Goal: Task Accomplishment & Management: Manage account settings

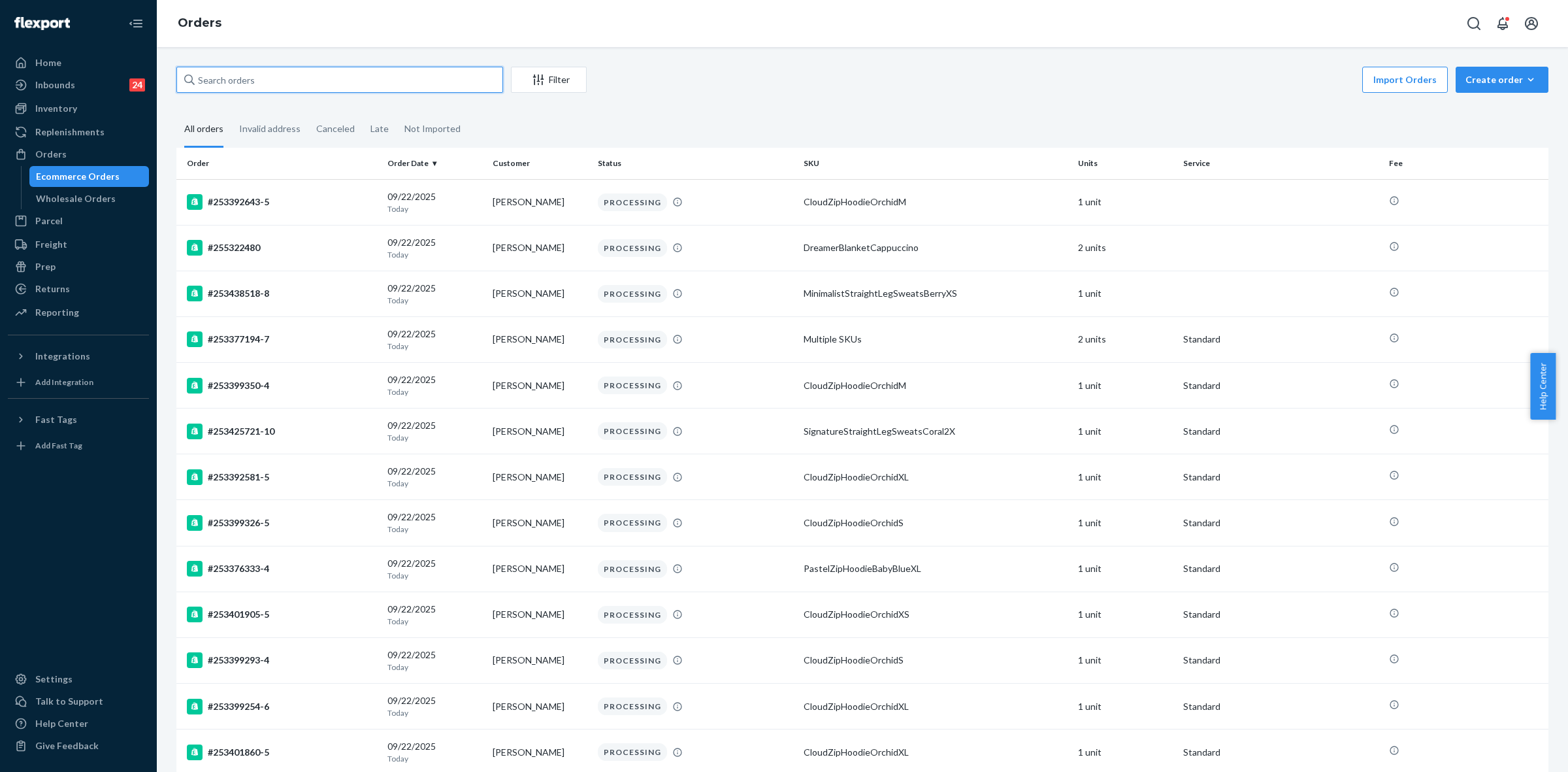
click at [219, 84] on input "text" at bounding box center [340, 80] width 327 height 26
paste input "255307562"
type input "255307562"
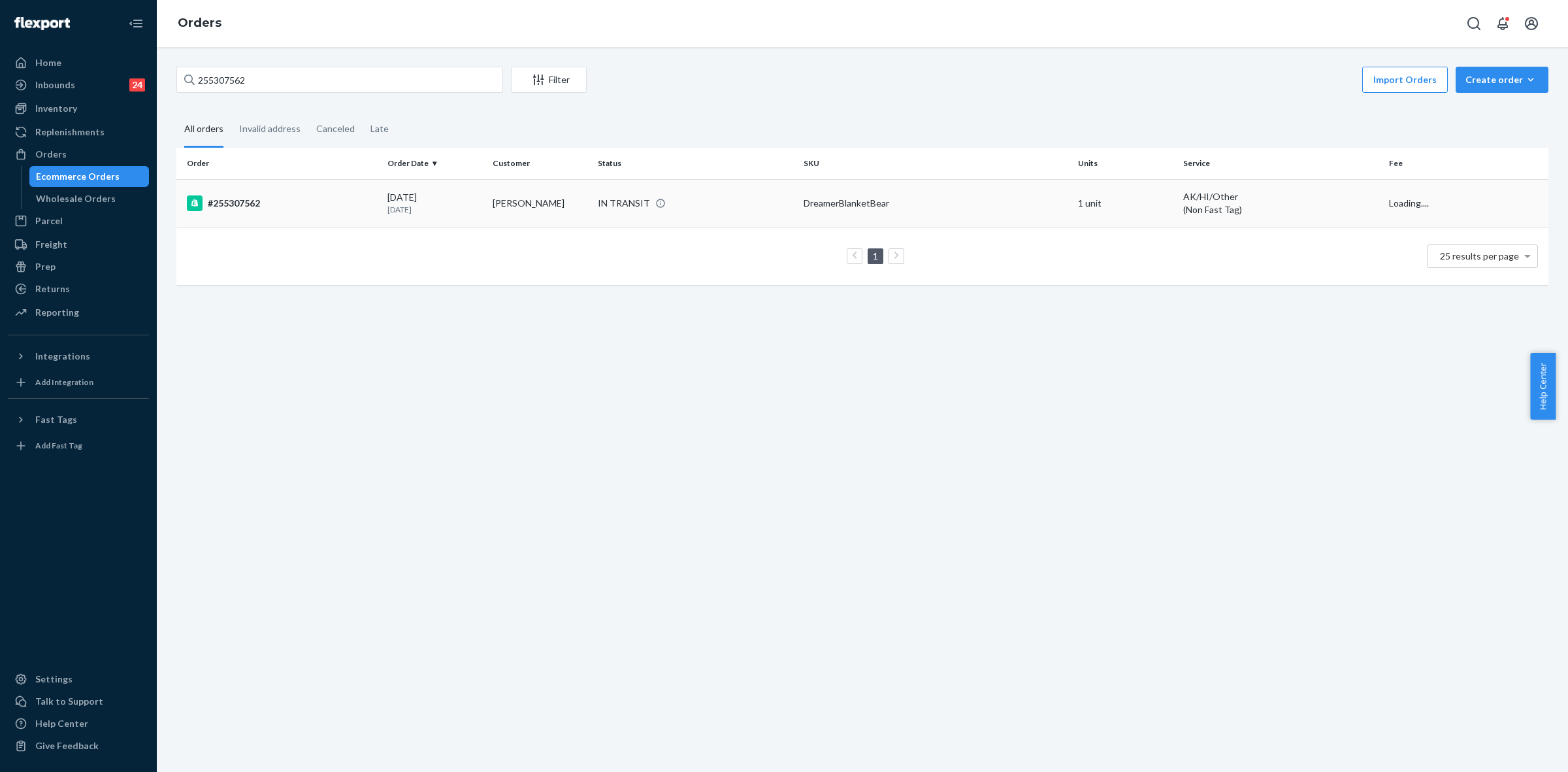
click at [708, 198] on div "IN TRANSIT" at bounding box center [696, 203] width 201 height 13
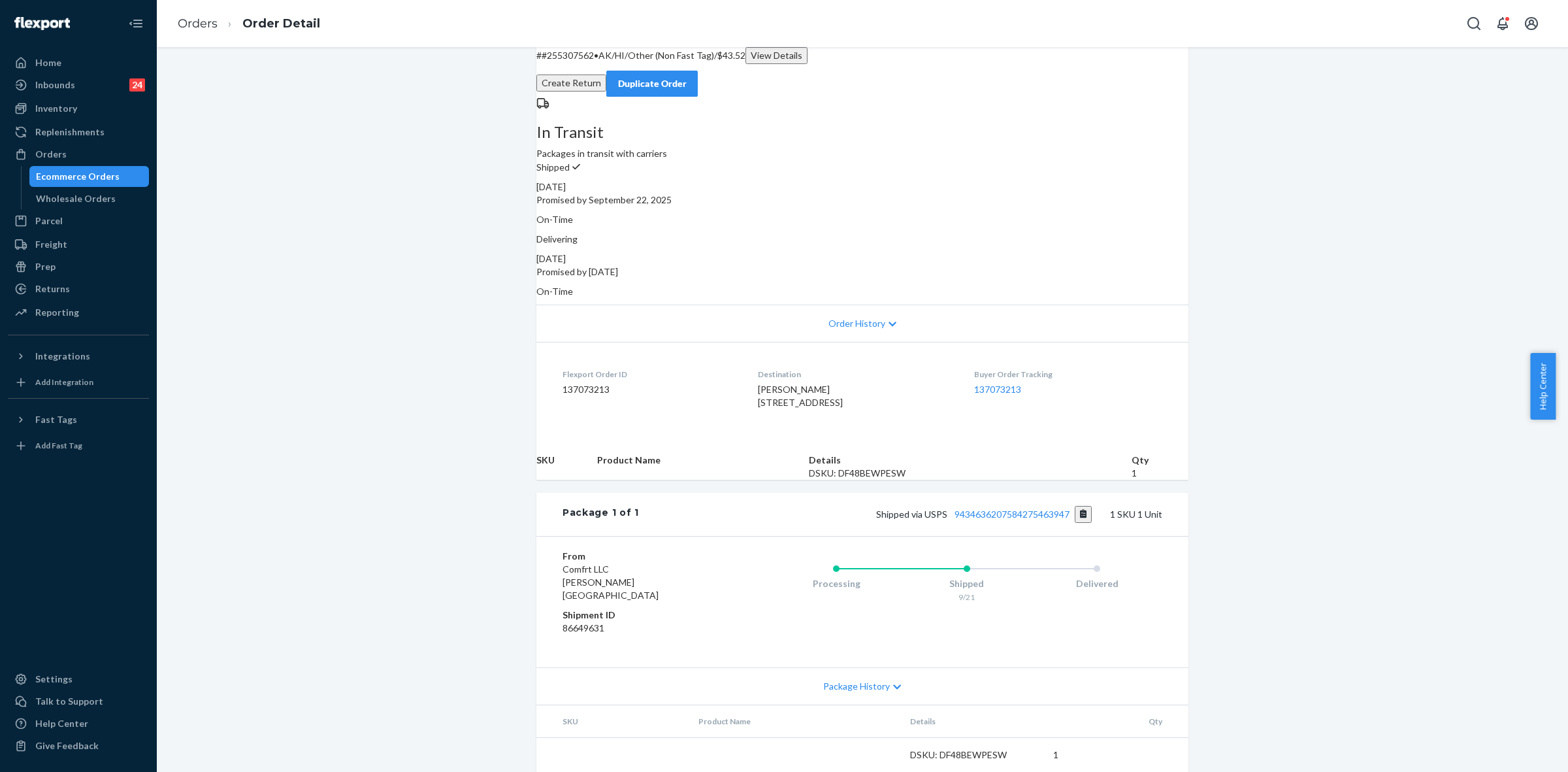
scroll to position [96, 0]
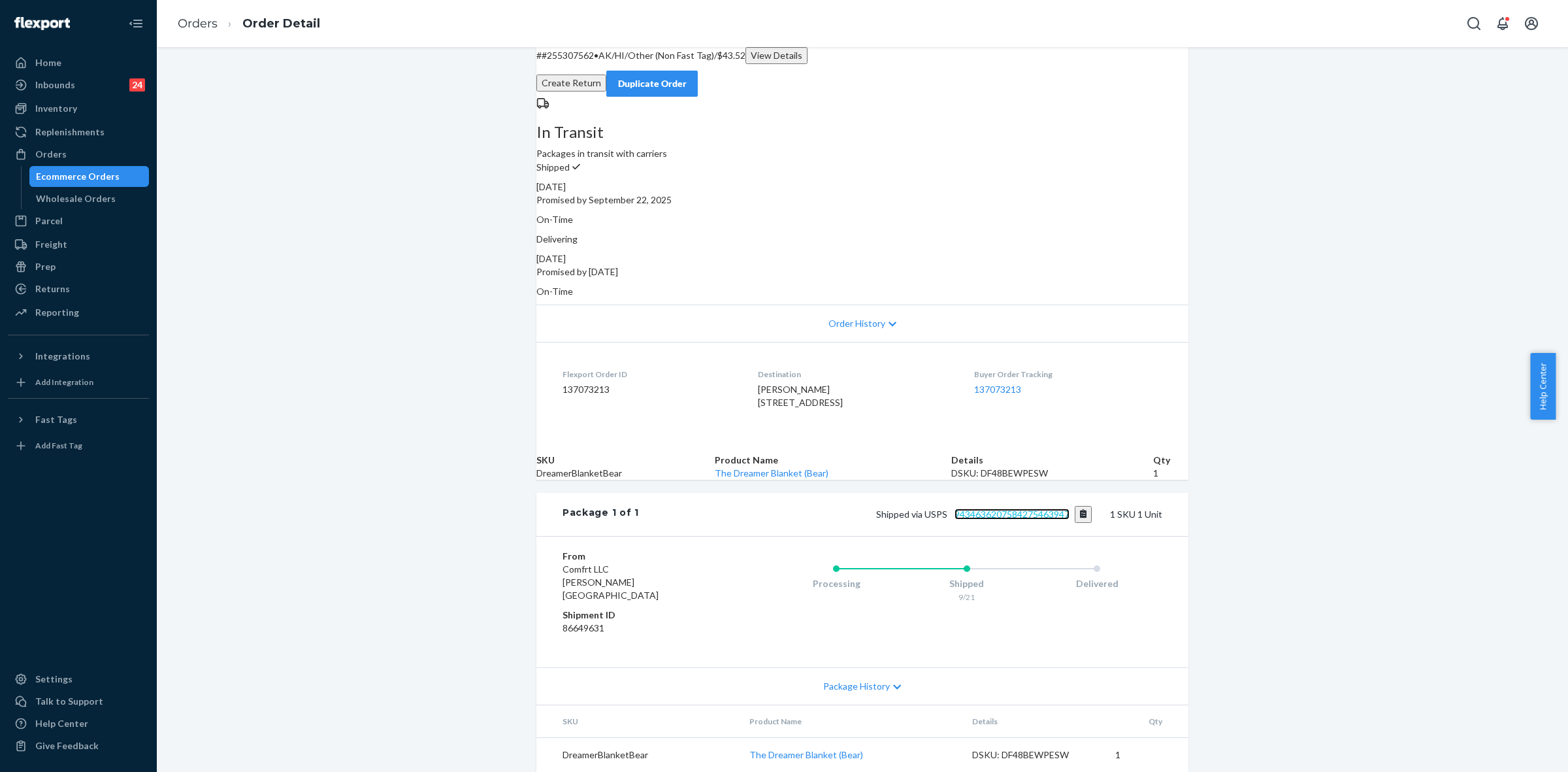
click at [1025, 509] on link "9434636207584275463947" at bounding box center [1012, 514] width 115 height 11
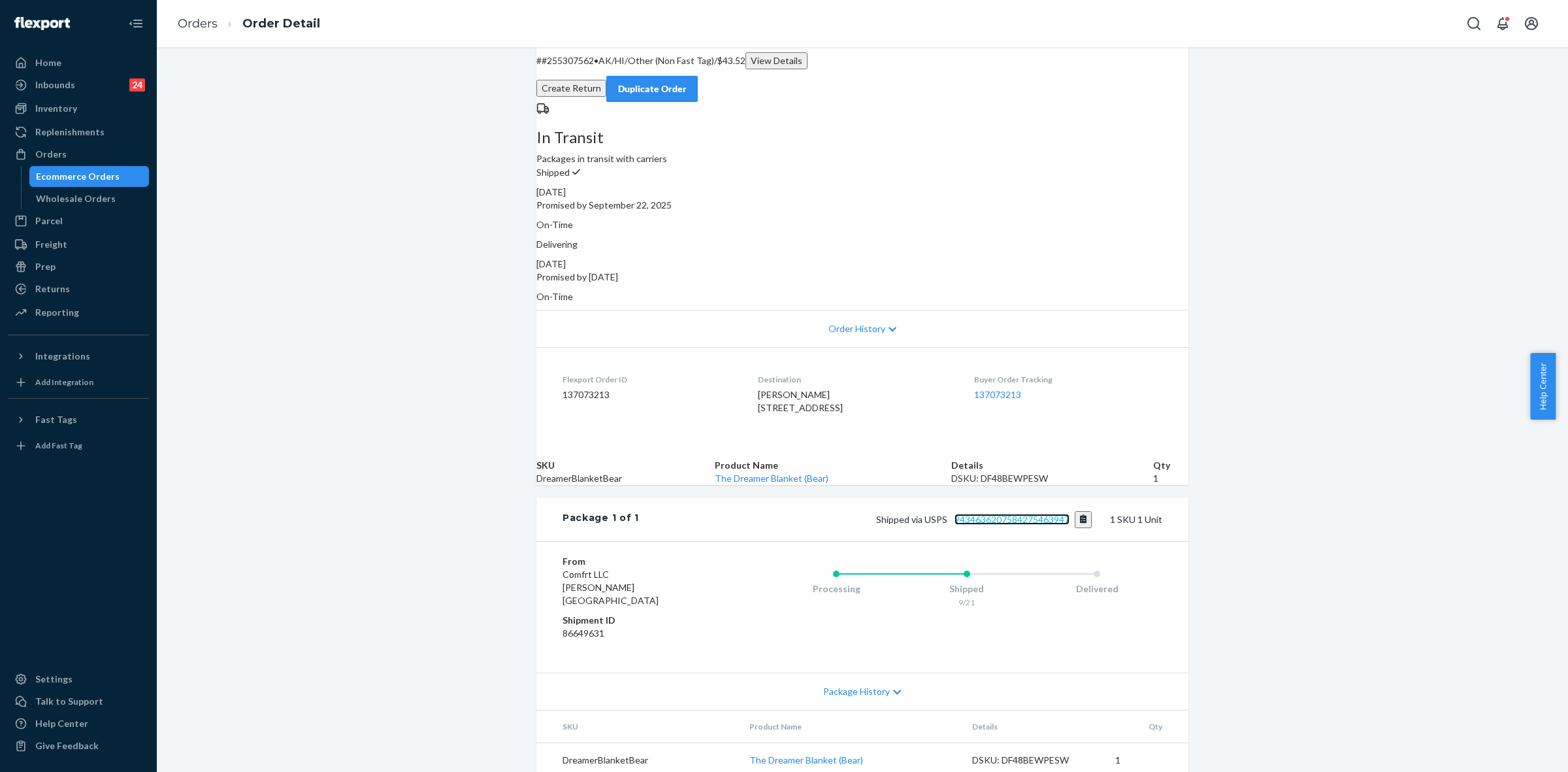
scroll to position [0, 0]
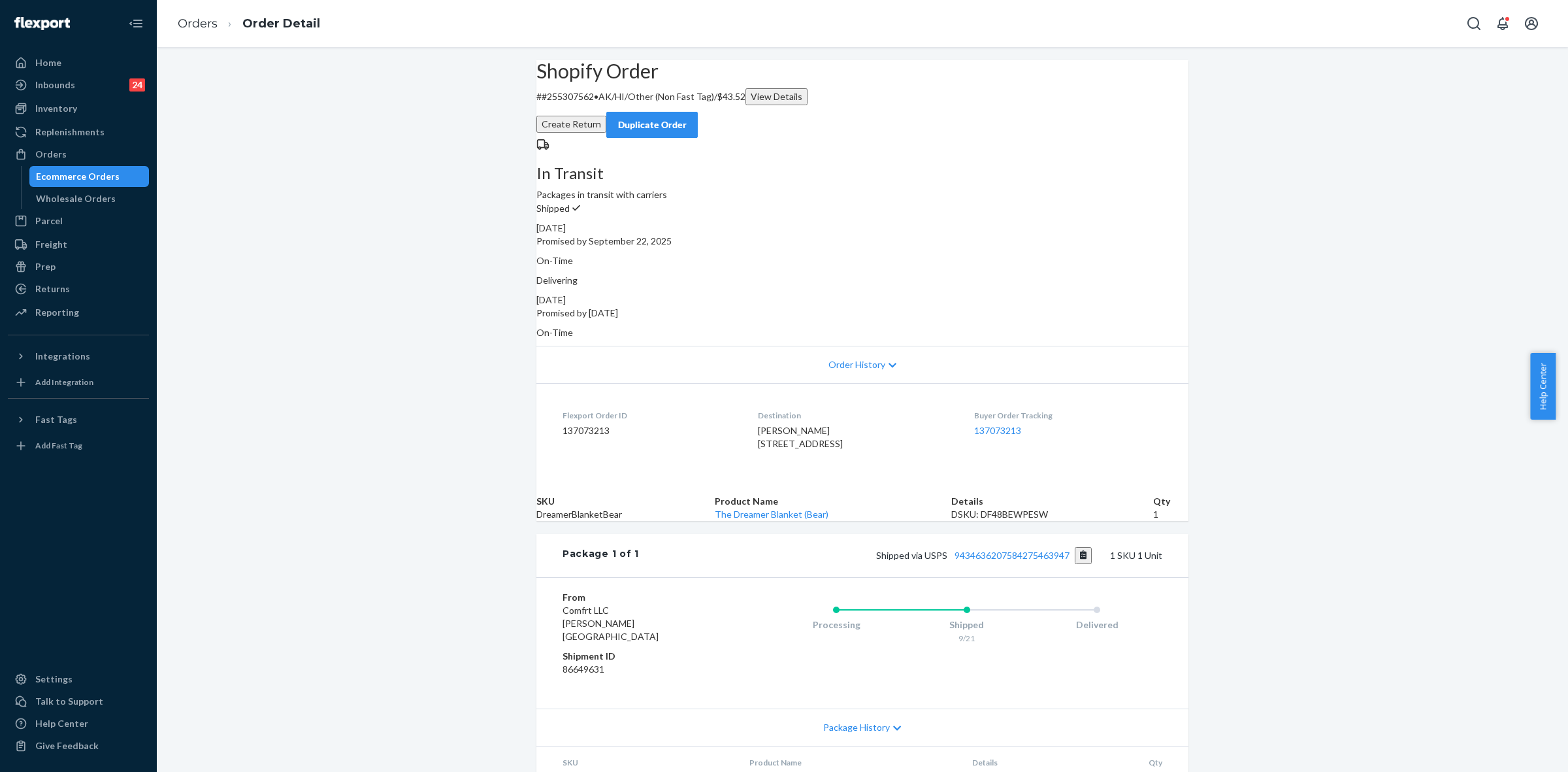
click at [589, 105] on p "# #255307562 • AK/HI/Other (Non Fast Tag) / $43.52 View Details" at bounding box center [862, 97] width 652 height 17
copy p "255307562"
drag, startPoint x: 919, startPoint y: 605, endPoint x: 1064, endPoint y: 609, distance: 145.1
click at [1064, 561] on span "Shipped via USPS 9434636207584275463947" at bounding box center [984, 555] width 217 height 11
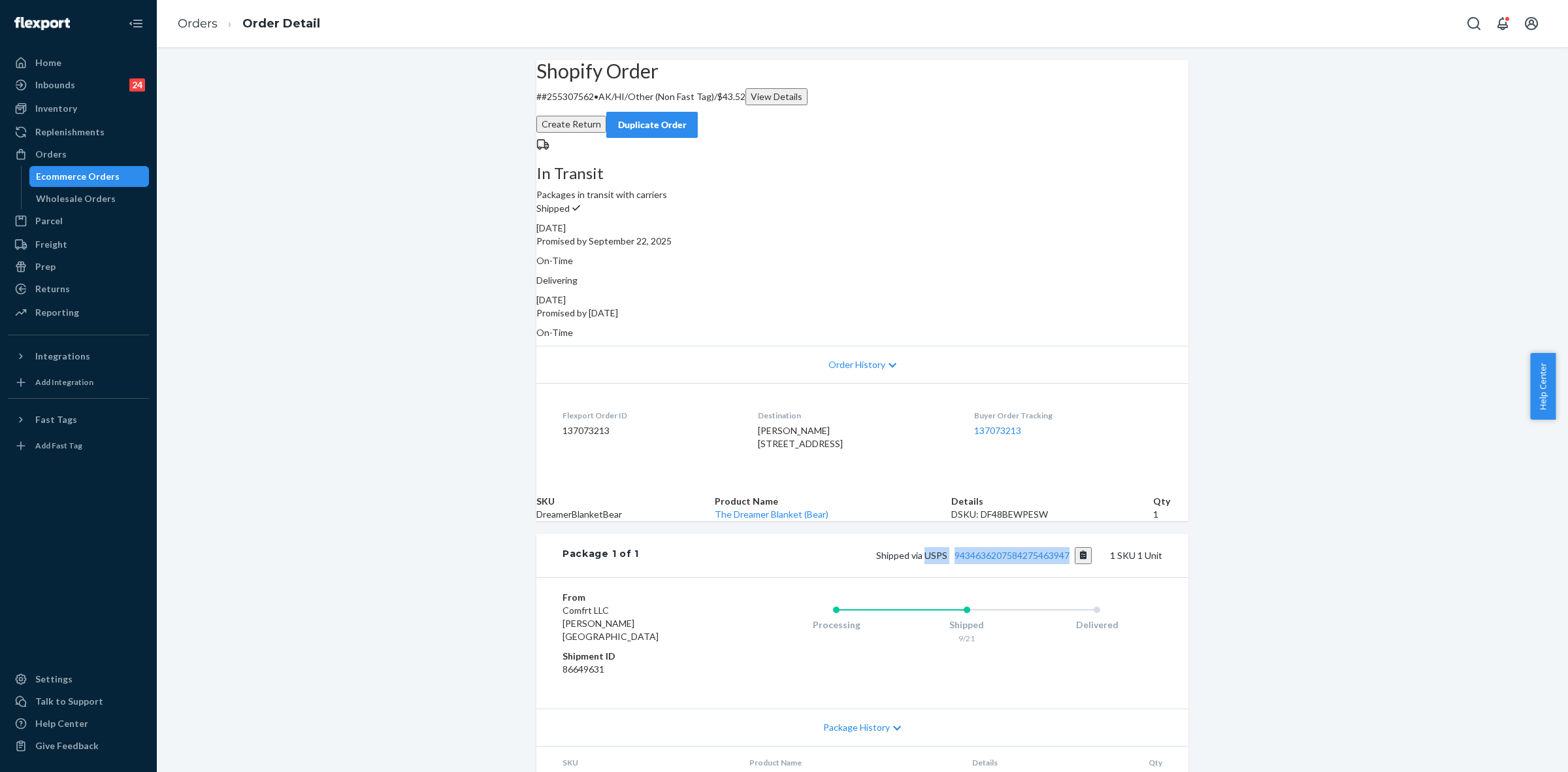
copy span "USPS 9434636207584275463947"
click at [69, 160] on div "Orders" at bounding box center [79, 153] width 139 height 18
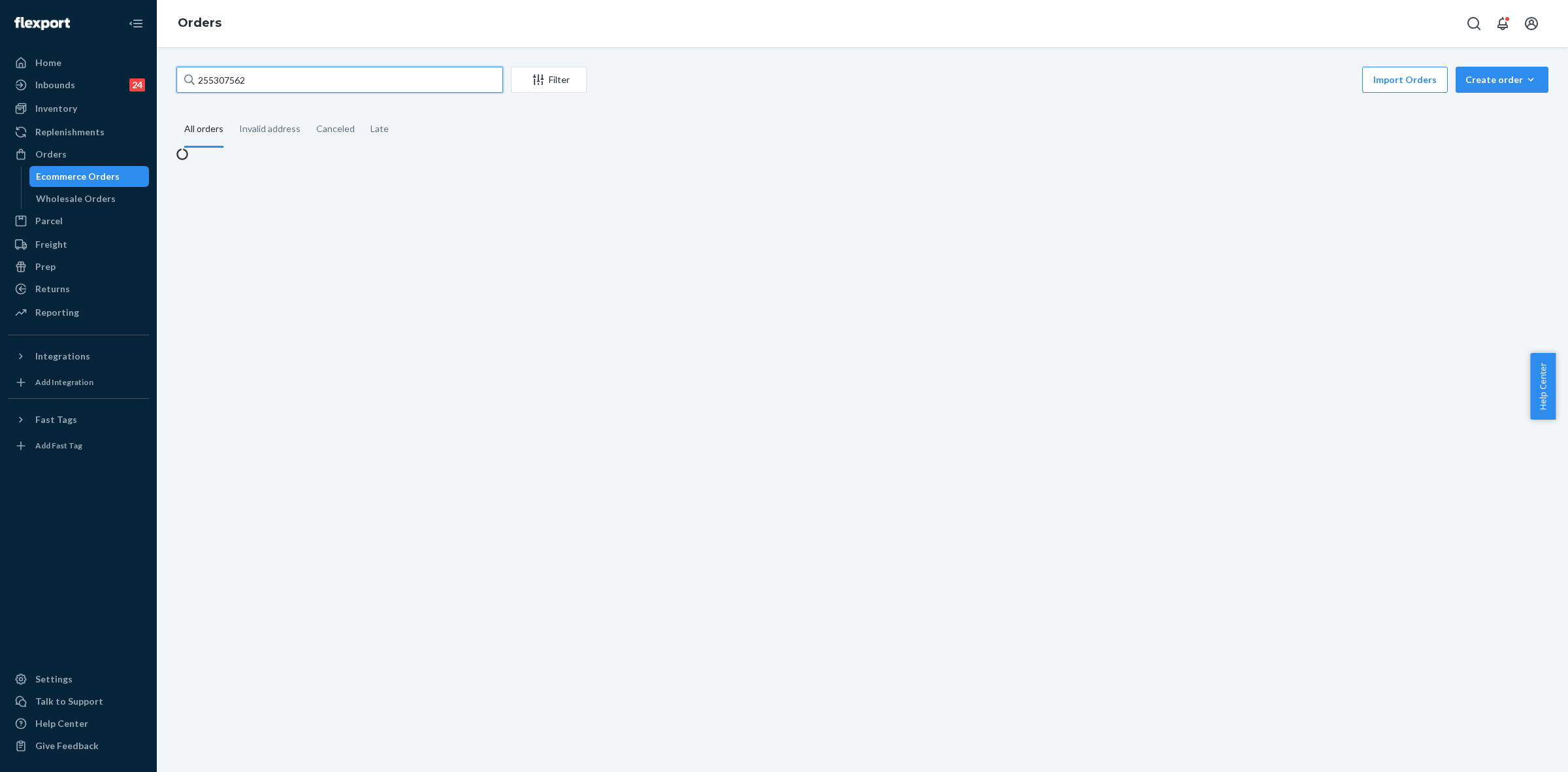
click at [217, 76] on input "255307562" at bounding box center [340, 80] width 327 height 26
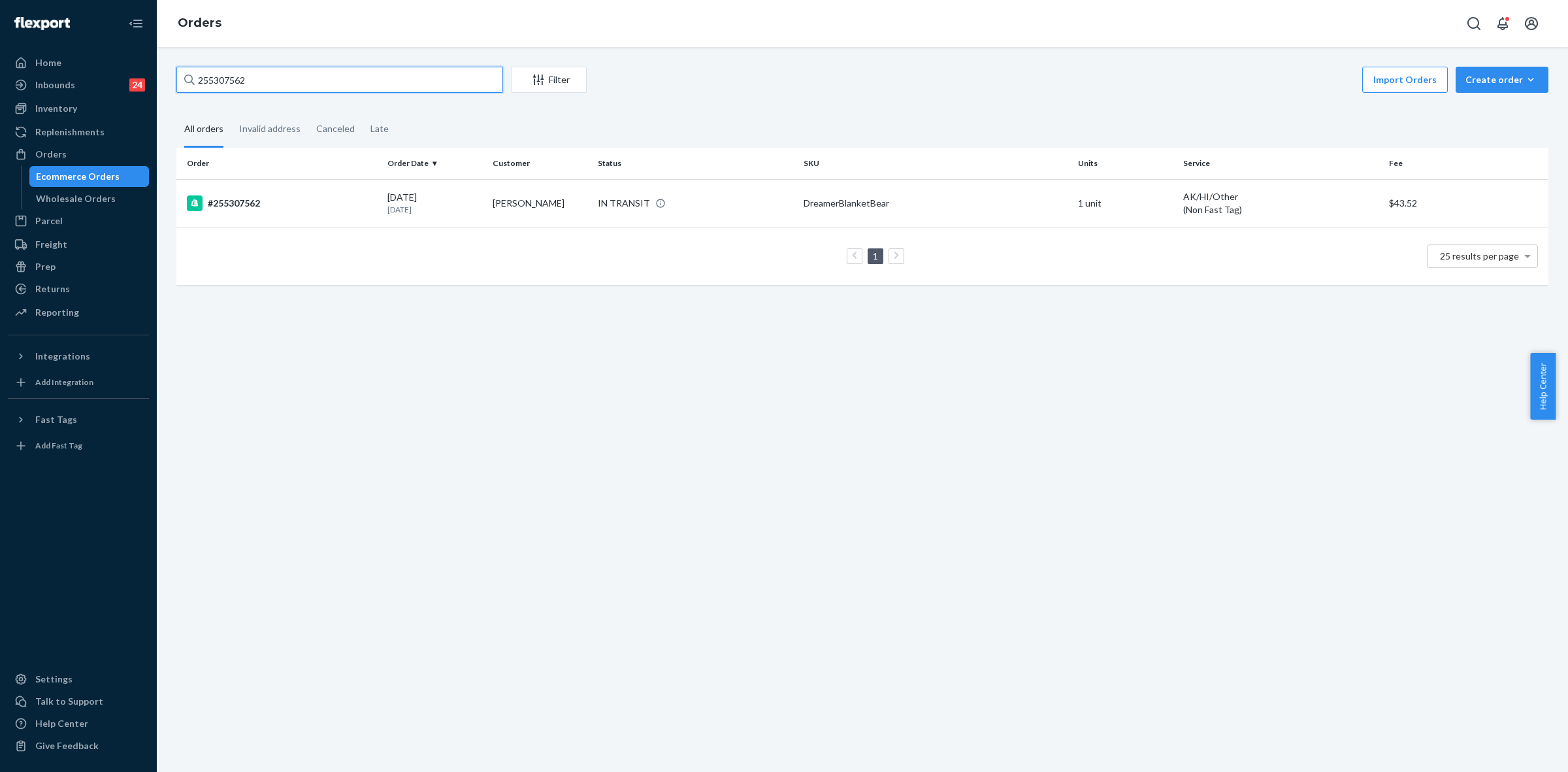
paste input "166350"
type input "255166350"
click at [678, 200] on div "DELIVERED" at bounding box center [696, 202] width 201 height 13
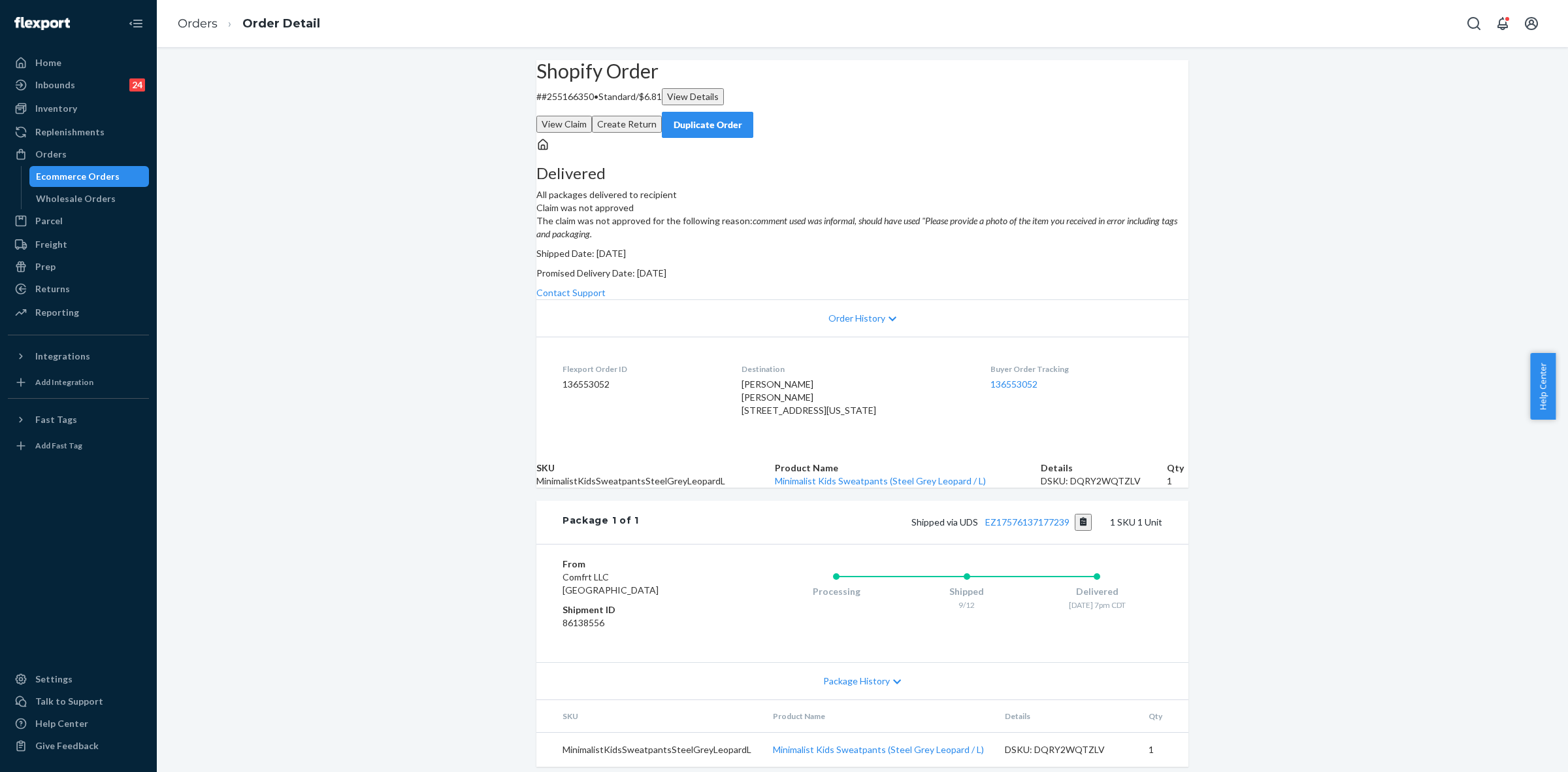
click at [662, 115] on button "Create Return" at bounding box center [626, 124] width 70 height 17
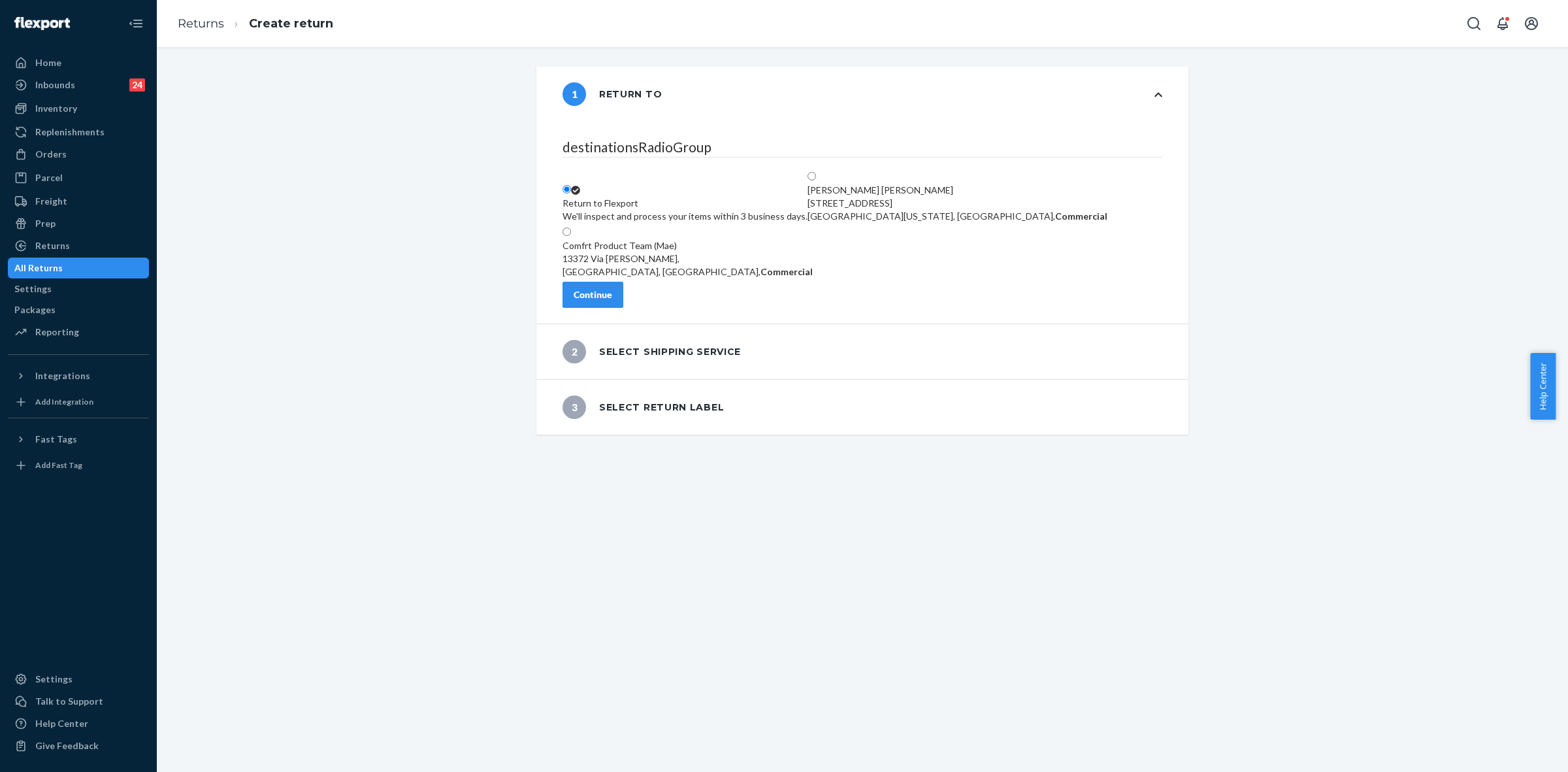
click at [635, 197] on div "Return to Flexport We'll inspect and process your items within 3 business days." at bounding box center [684, 210] width 245 height 26
click at [571, 185] on input "Return to Flexport We'll inspect and process your items within 3 business days." at bounding box center [567, 189] width 9 height 9
click at [624, 291] on button "Continue" at bounding box center [593, 295] width 61 height 26
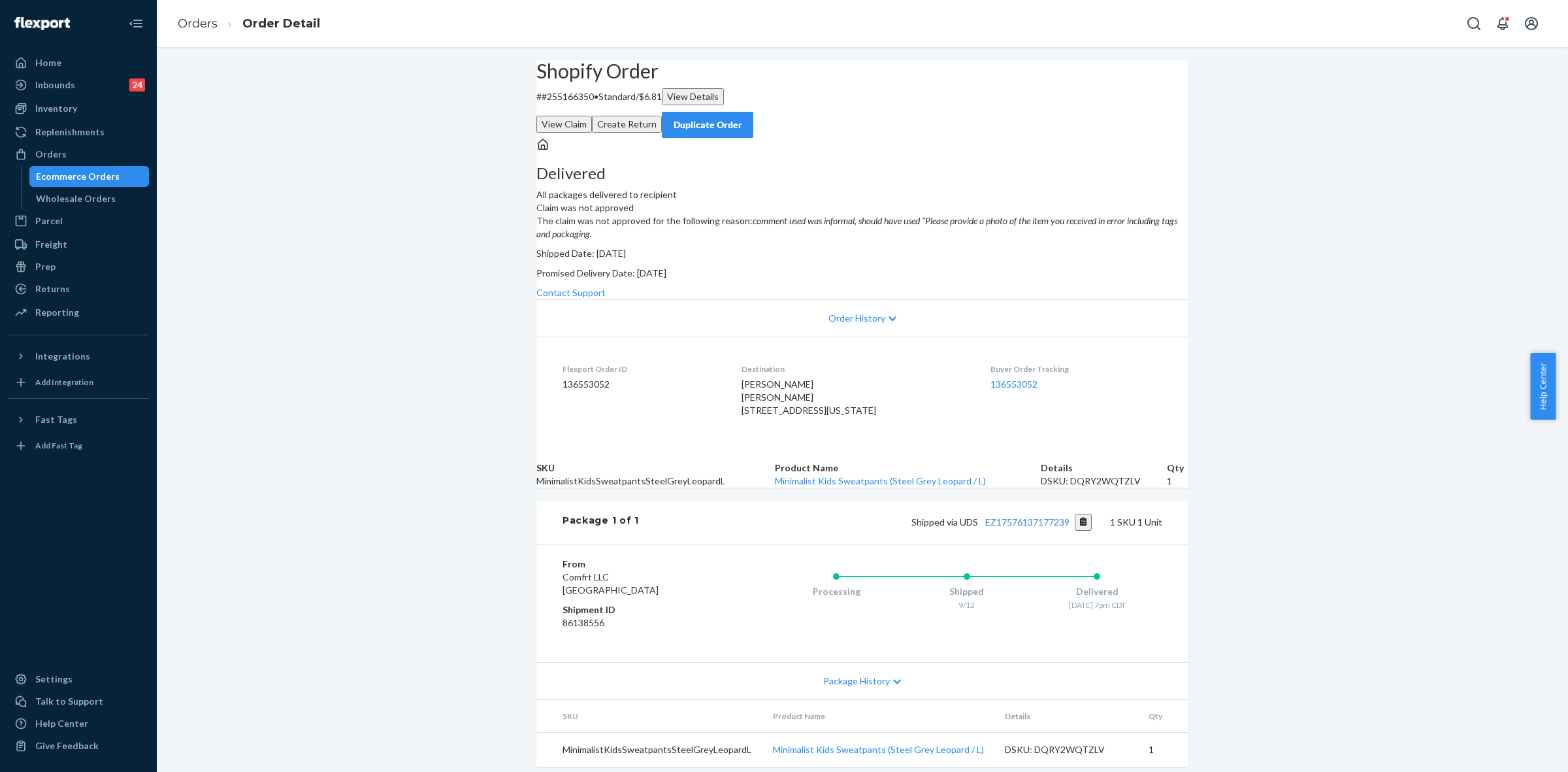
click at [662, 115] on button "Create Return" at bounding box center [626, 124] width 70 height 17
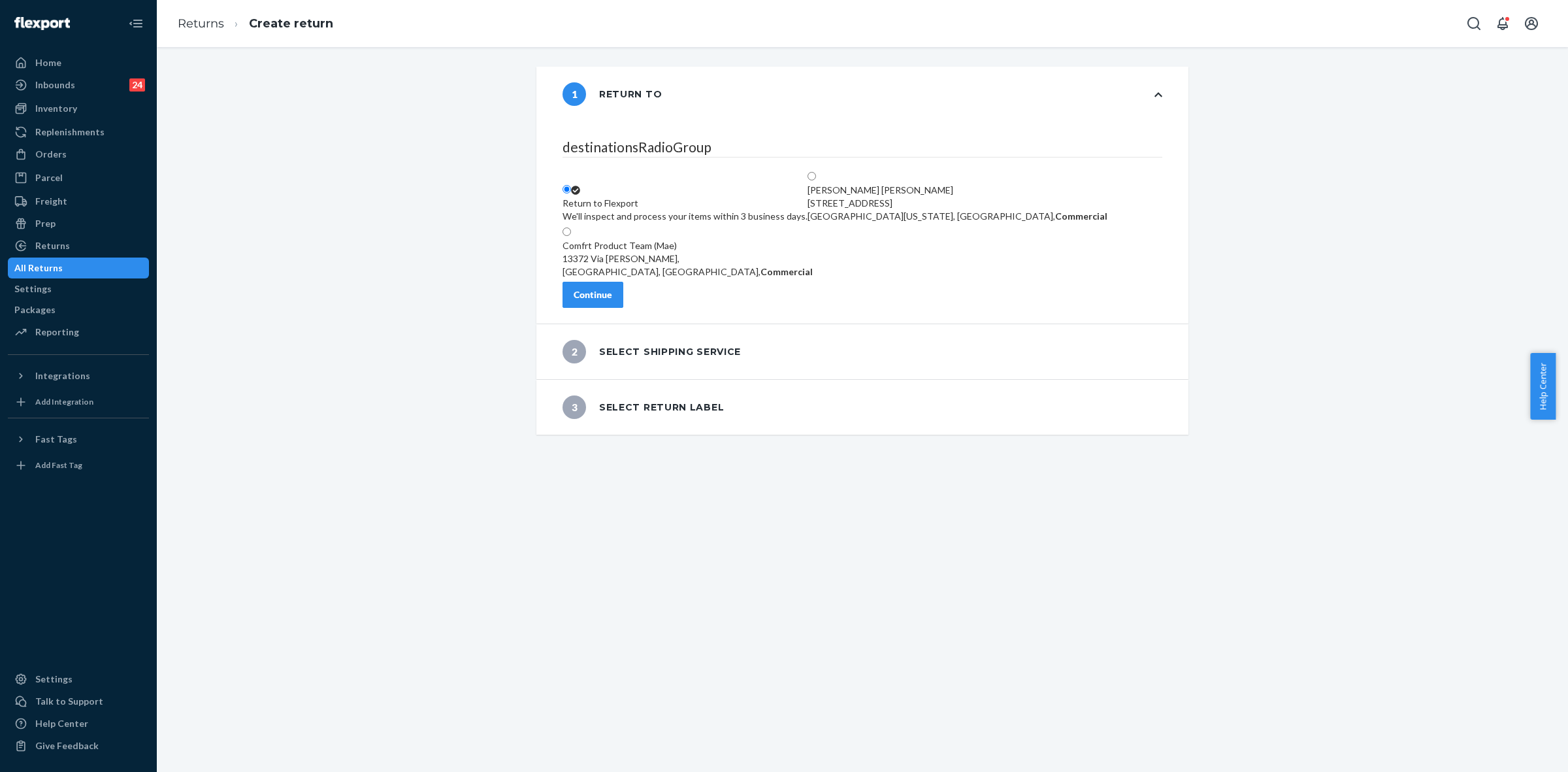
click at [612, 302] on div "Continue" at bounding box center [593, 295] width 38 height 13
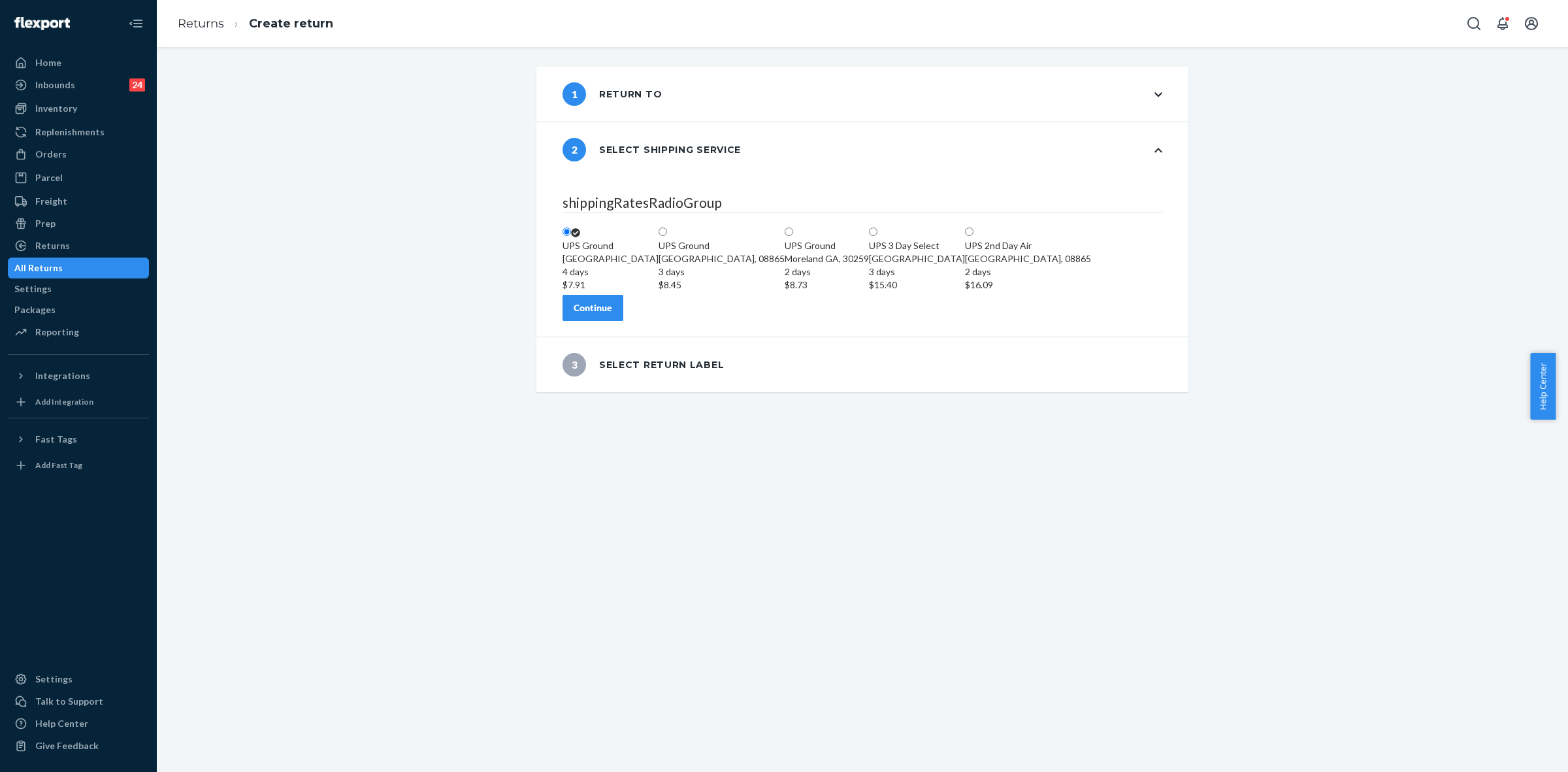
click at [623, 321] on button "Continue" at bounding box center [593, 308] width 61 height 26
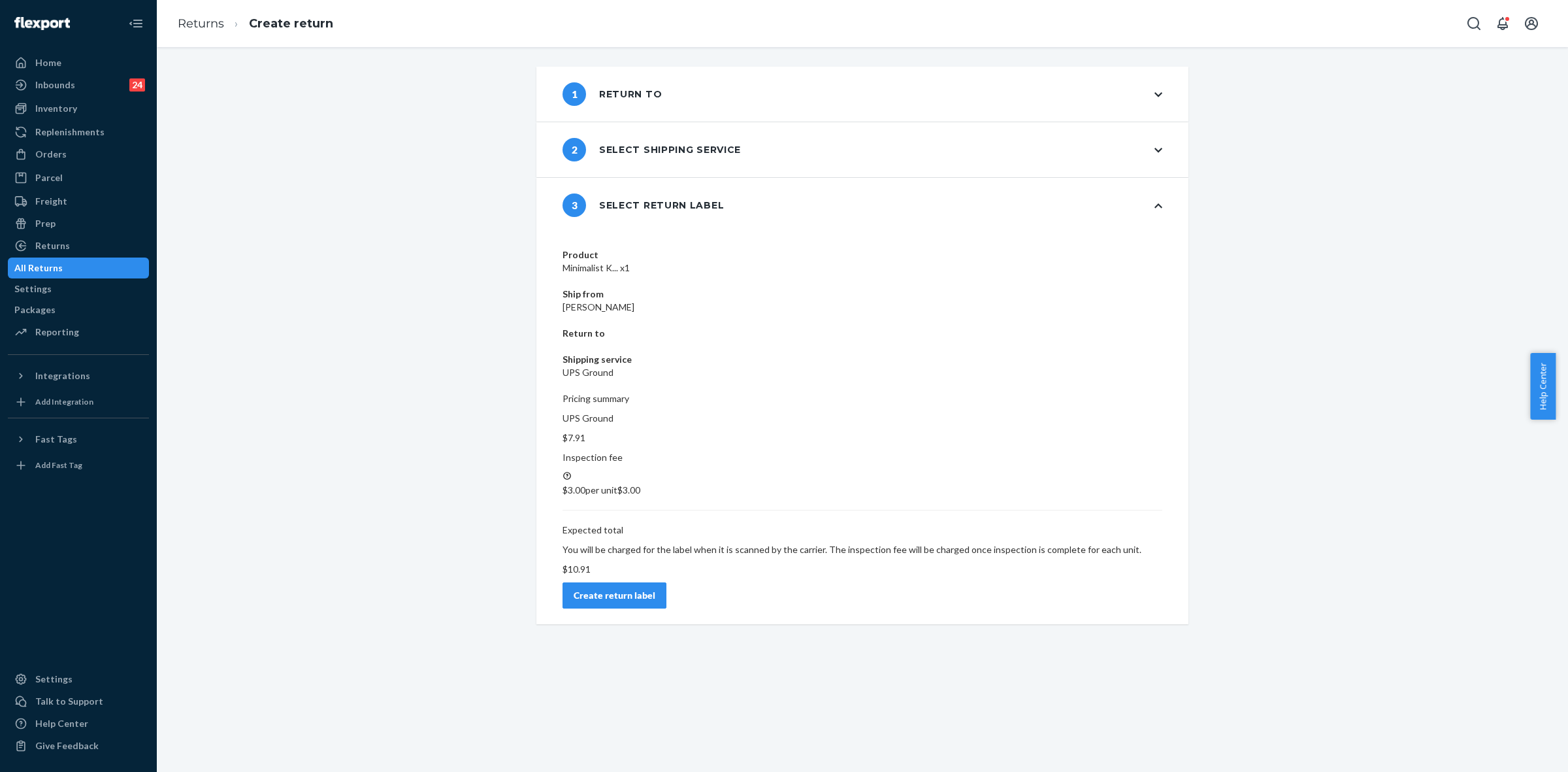
click at [655, 589] on div "Create return label" at bounding box center [614, 595] width 81 height 13
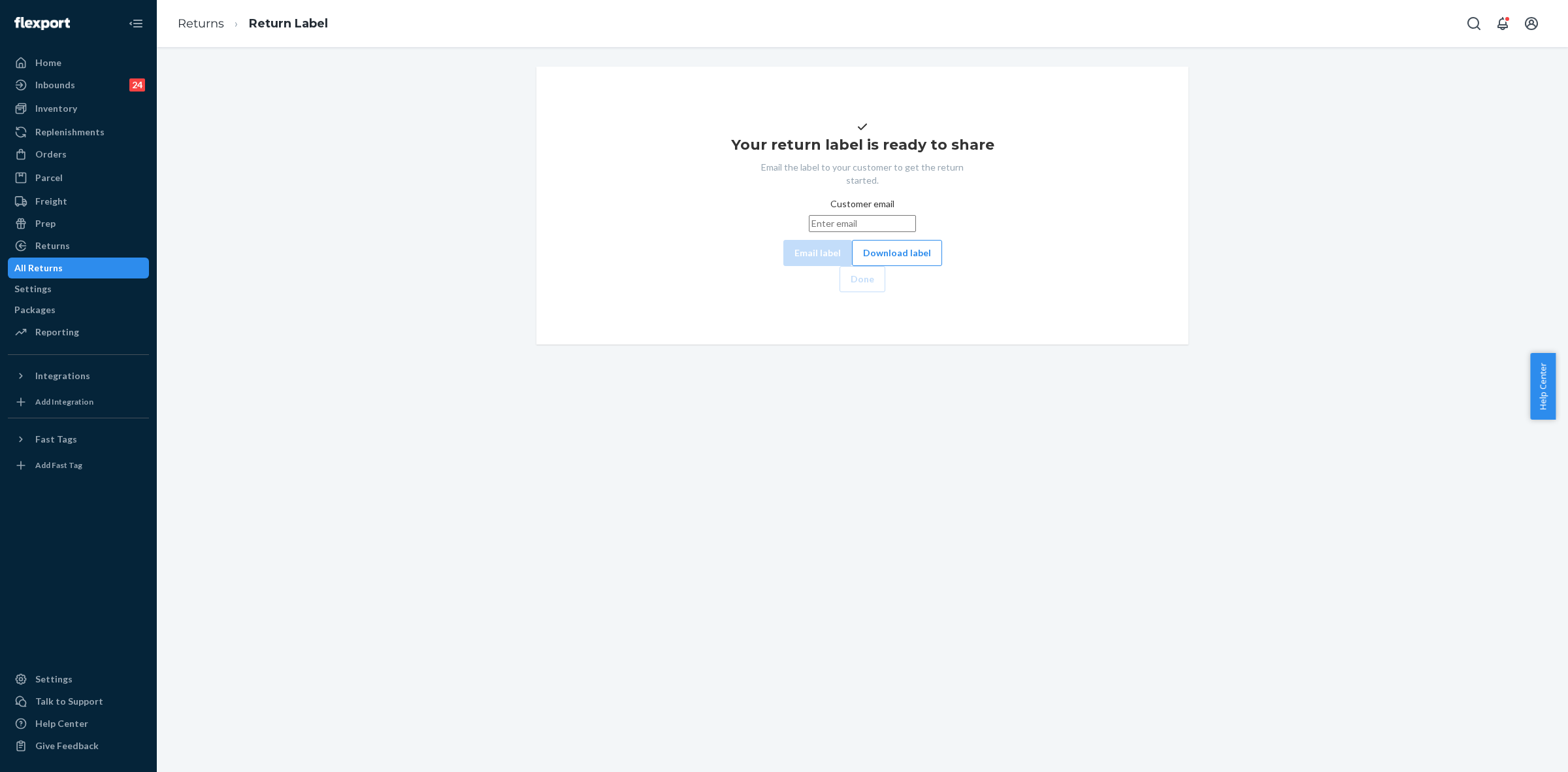
drag, startPoint x: 758, startPoint y: 251, endPoint x: 778, endPoint y: 254, distance: 20.2
click at [809, 232] on input "Customer email" at bounding box center [863, 224] width 107 height 17
click at [819, 266] on div "Customer email Email label Download label" at bounding box center [862, 231] width 159 height 68
click at [821, 232] on input "Customer email" at bounding box center [863, 224] width 107 height 17
paste input "joannarojas1020@gmail.com"
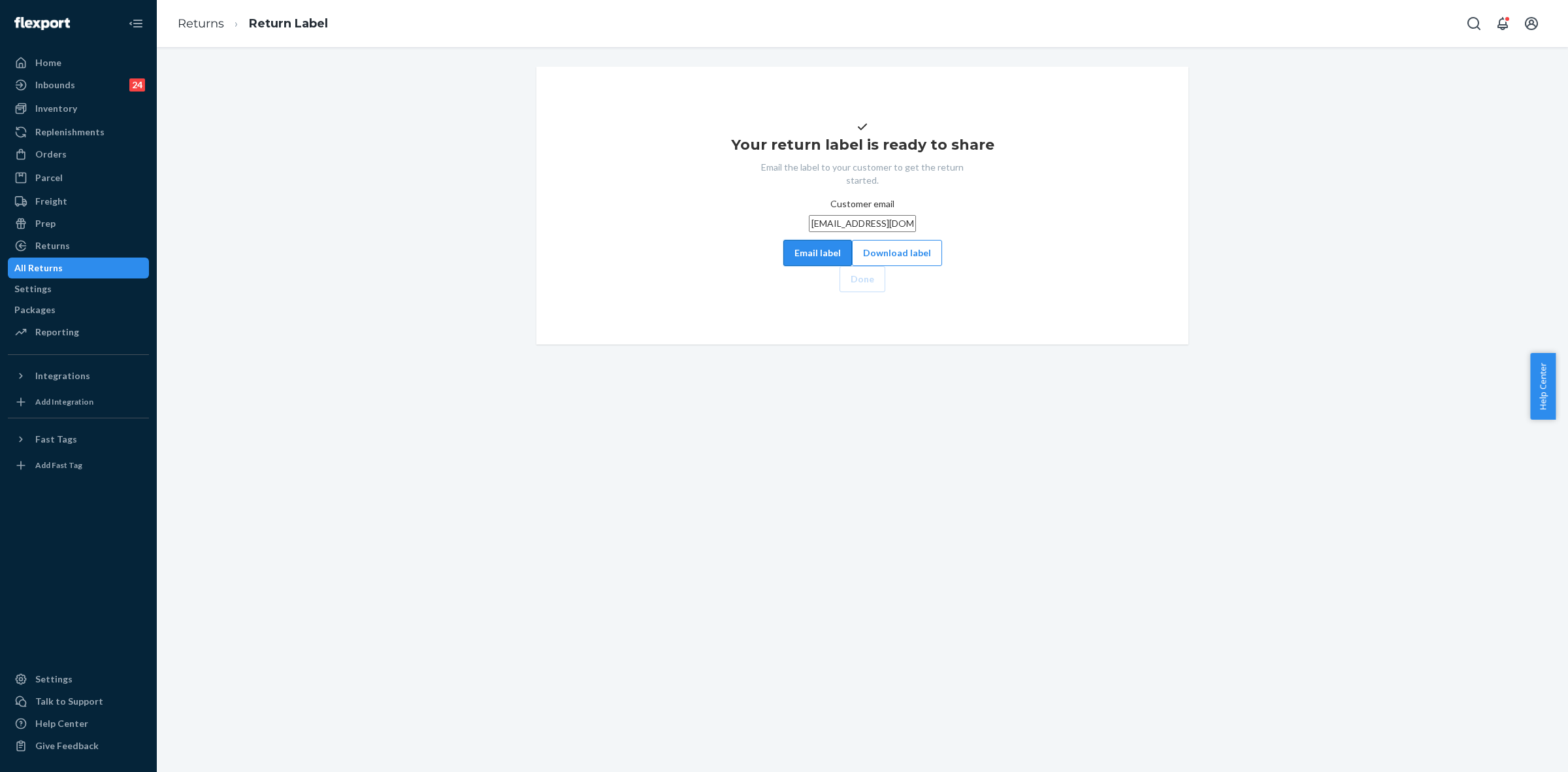
type input "joannarojas1020@gmail.com"
click at [783, 266] on button "Email label" at bounding box center [817, 253] width 68 height 26
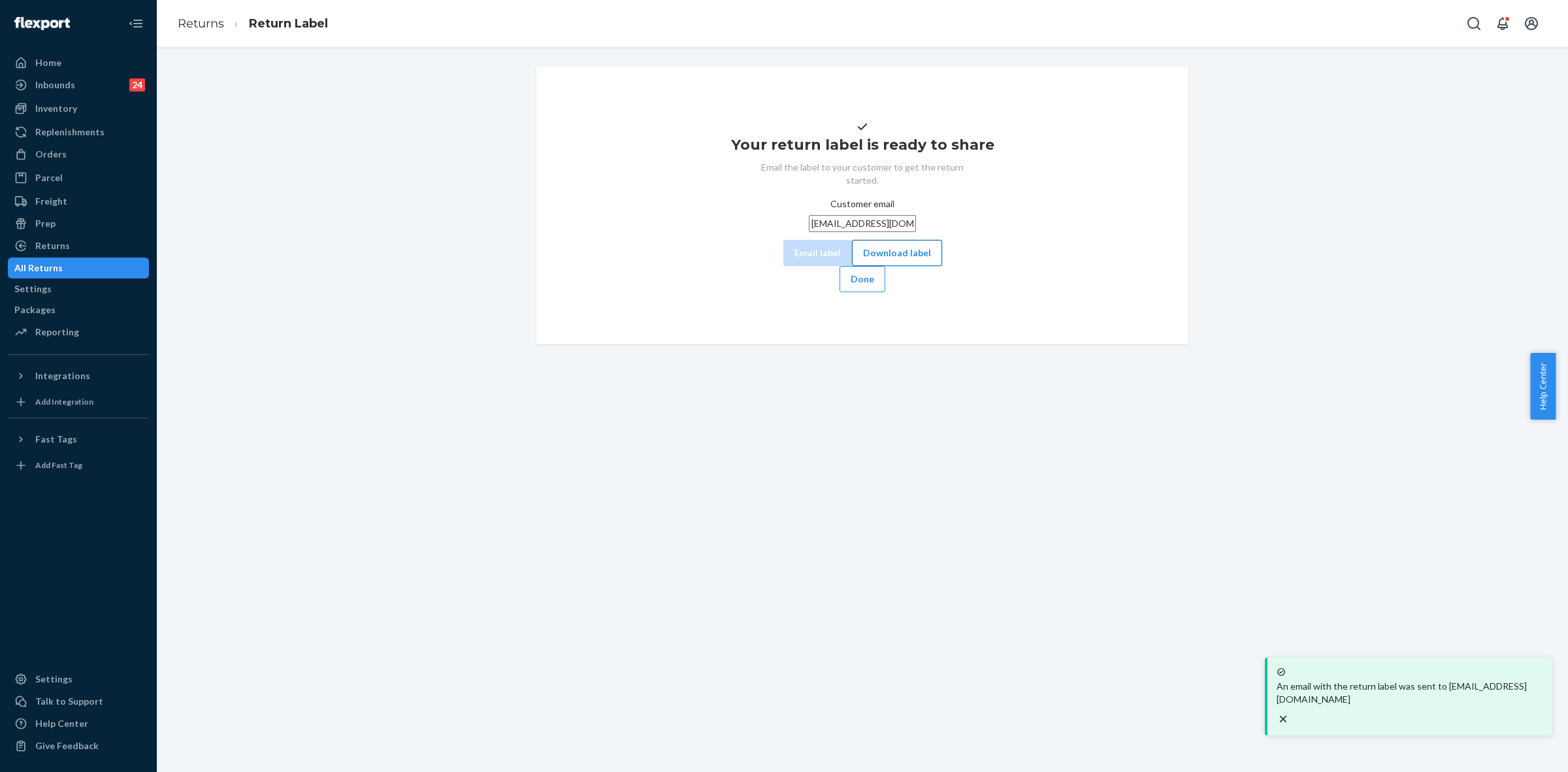
click at [855, 266] on button "Download label" at bounding box center [897, 253] width 90 height 26
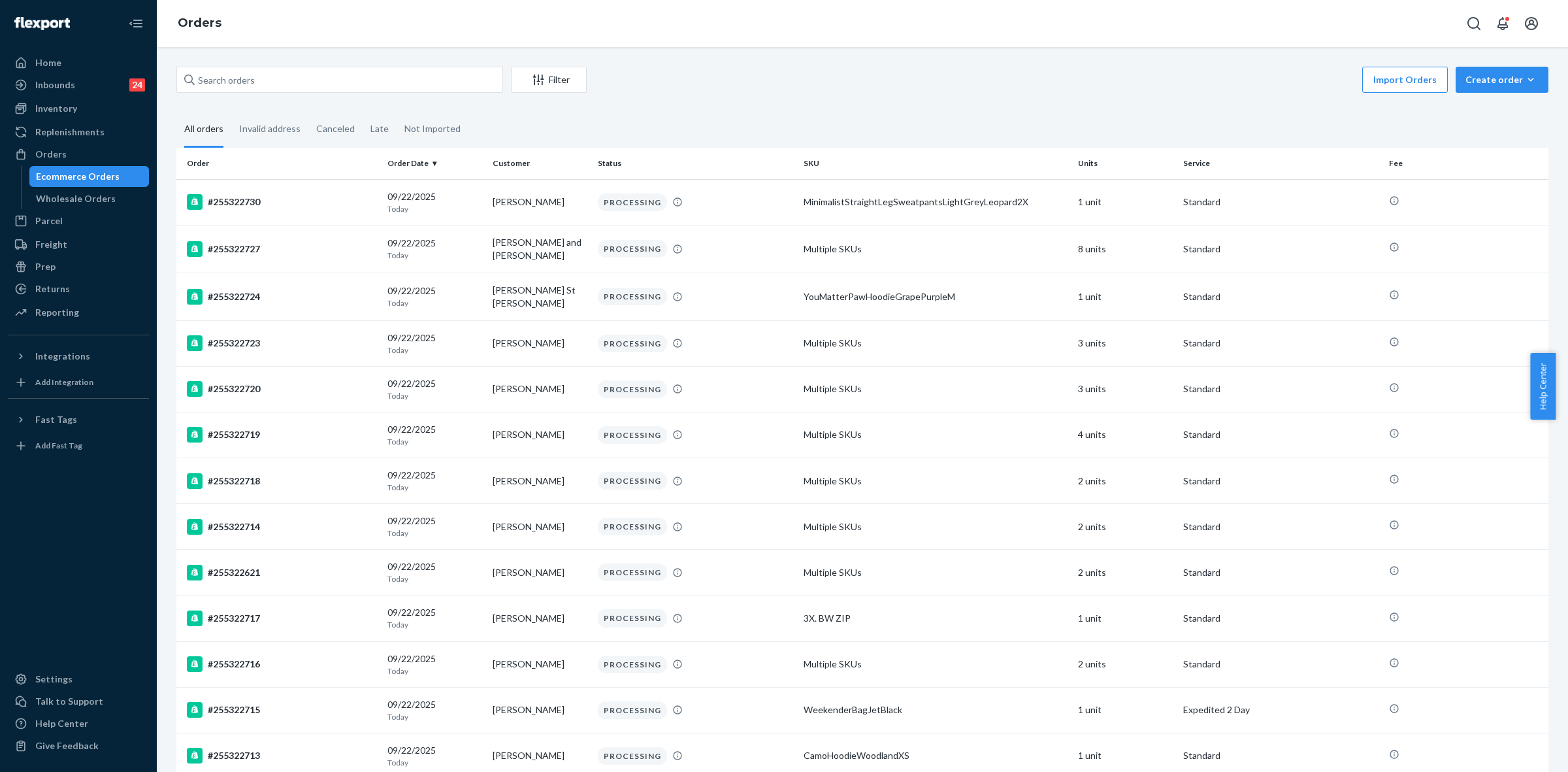
drag, startPoint x: 39, startPoint y: 152, endPoint x: 38, endPoint y: 171, distance: 19.0
click at [39, 152] on div "Orders" at bounding box center [51, 153] width 31 height 13
click at [213, 75] on input "text" at bounding box center [340, 80] width 327 height 26
paste input "255007842"
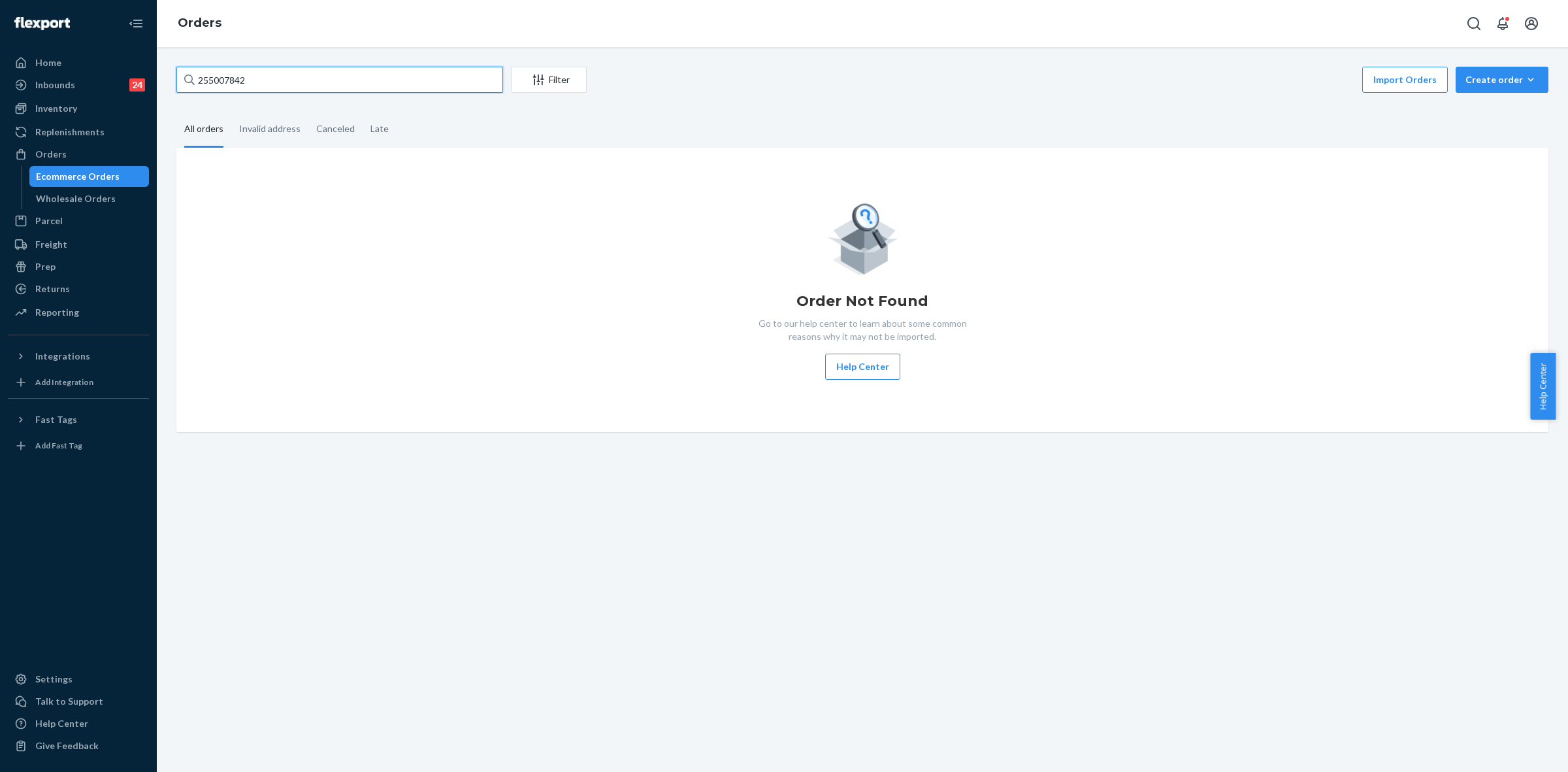
type input "255007842"
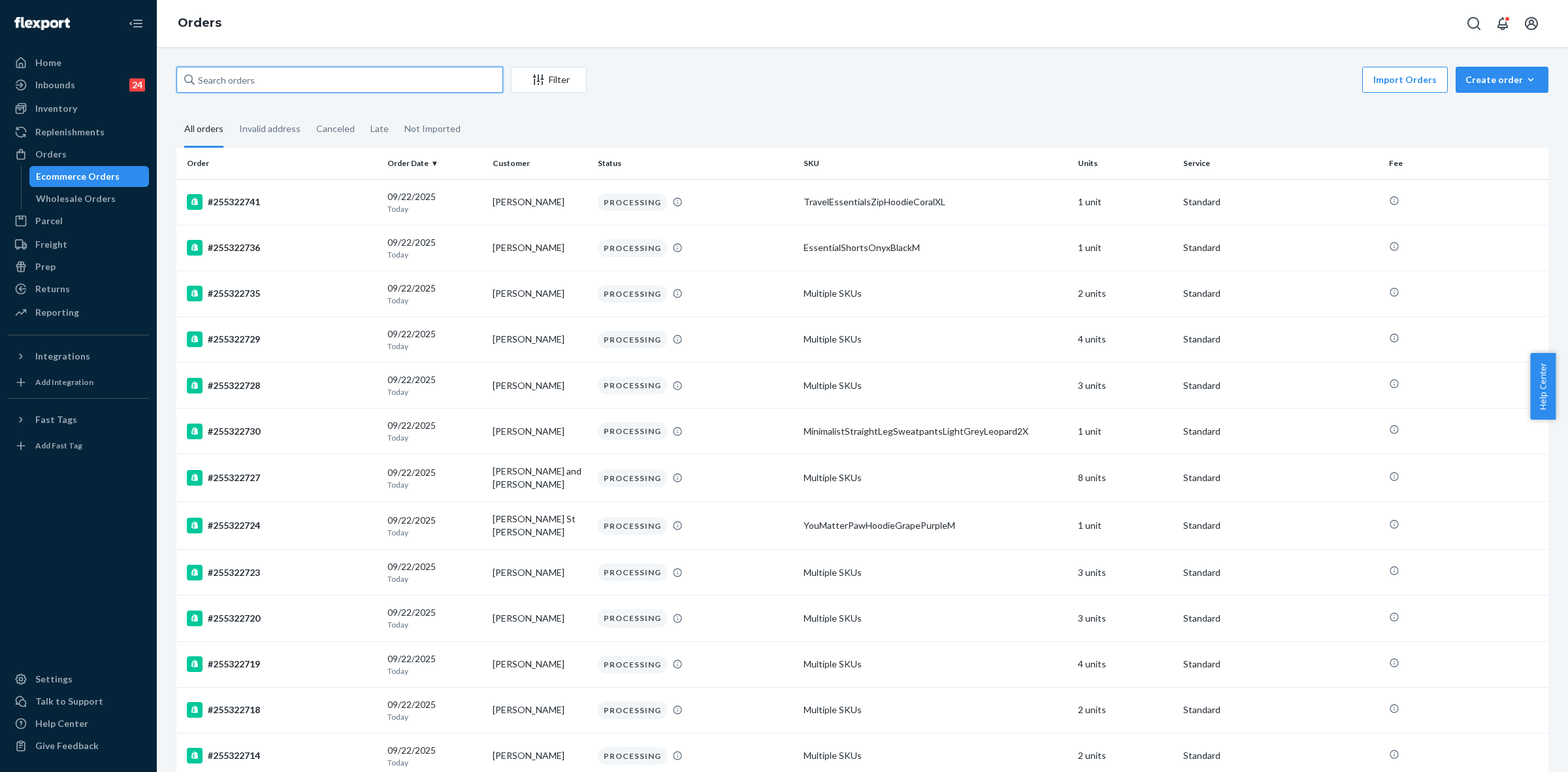
click at [217, 85] on input "text" at bounding box center [340, 80] width 327 height 26
paste input "255007842"
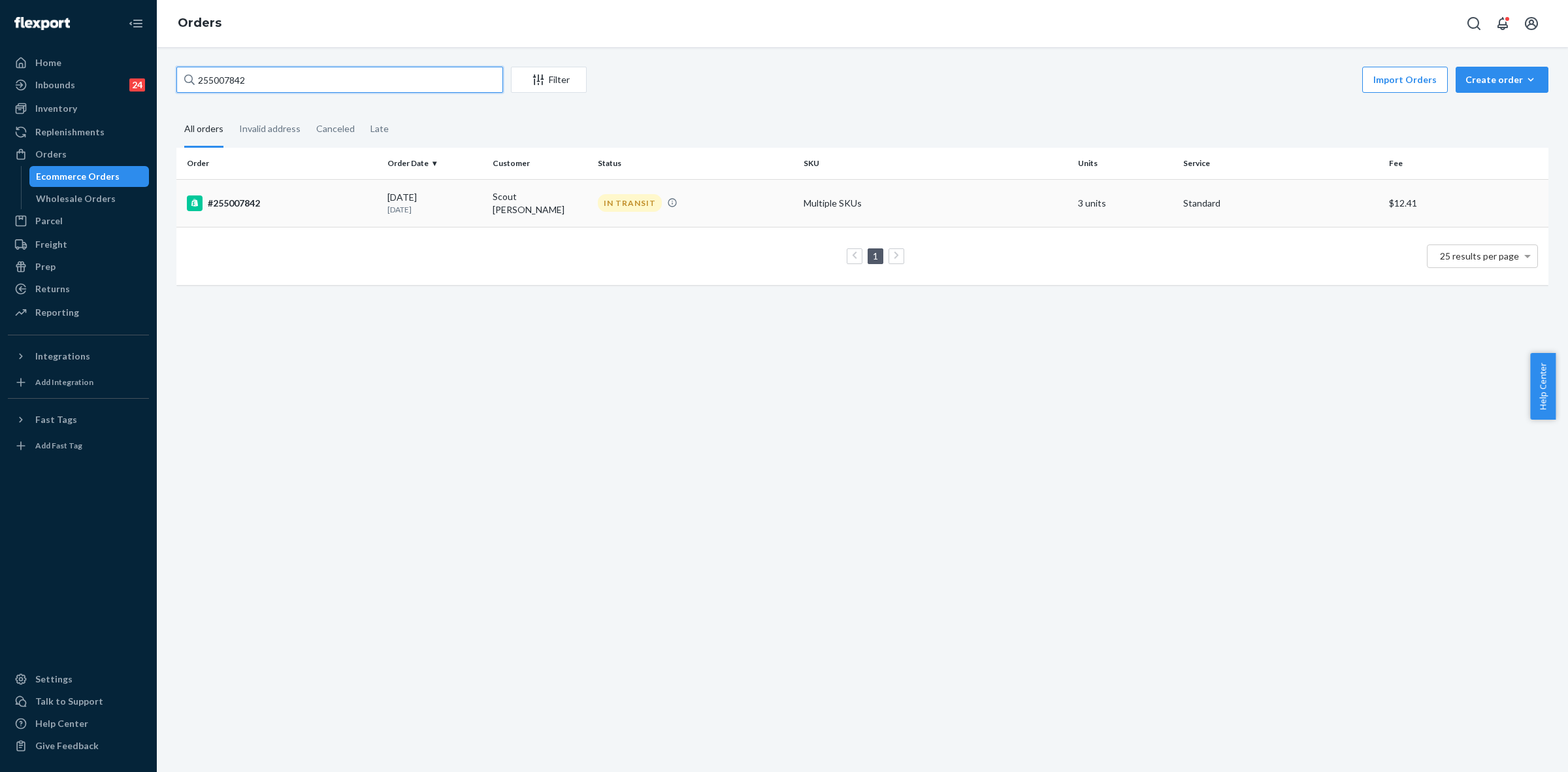
type input "255007842"
click at [580, 210] on td "Scout [PERSON_NAME]" at bounding box center [540, 203] width 105 height 48
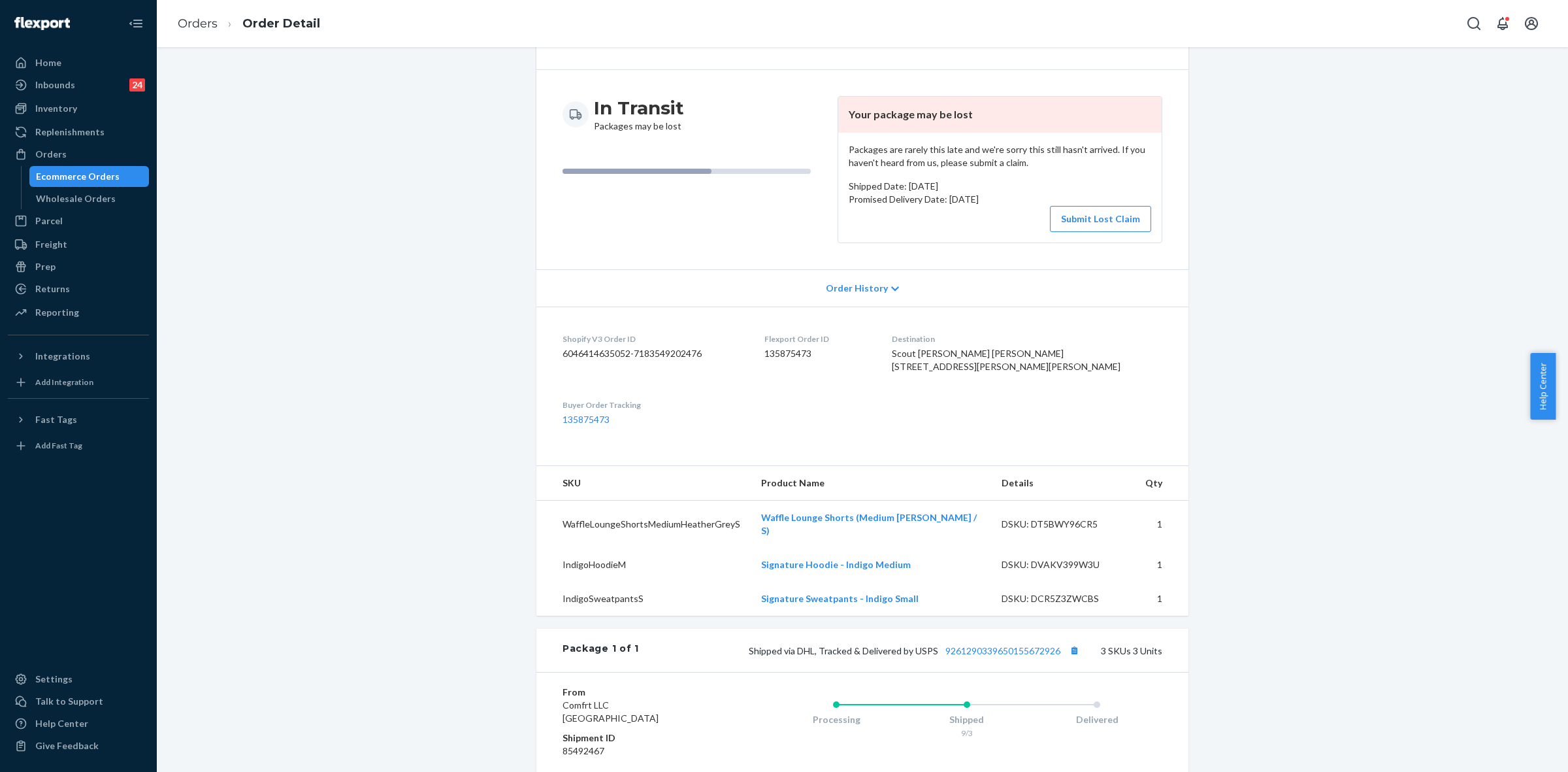
scroll to position [324, 0]
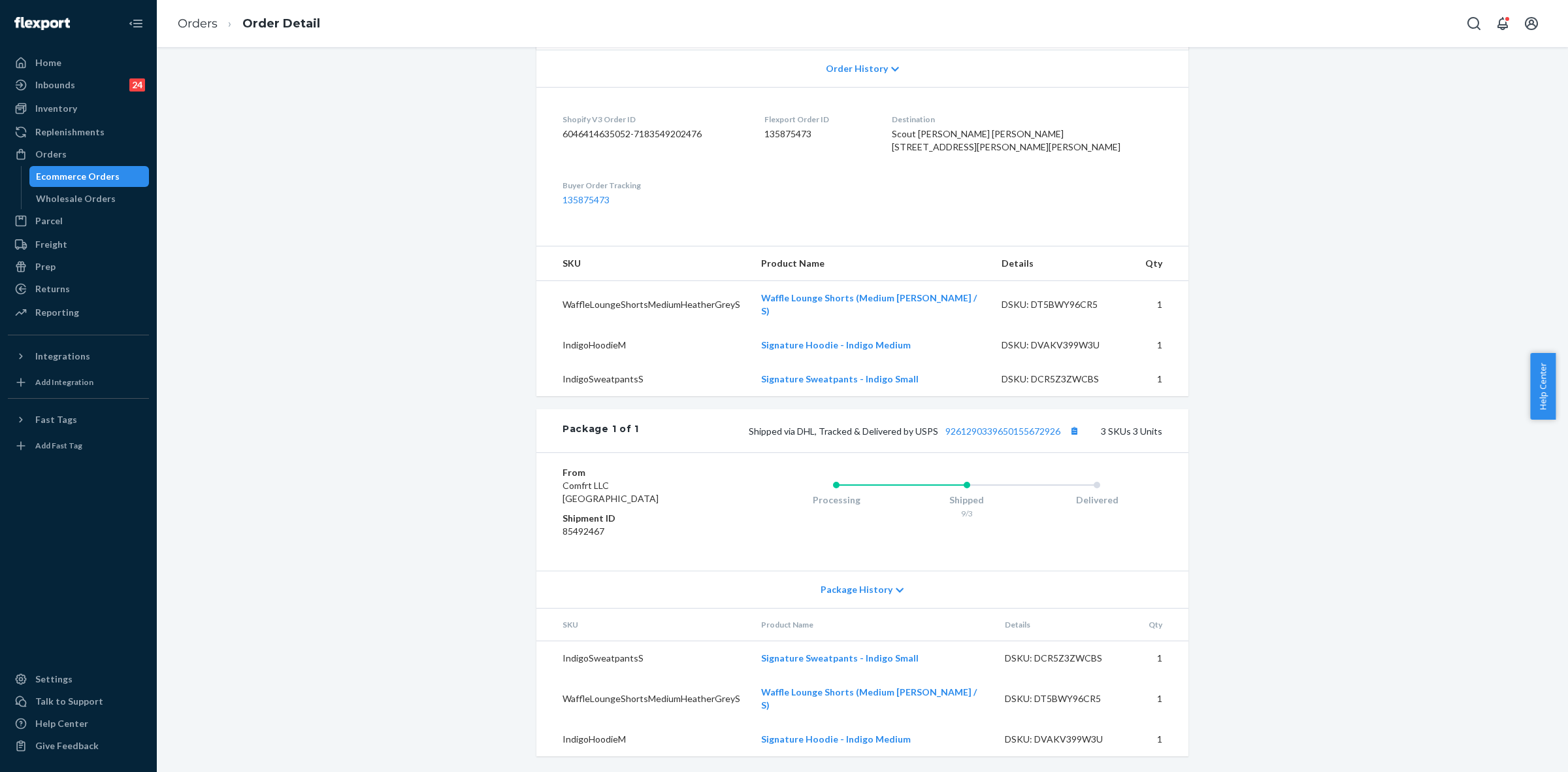
click at [896, 594] on icon at bounding box center [899, 590] width 8 height 10
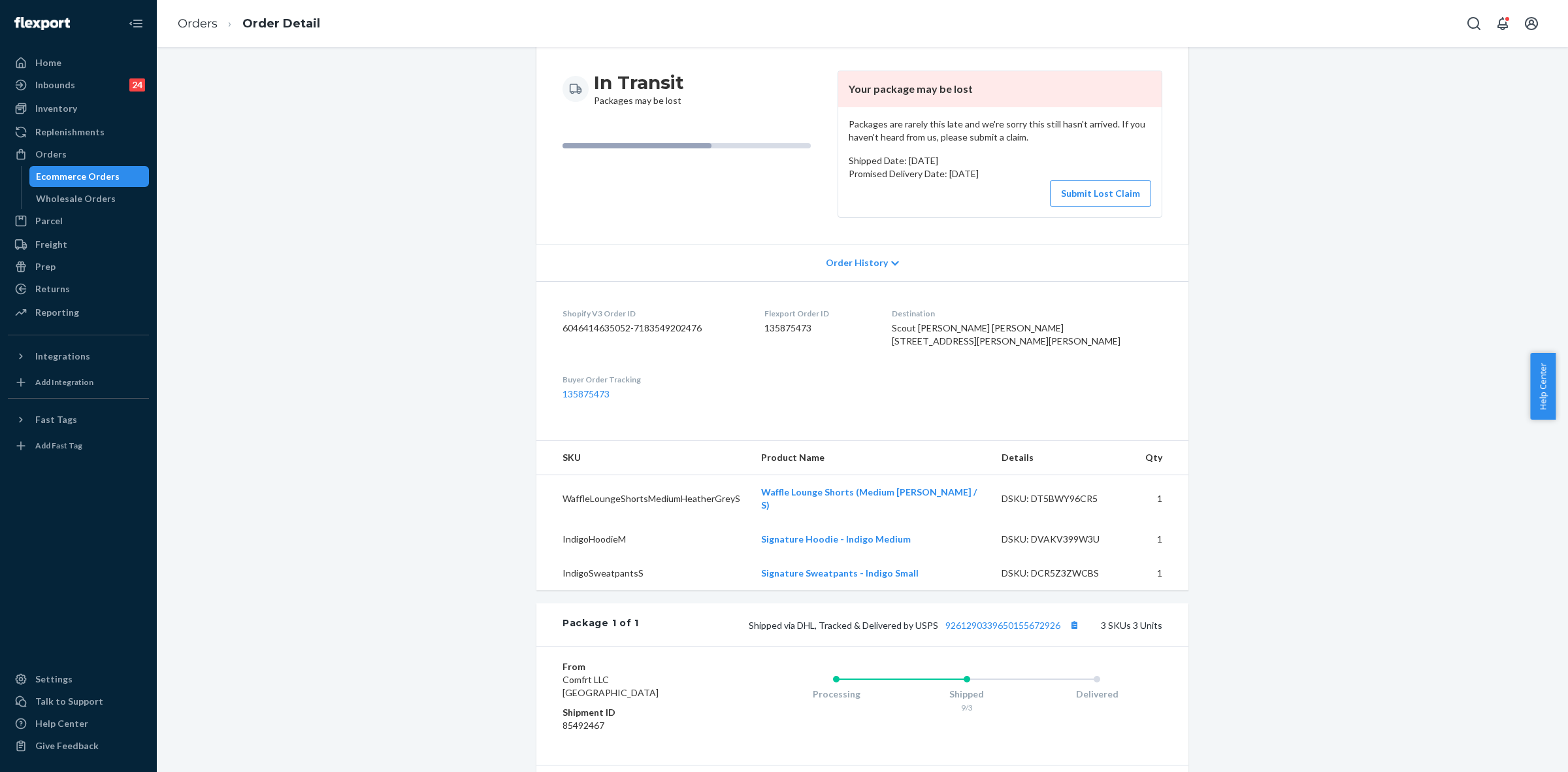
scroll to position [0, 0]
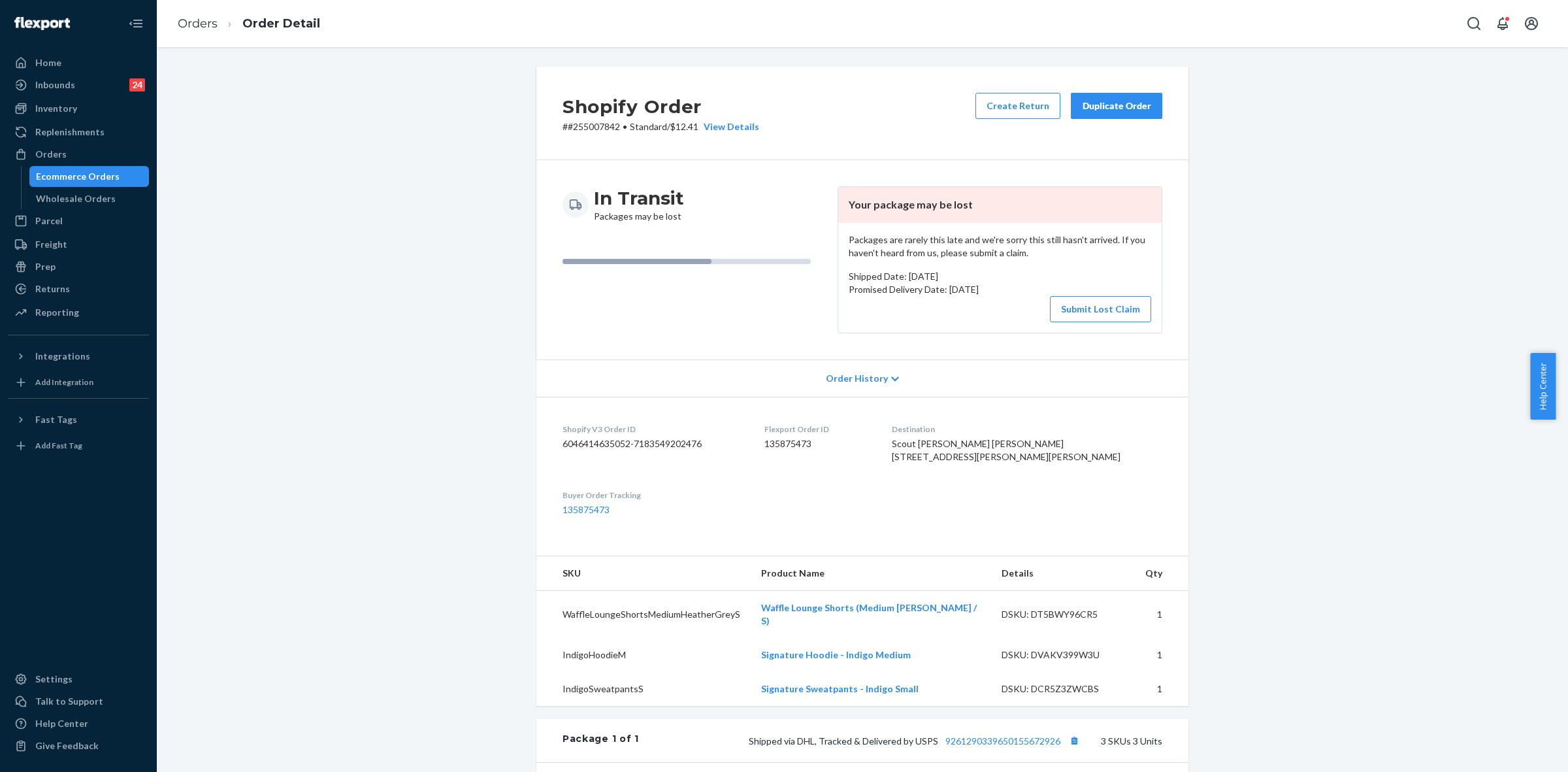
click at [1097, 100] on div "Duplicate Order" at bounding box center [1117, 106] width 69 height 13
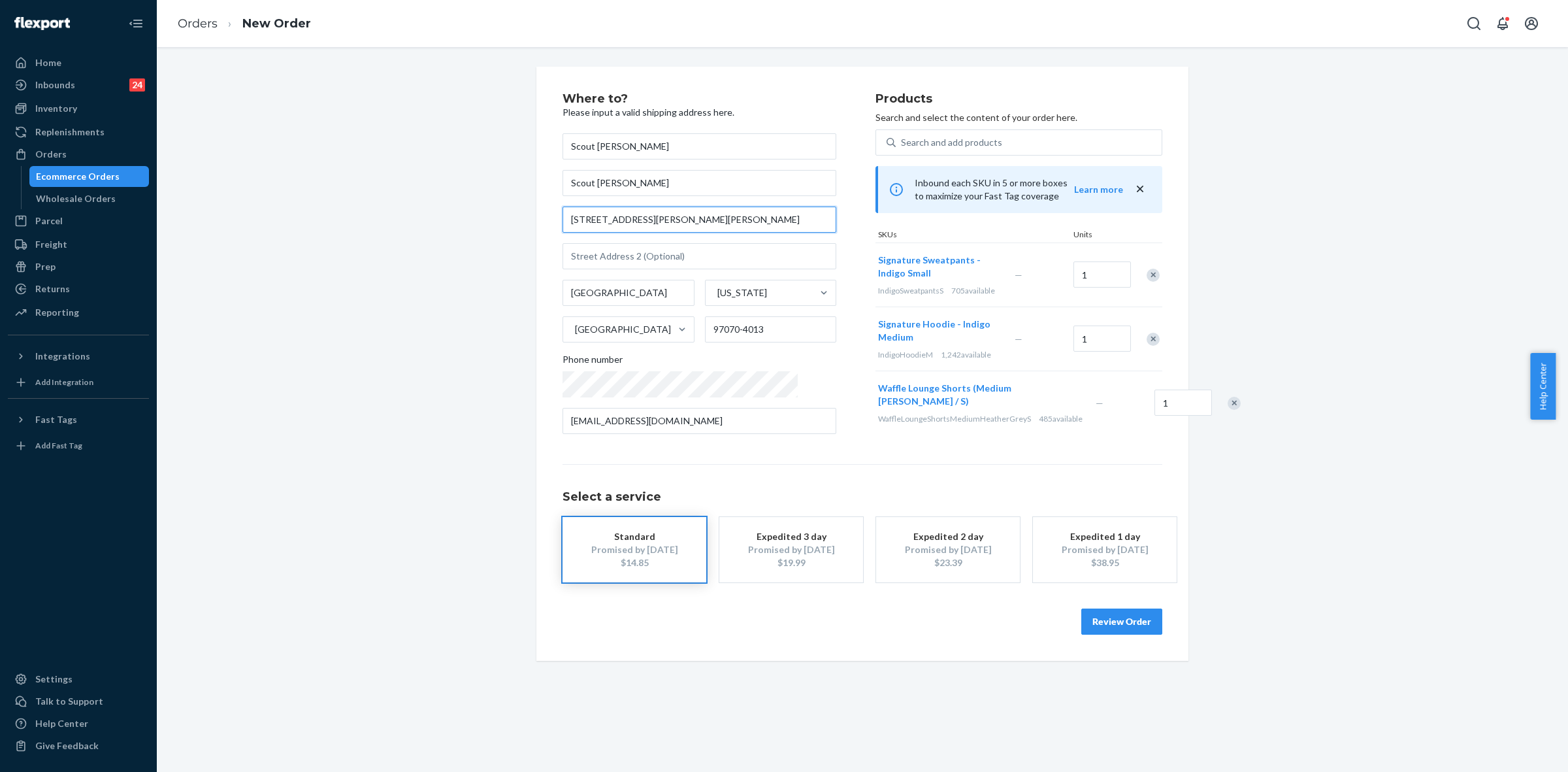
drag, startPoint x: 690, startPoint y: 222, endPoint x: 564, endPoint y: 217, distance: 126.1
click at [564, 217] on input "[STREET_ADDRESS][PERSON_NAME][PERSON_NAME]" at bounding box center [699, 219] width 274 height 26
paste input "20 SW Ash Meadows Road, wilsonville Oregon 97070"
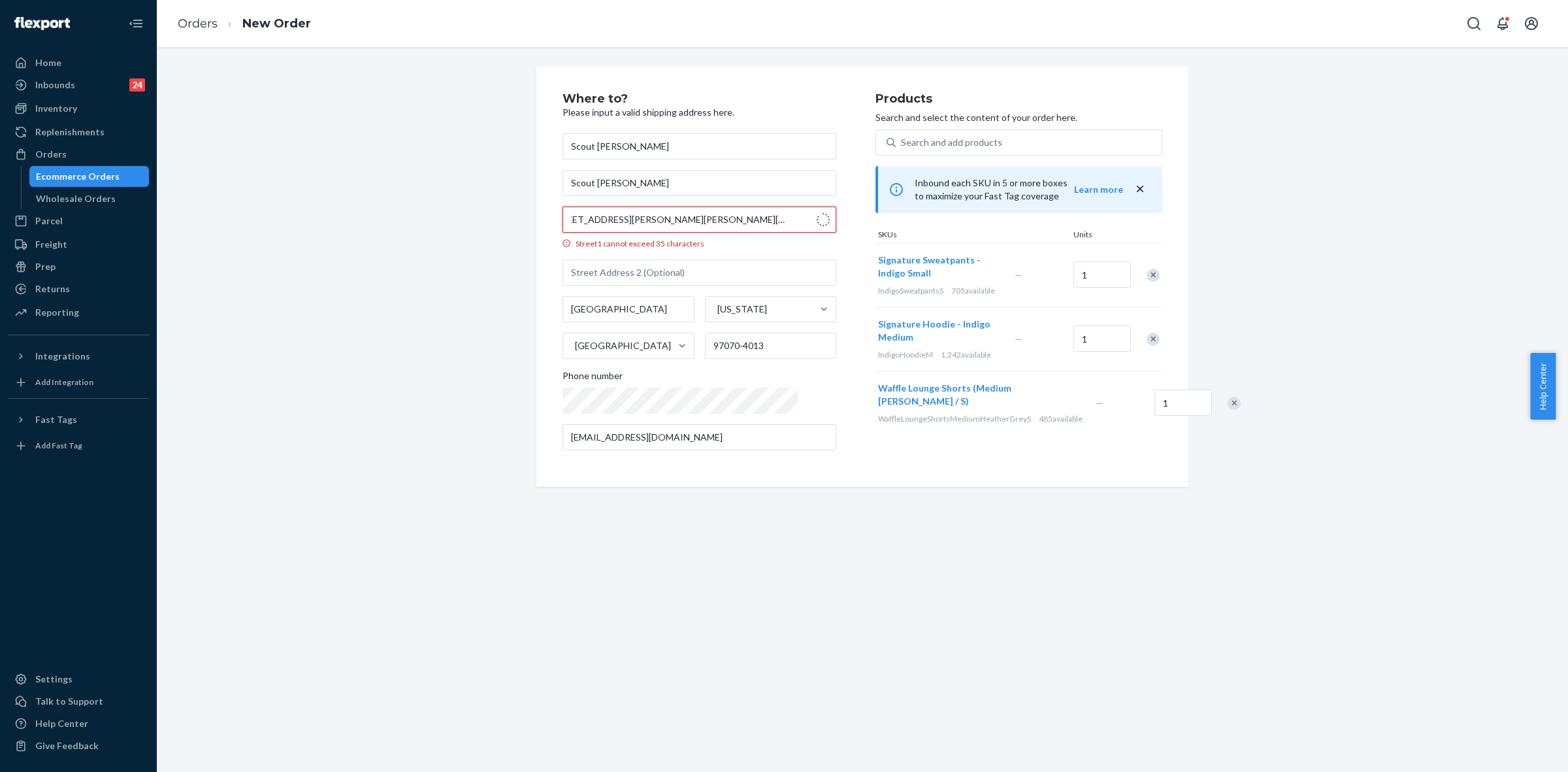
type input "8720 SW Ash Meadows Rd"
type input "97070"
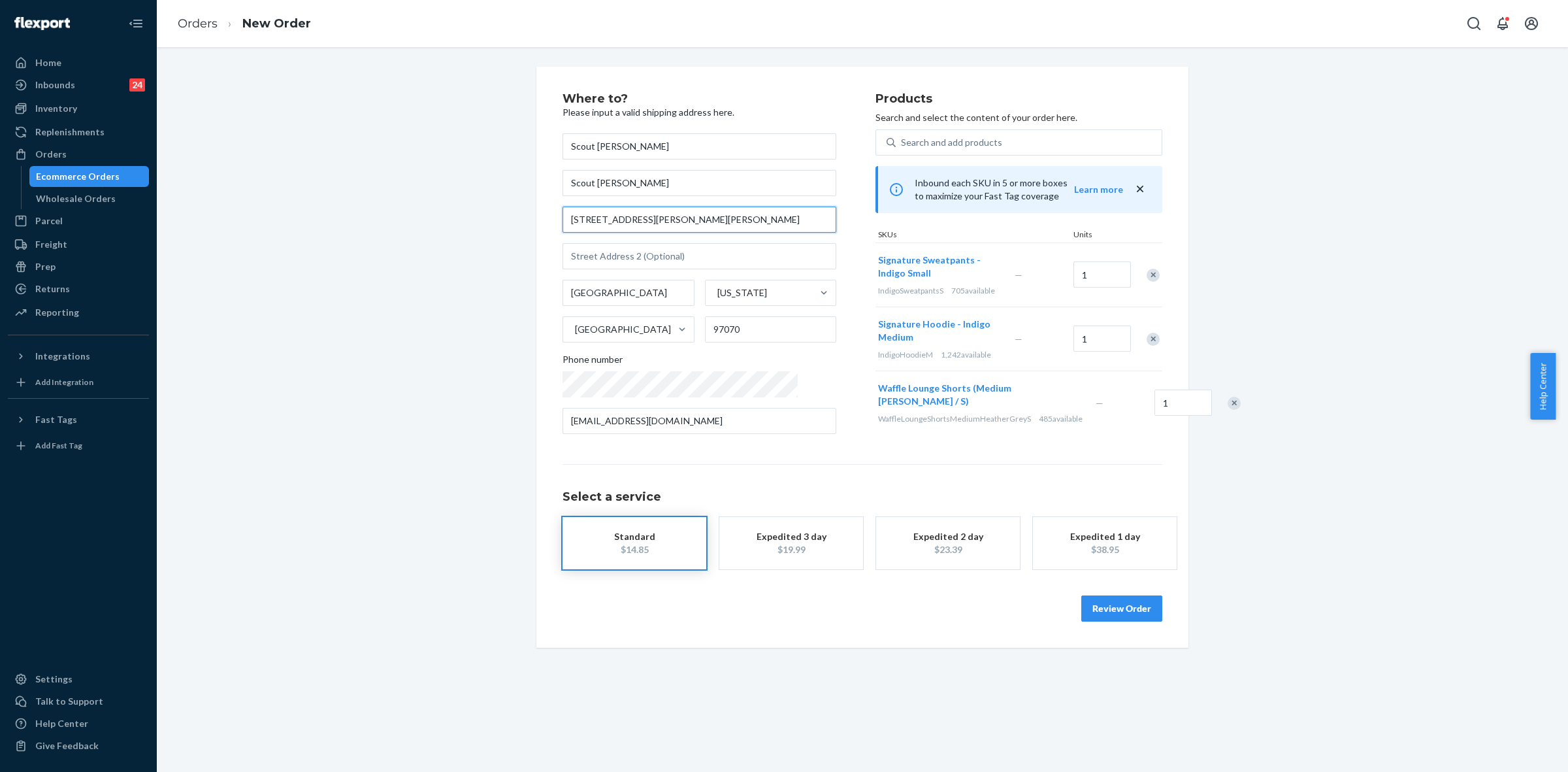
scroll to position [0, 0]
type input "8720 SW Ash Meadows Rd"
click at [611, 256] on input "text" at bounding box center [699, 256] width 274 height 26
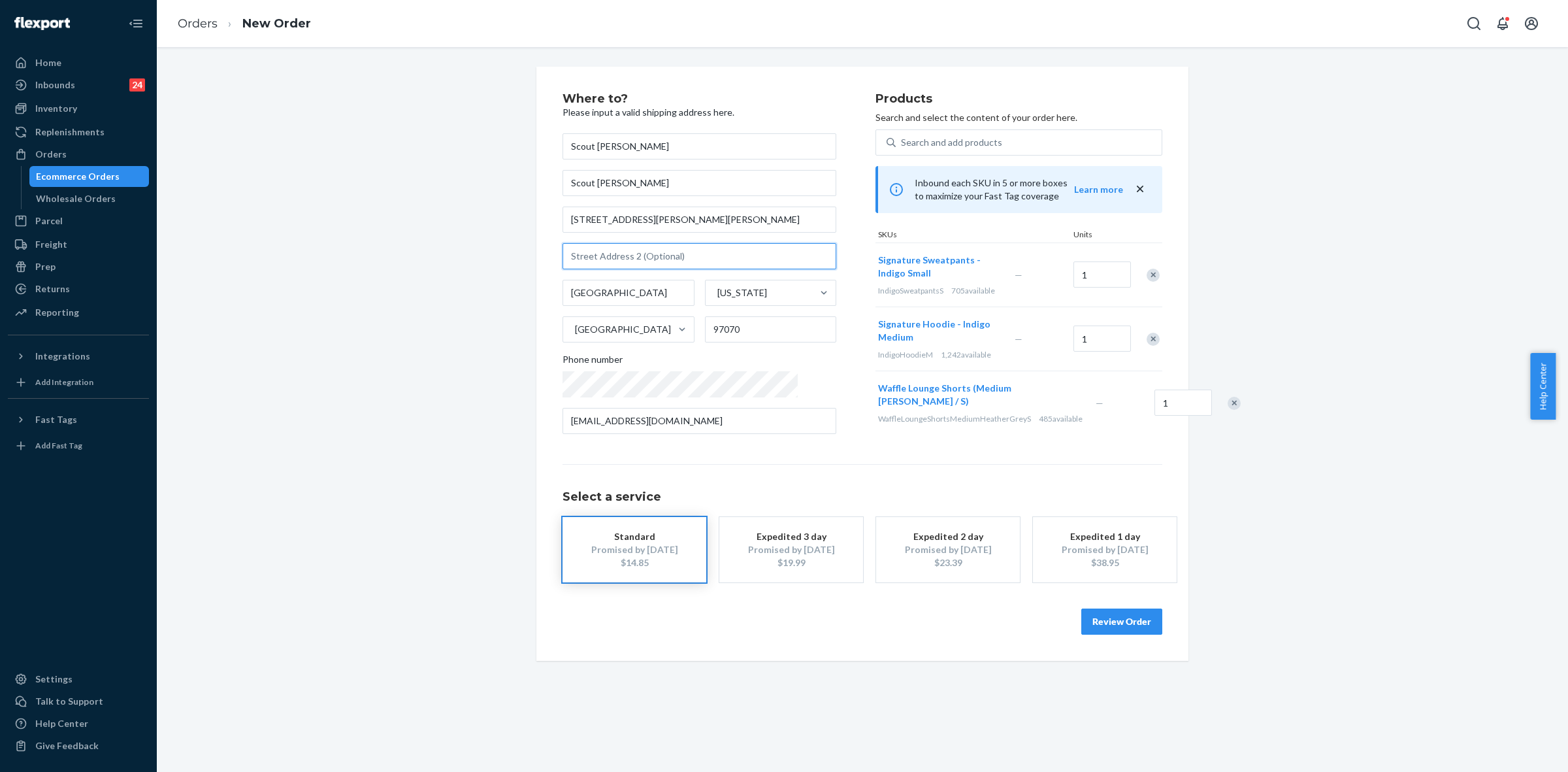
click at [606, 266] on input "text" at bounding box center [699, 256] width 274 height 26
paste input "Apt 1227"
type input "Apt 1227"
click at [1114, 615] on button "Review Order" at bounding box center [1122, 621] width 81 height 26
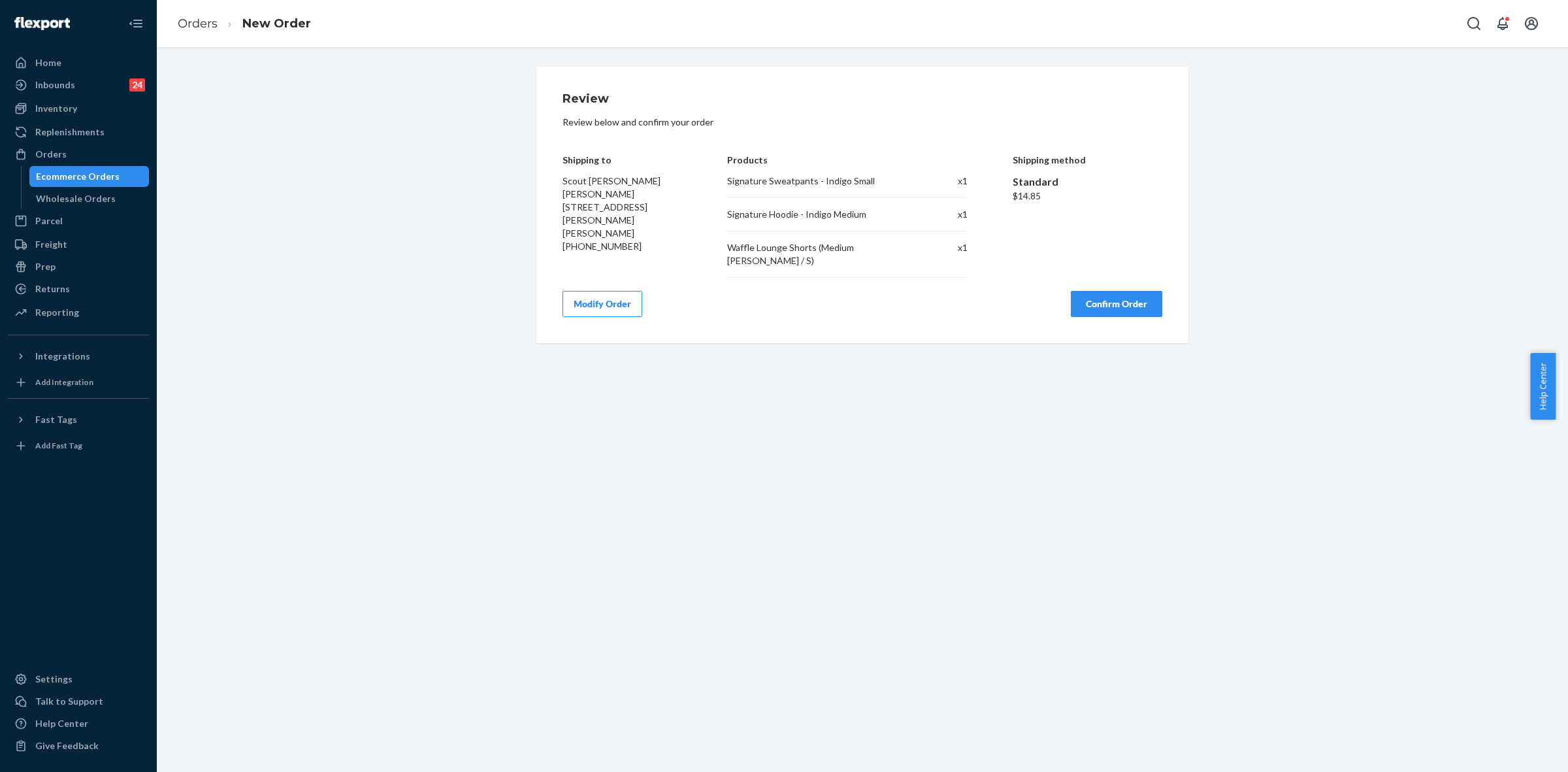
click at [594, 314] on button "Modify Order" at bounding box center [602, 304] width 80 height 26
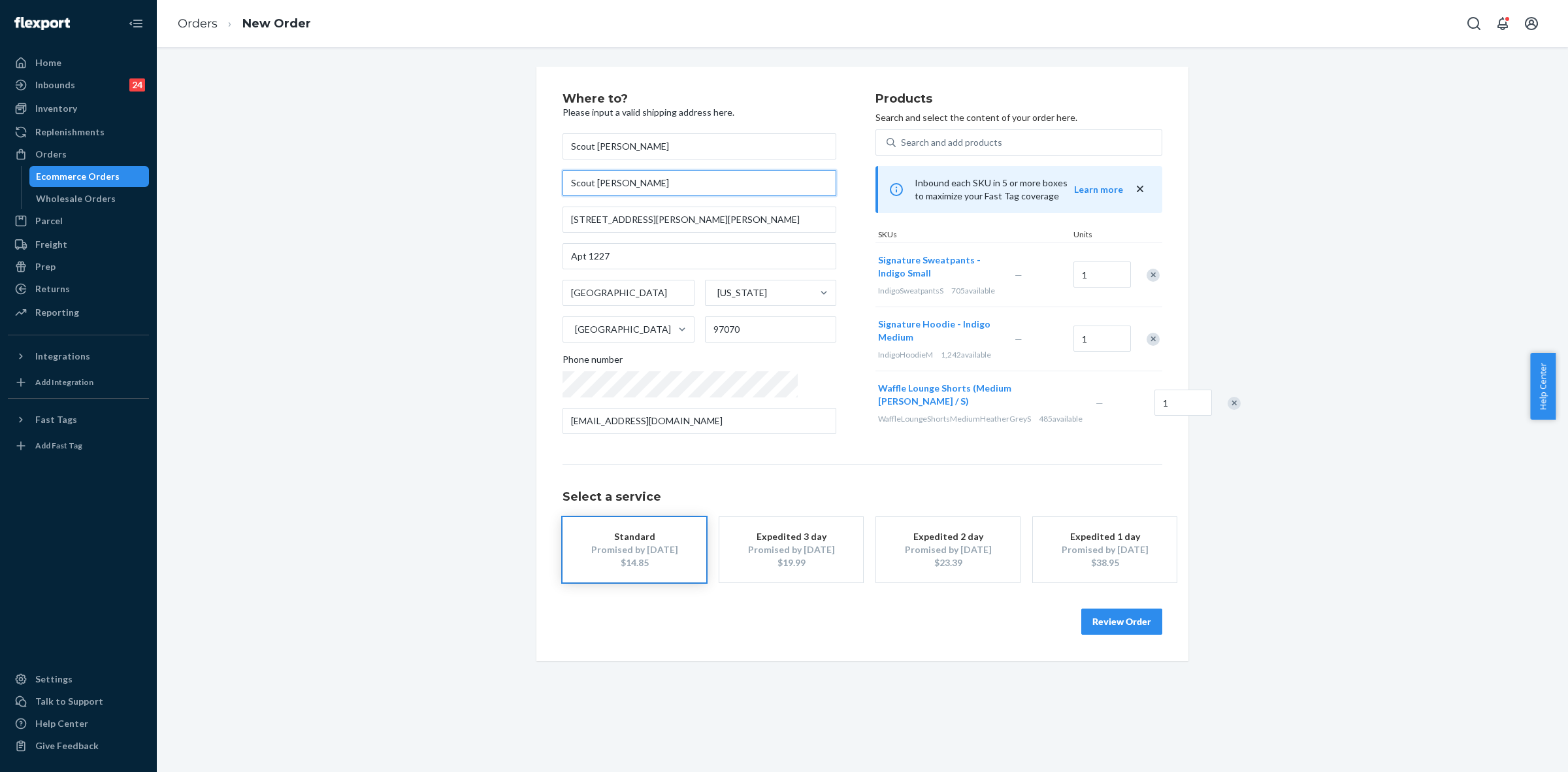
drag, startPoint x: 622, startPoint y: 182, endPoint x: 555, endPoint y: 178, distance: 67.1
click at [555, 178] on div "Where to? Please input a valid shipping address here. Scout Dennis Scout Dennis…" at bounding box center [862, 364] width 652 height 594
click at [958, 484] on div "Select a service Standard Promised by Oct 1, 2025 $14.85 Expedited 3 day Promis…" at bounding box center [862, 522] width 599 height 119
click at [1131, 622] on button "Review Order" at bounding box center [1122, 621] width 81 height 26
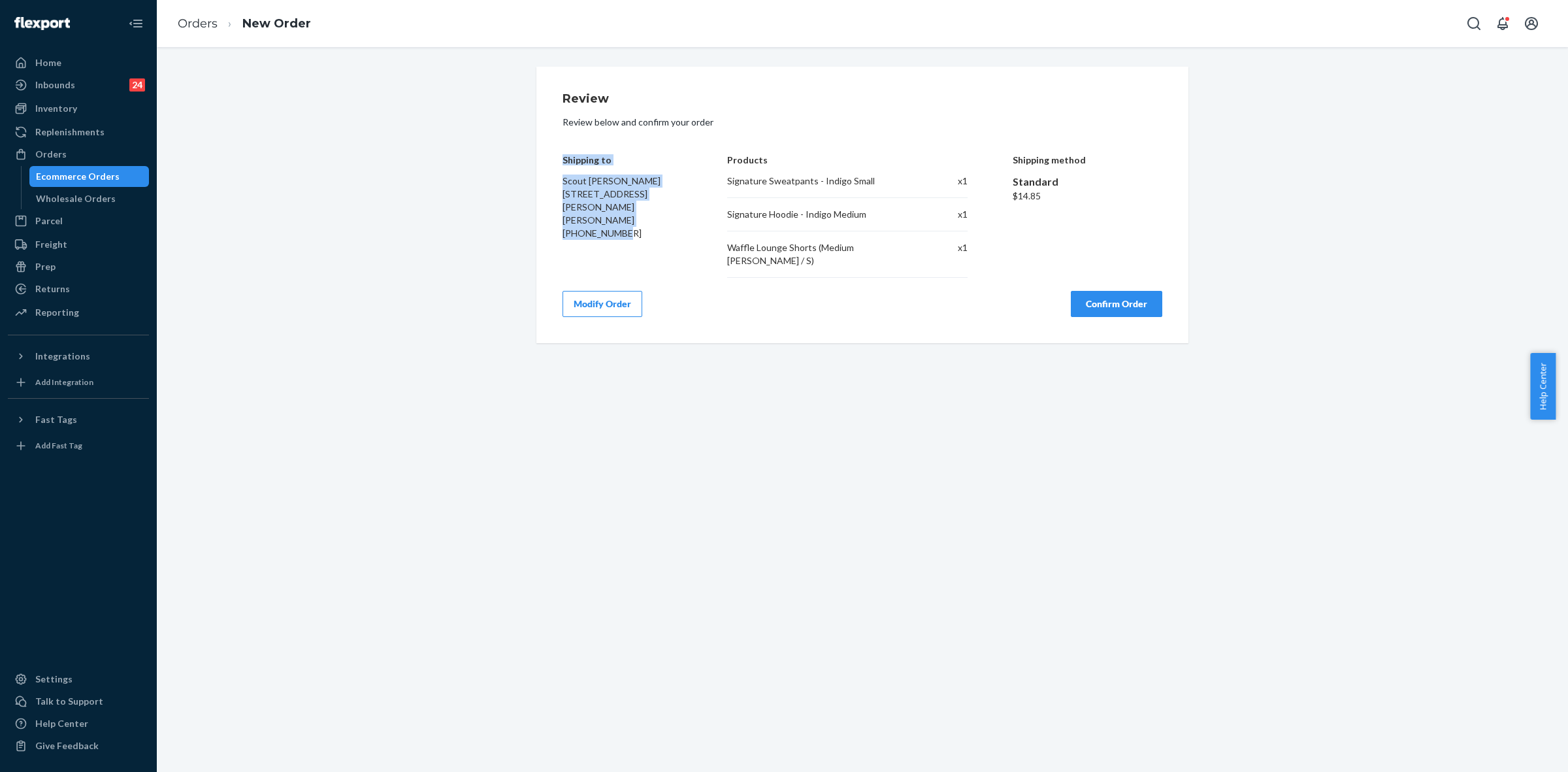
drag, startPoint x: 554, startPoint y: 154, endPoint x: 652, endPoint y: 234, distance: 126.5
click at [652, 234] on div "Review Review below and confirm your order Shipping to Scout Dennis 8720 SW Ash…" at bounding box center [862, 204] width 652 height 276
copy div "Shipping to Scout Dennis 8720 SW Ash Meadows Rd Apt 1227 Wilsonville, OR 97070 …"
click at [913, 322] on div "Review Review below and confirm your order Shipping to Scout Dennis 8720 SW Ash…" at bounding box center [862, 204] width 652 height 276
click at [1099, 302] on button "Confirm Order" at bounding box center [1117, 304] width 92 height 26
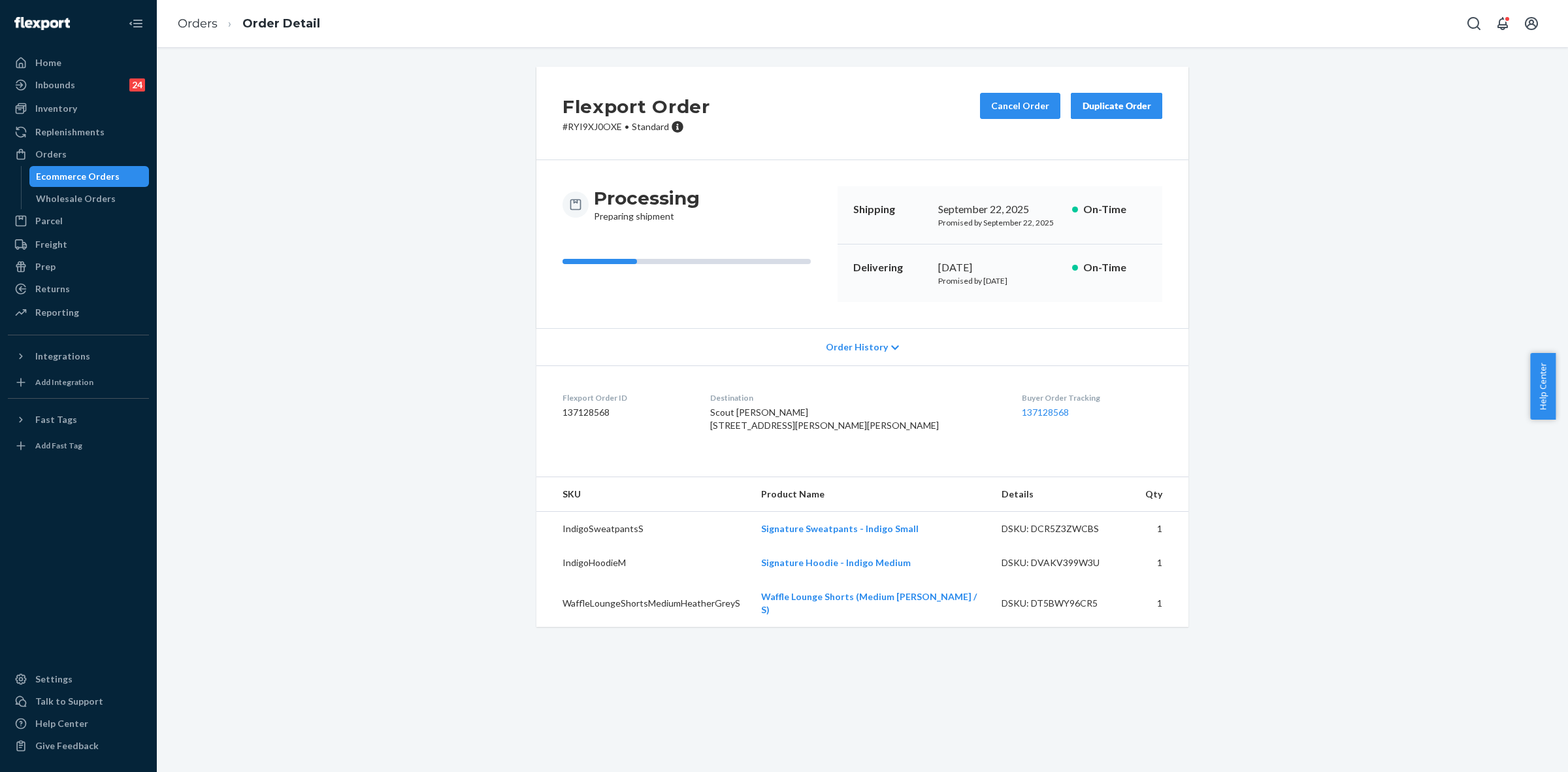
click at [588, 127] on p "# RYI9XJ0OXE • Standard" at bounding box center [636, 127] width 147 height 13
click at [644, 129] on span "Standard" at bounding box center [650, 127] width 37 height 11
click at [594, 127] on p "# RYI9XJ0OXE • Standard" at bounding box center [636, 127] width 147 height 13
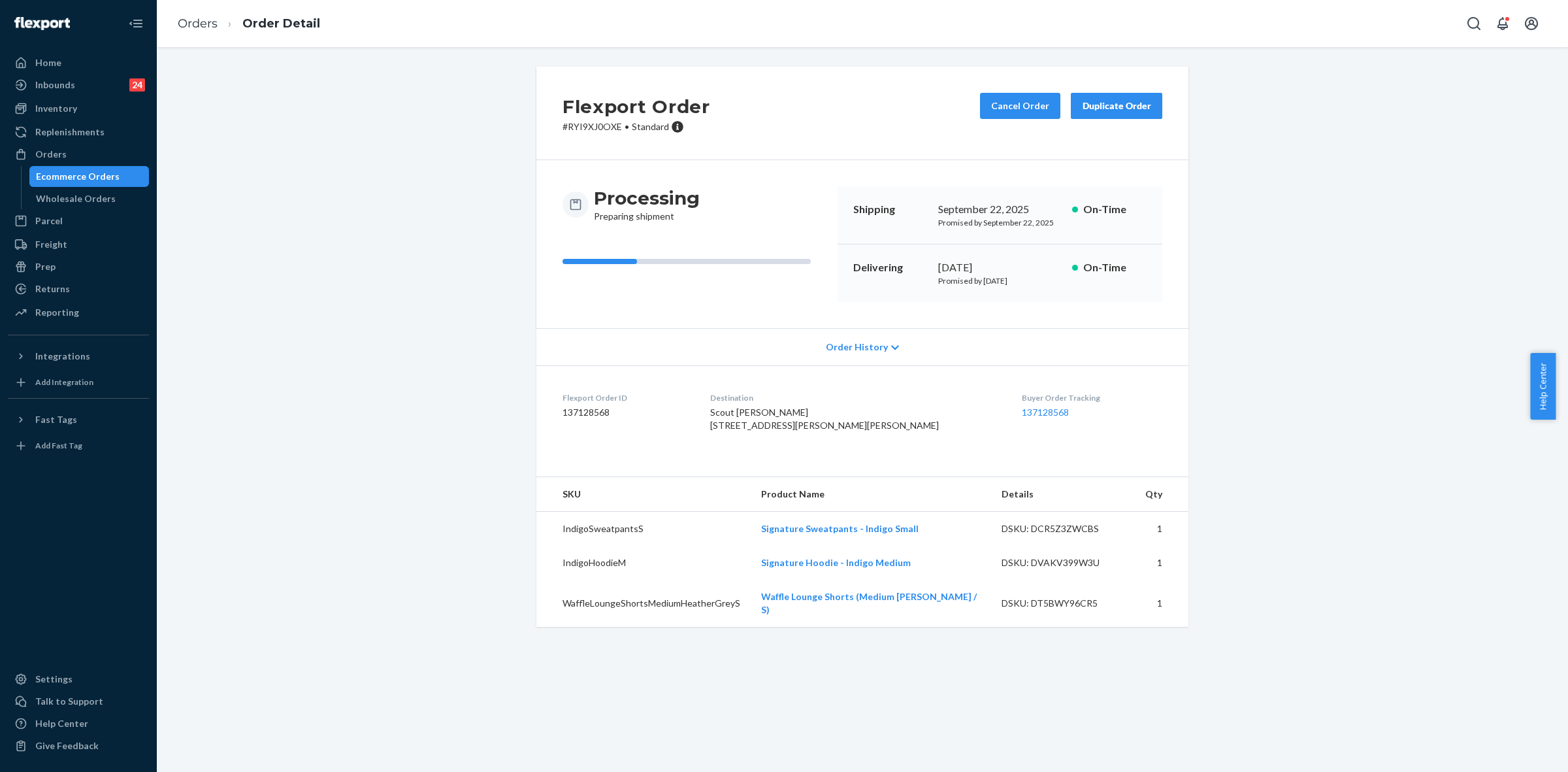
click at [599, 125] on p "# RYI9XJ0OXE • Standard" at bounding box center [636, 127] width 147 height 13
copy p "RYI9XJ0OXE"
click at [750, 178] on div "Processing Preparing shipment Shipping September 22, 2025 Promised by September…" at bounding box center [862, 244] width 652 height 168
click at [1432, 315] on div "Flexport Order # RYI9XJ0OXE • Standard Cancel Order Duplicate Order Processing …" at bounding box center [862, 354] width 1391 height 575
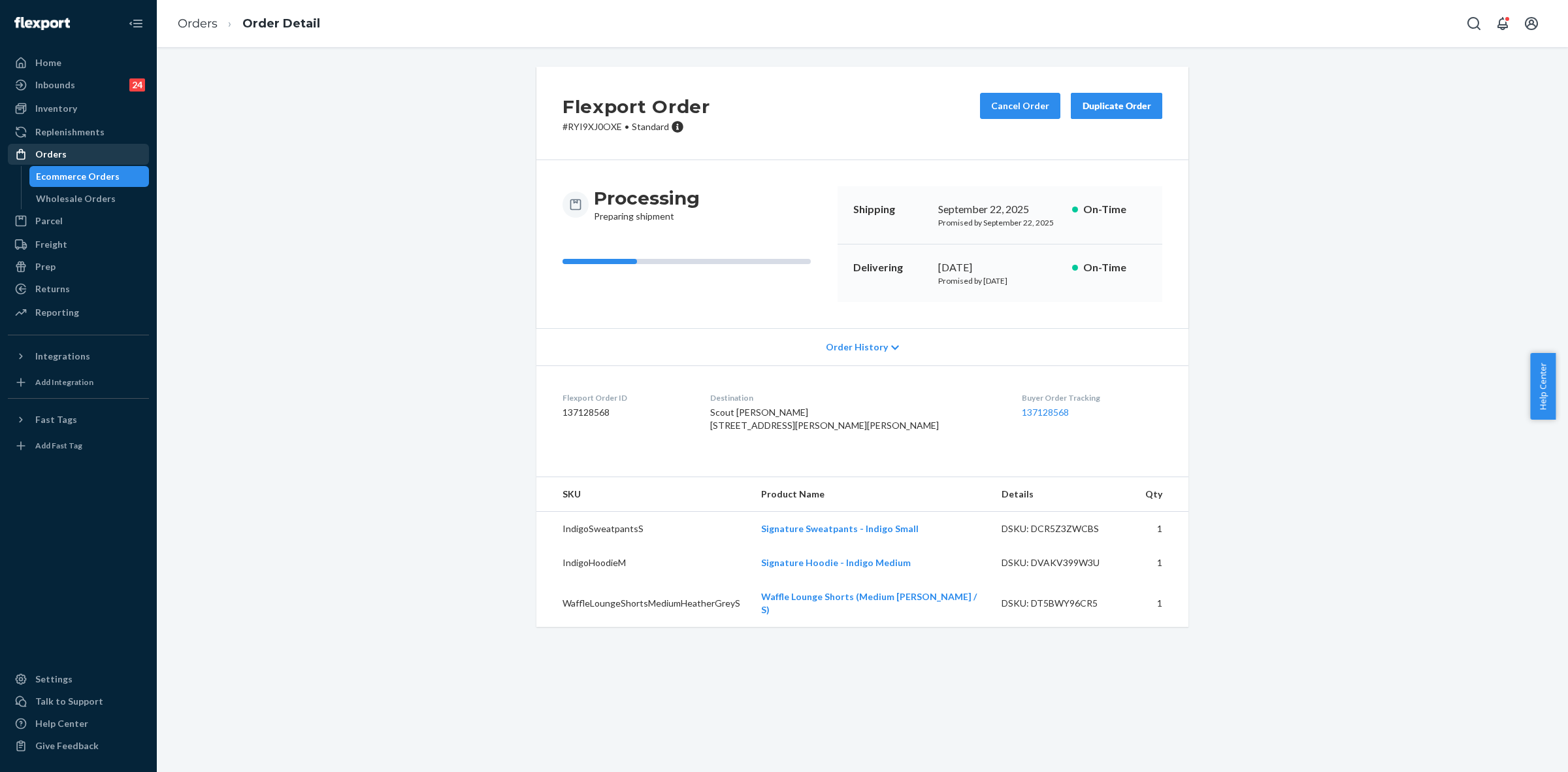
click at [63, 151] on div "Orders" at bounding box center [79, 153] width 139 height 18
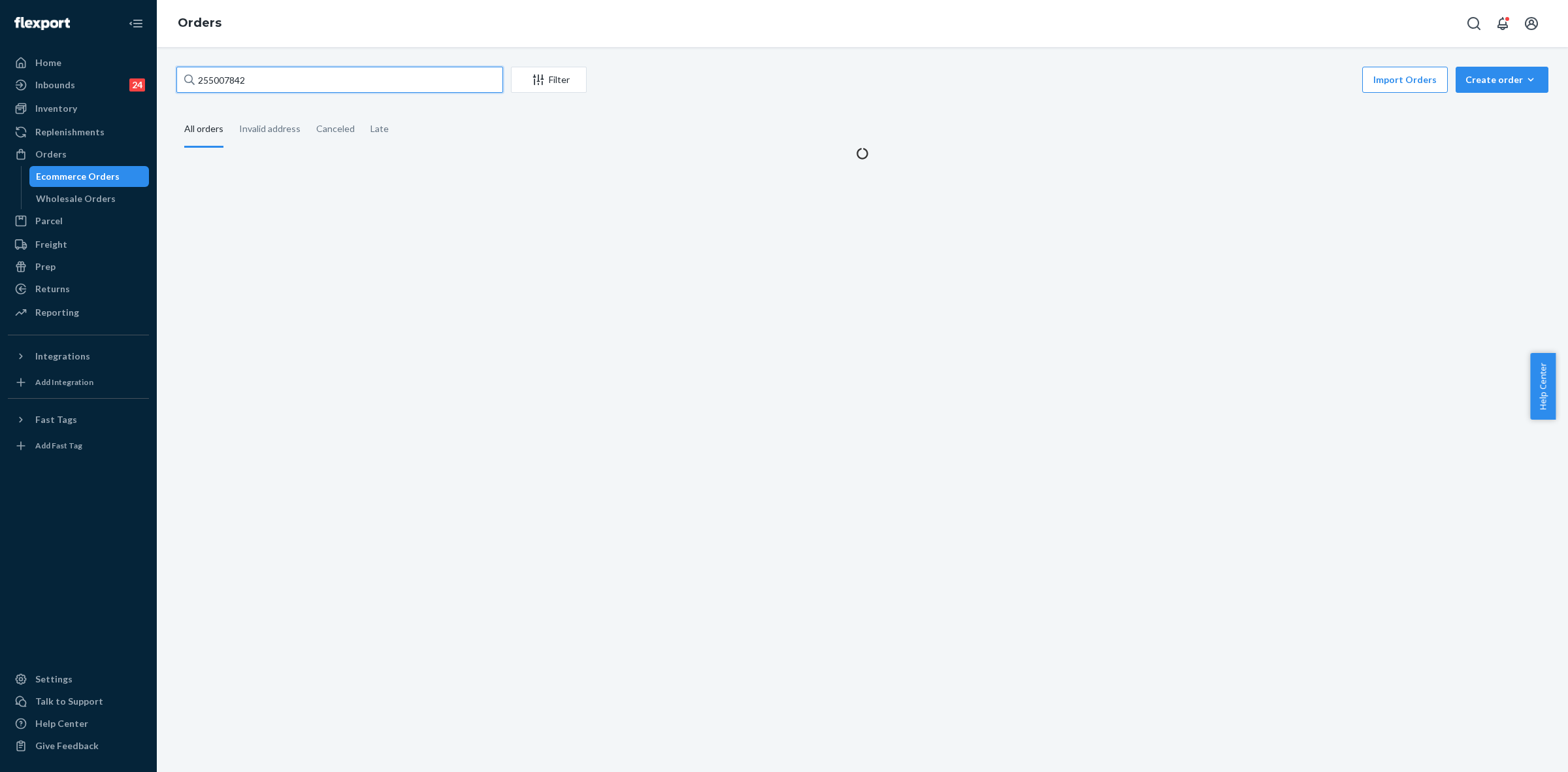
click at [232, 81] on input "255007842" at bounding box center [340, 80] width 327 height 26
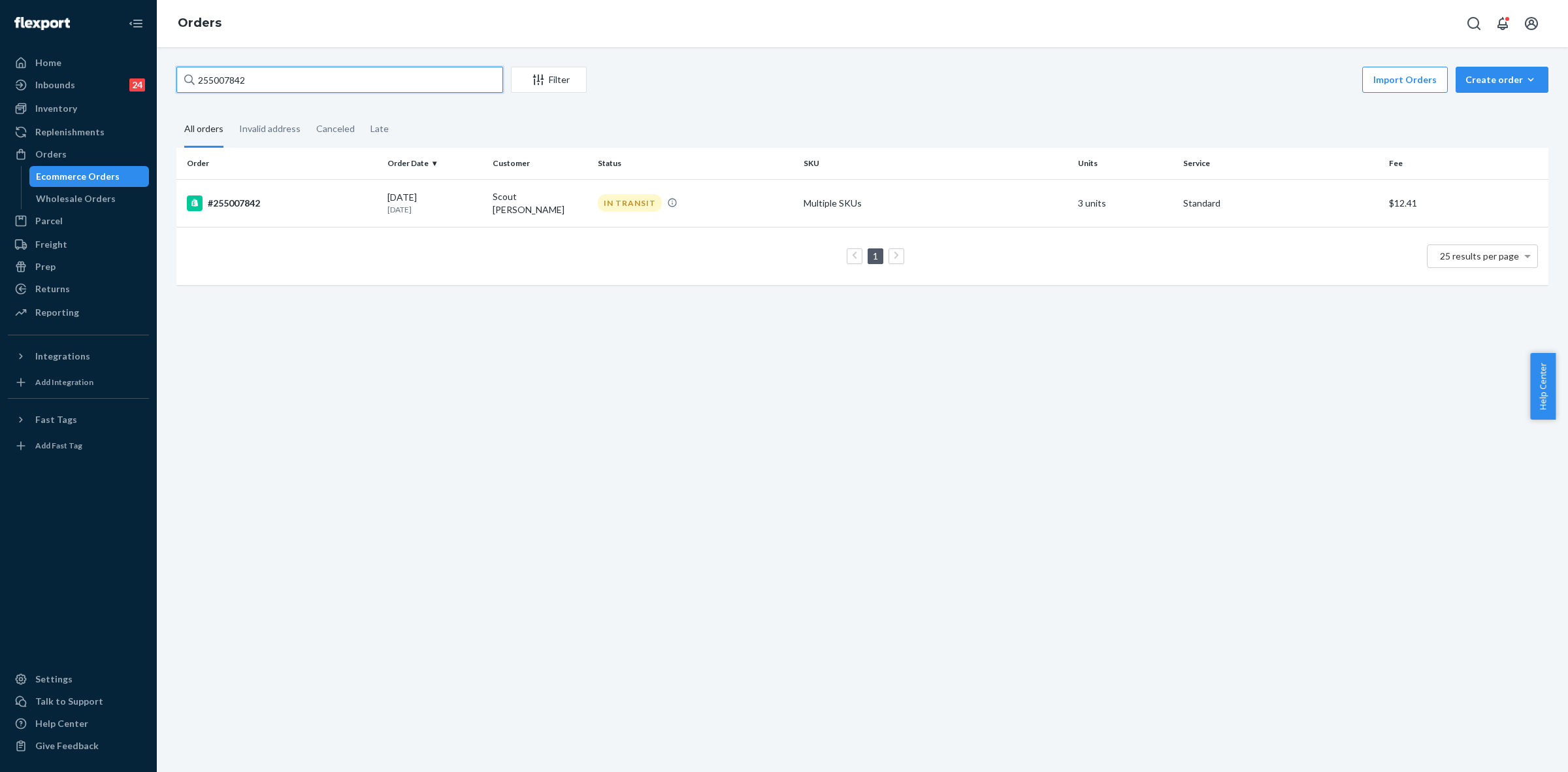
paste input "B1XXP9IOLX"
type input "B1XXP9IOLX"
click at [543, 207] on td "[PERSON_NAME]" at bounding box center [540, 202] width 105 height 46
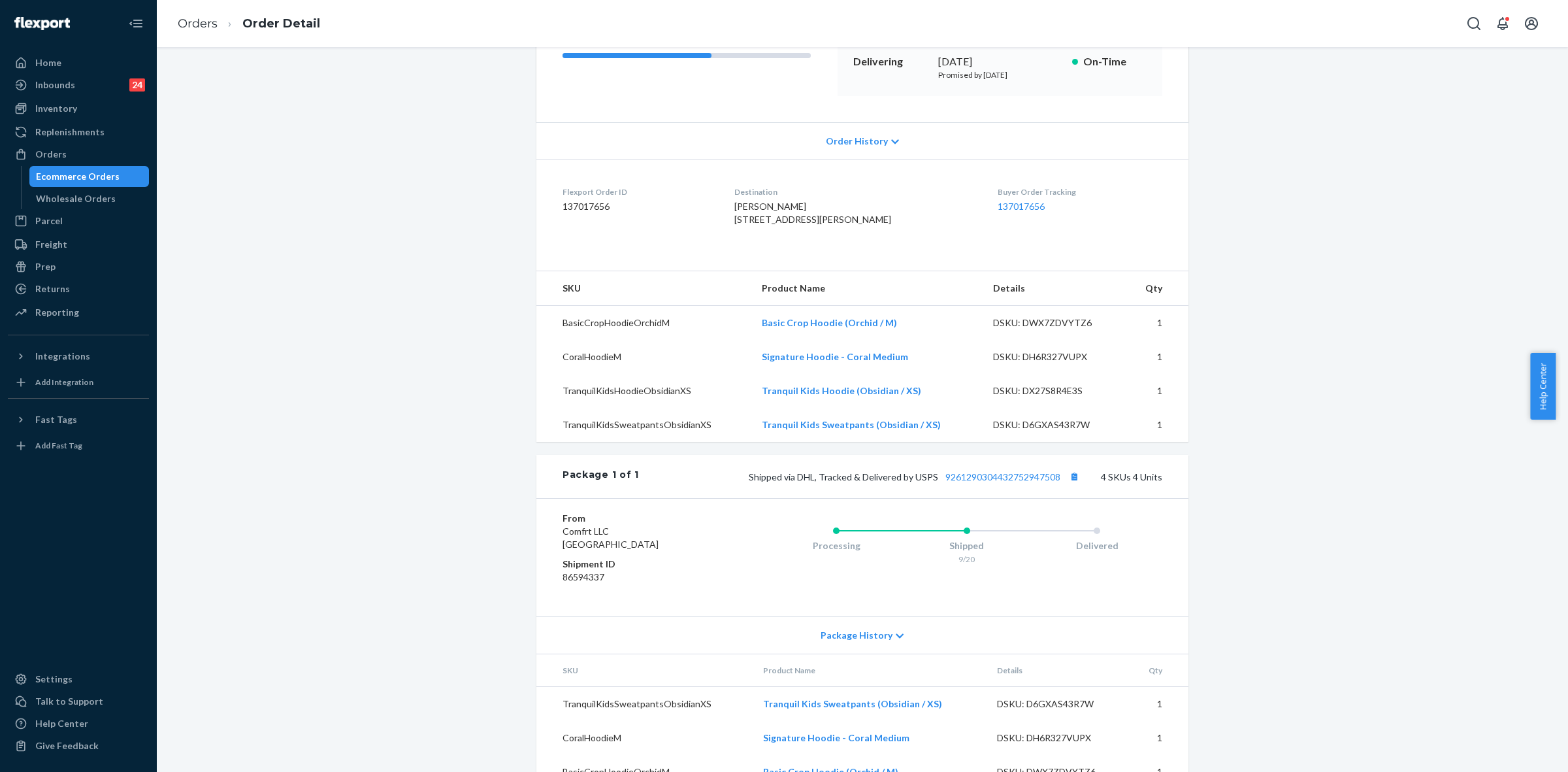
scroll to position [136, 0]
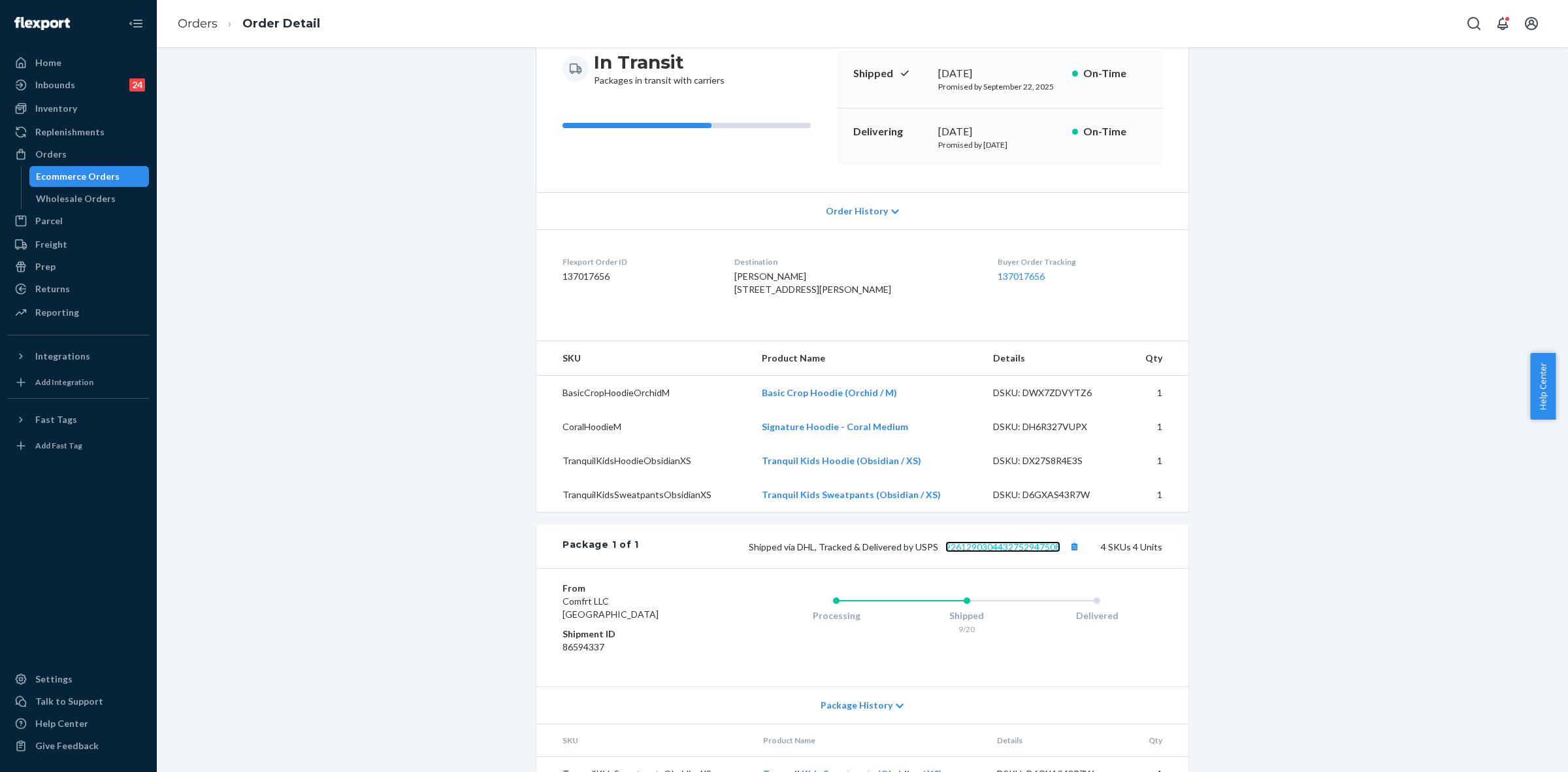
click at [984, 552] on link "9261290304432752947508" at bounding box center [1002, 546] width 115 height 11
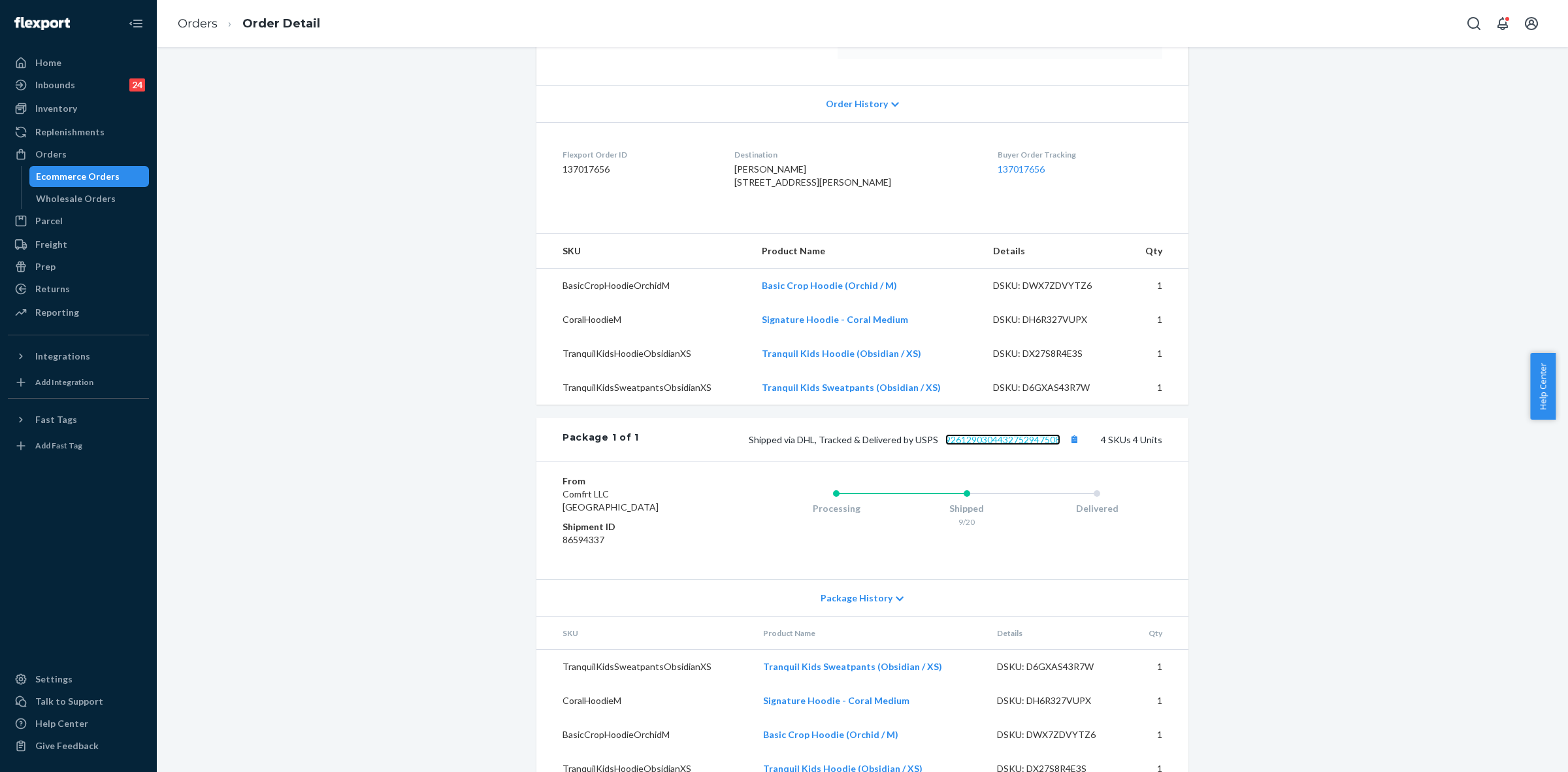
scroll to position [245, 0]
drag, startPoint x: 795, startPoint y: 463, endPoint x: 1065, endPoint y: 469, distance: 270.1
click at [1065, 443] on span "Shipped via DHL, Tracked & Delivered by USPS 9261290304432752947508" at bounding box center [915, 438] width 334 height 11
copy span "DHL, Tracked & Delivered by USPS 9261290304432752947508"
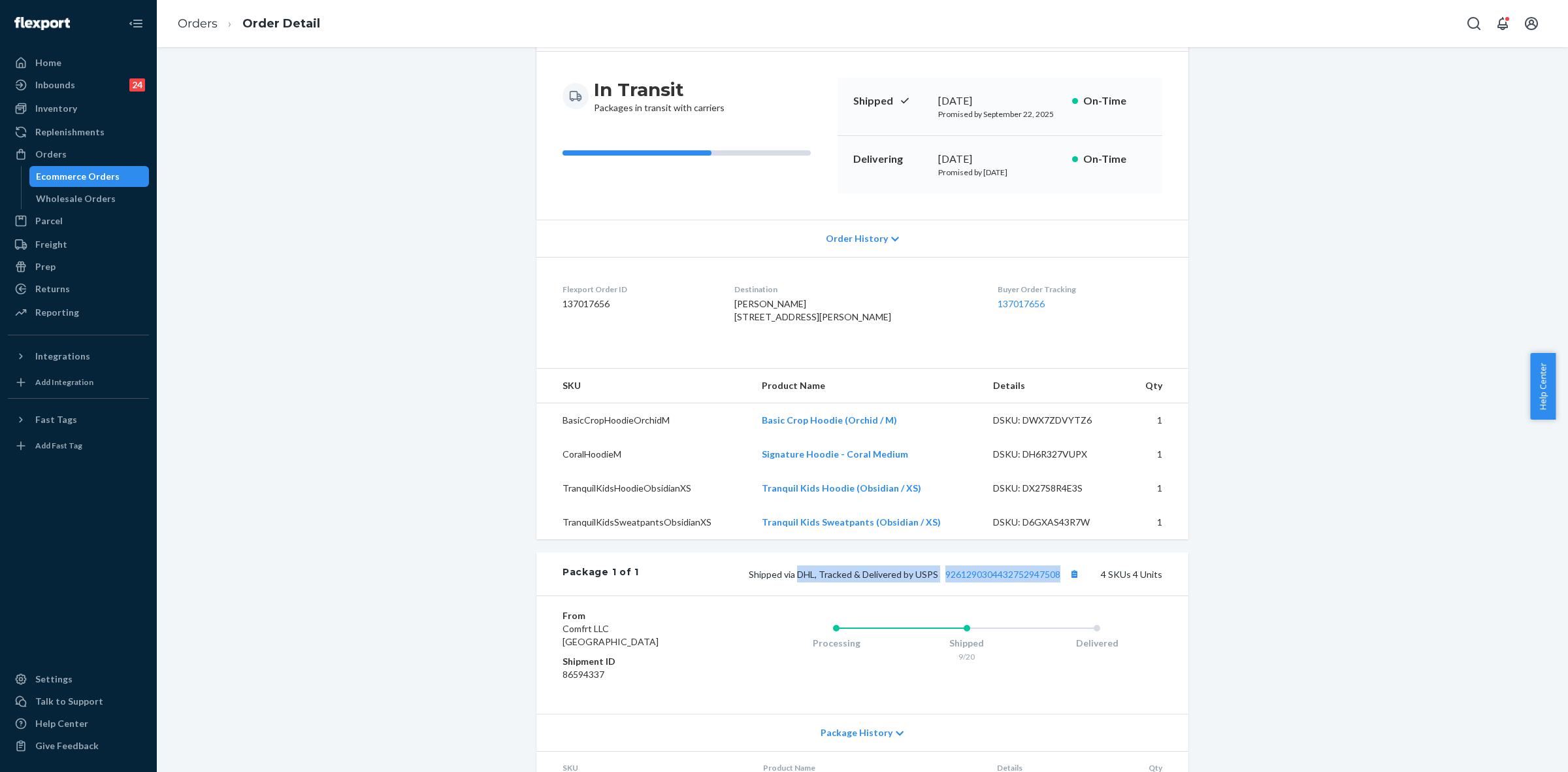
scroll to position [0, 0]
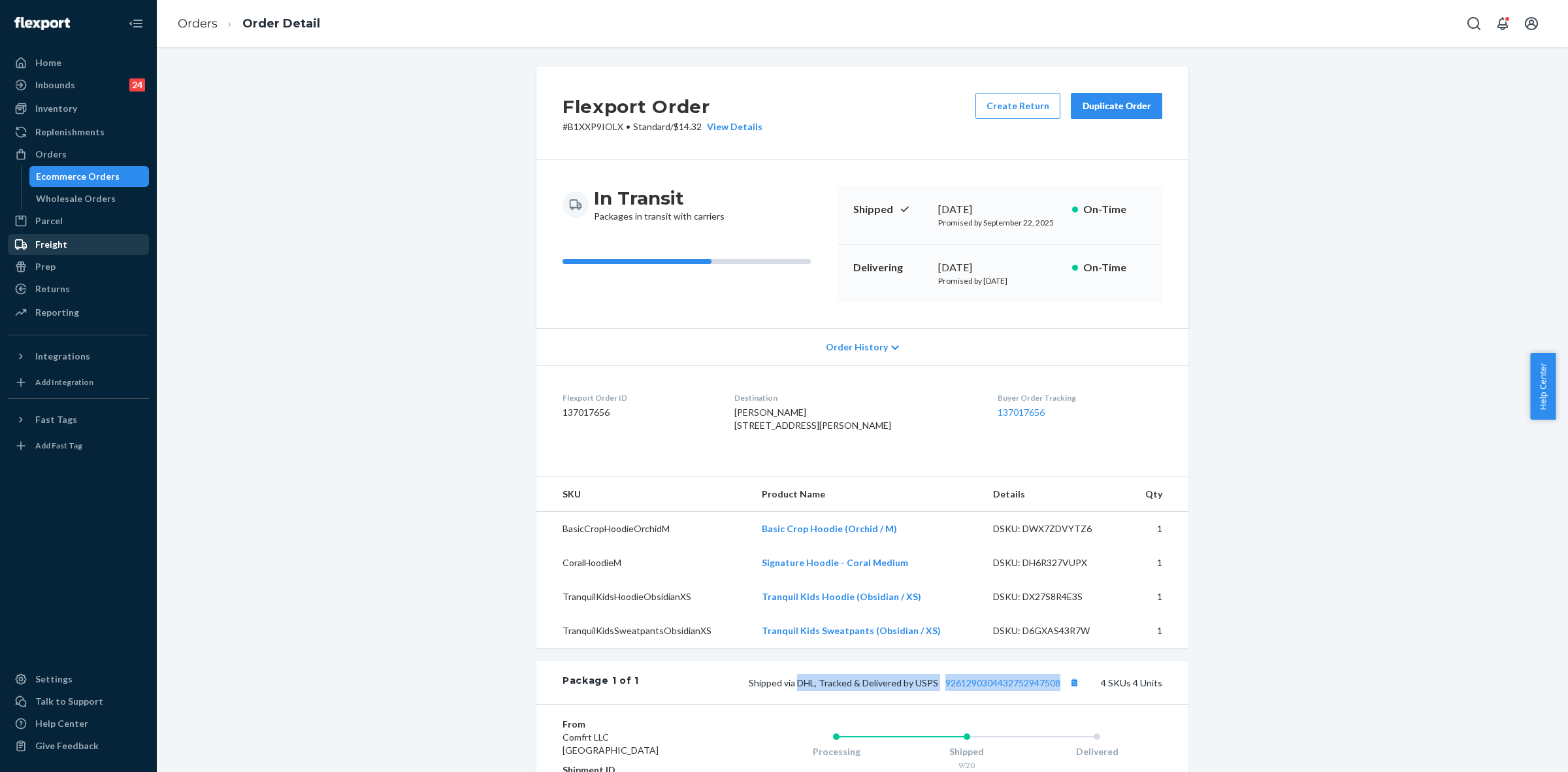
click at [53, 159] on div "Orders" at bounding box center [51, 153] width 31 height 13
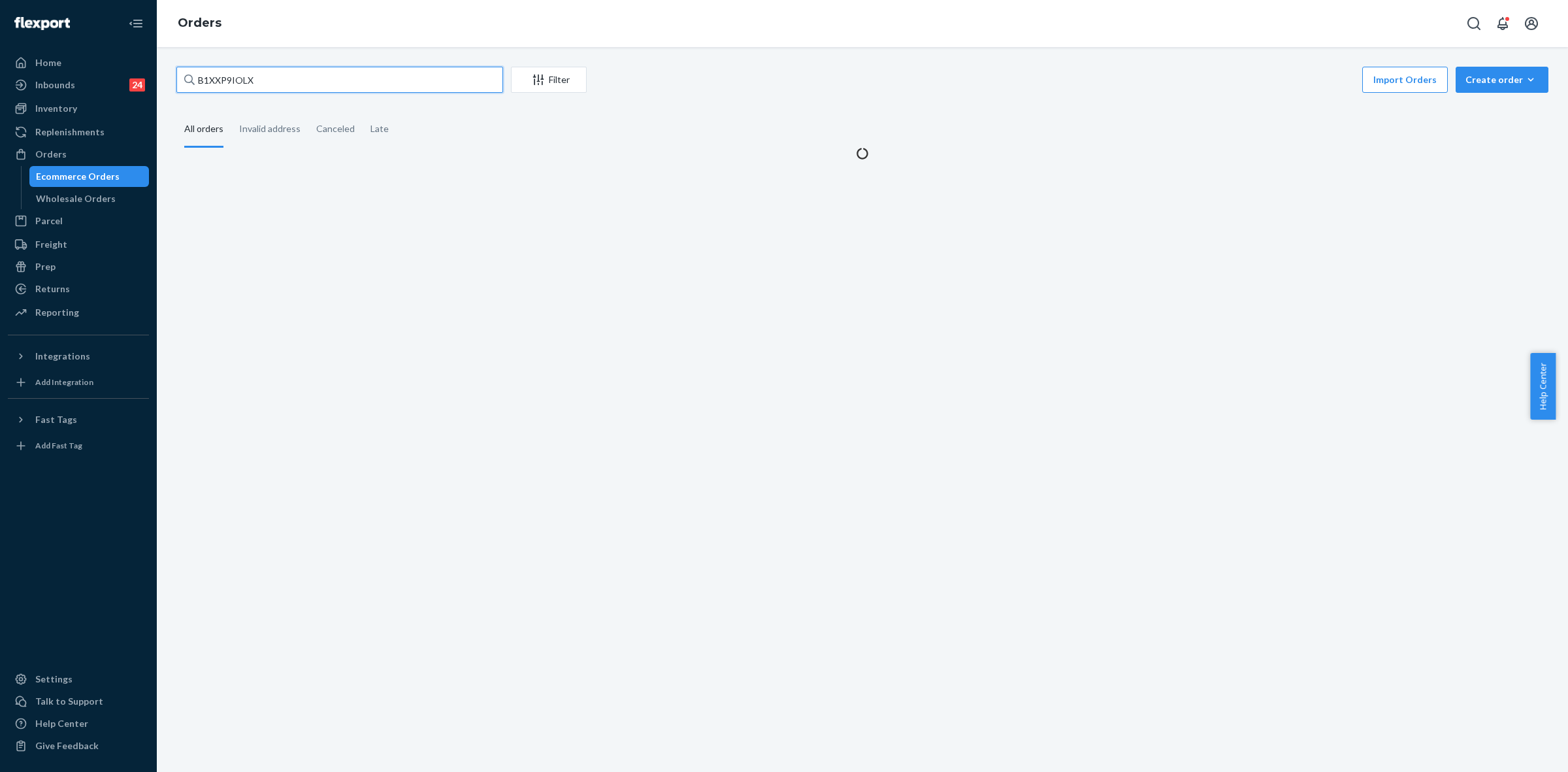
click at [206, 83] on input "B1XXP9IOLX" at bounding box center [340, 80] width 327 height 26
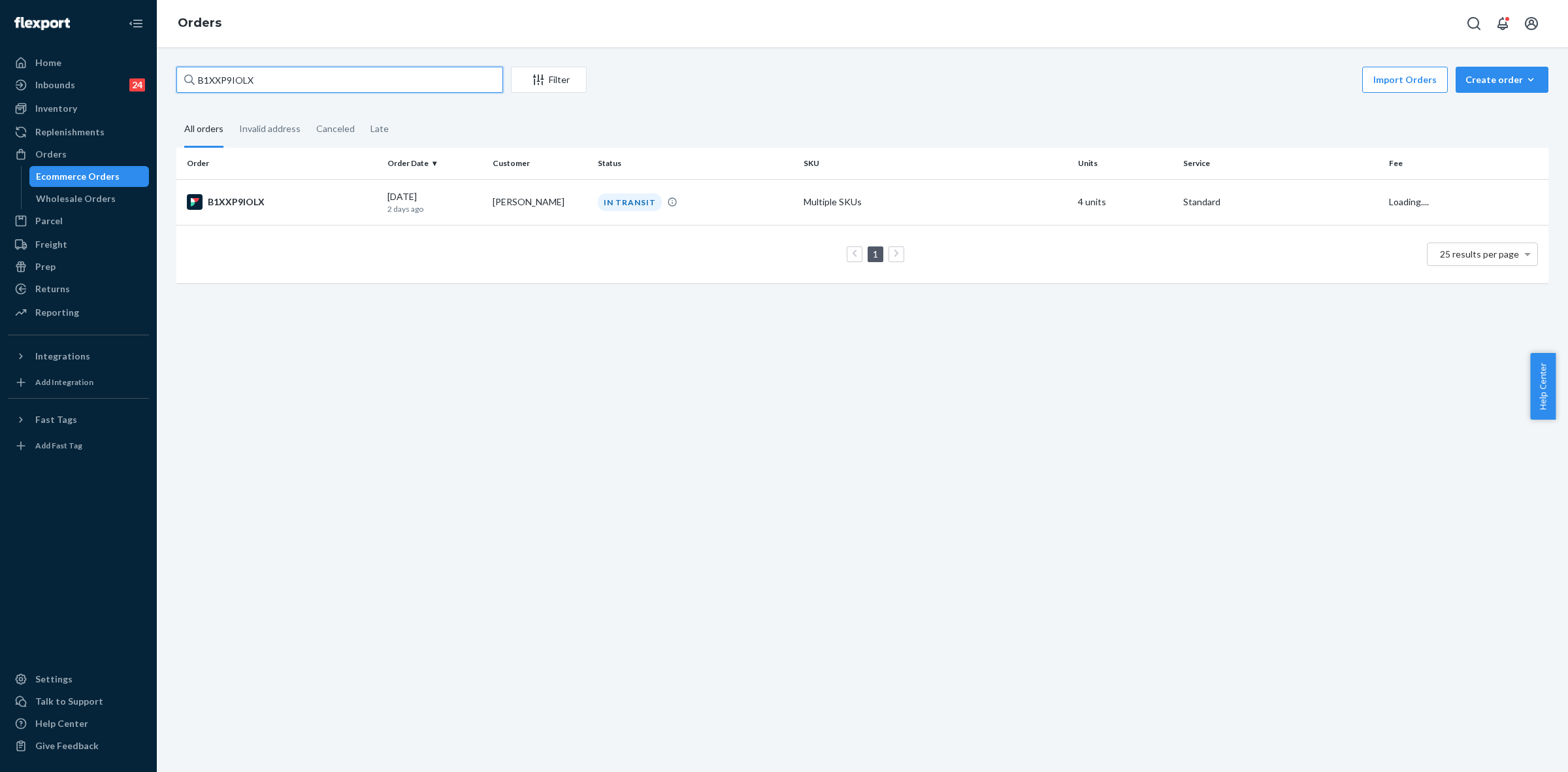
click at [206, 83] on input "B1XXP9IOLX" at bounding box center [340, 80] width 327 height 26
paste input "#255292103"
type input "#255292103"
click at [533, 211] on td "Emma Miller" at bounding box center [540, 202] width 105 height 46
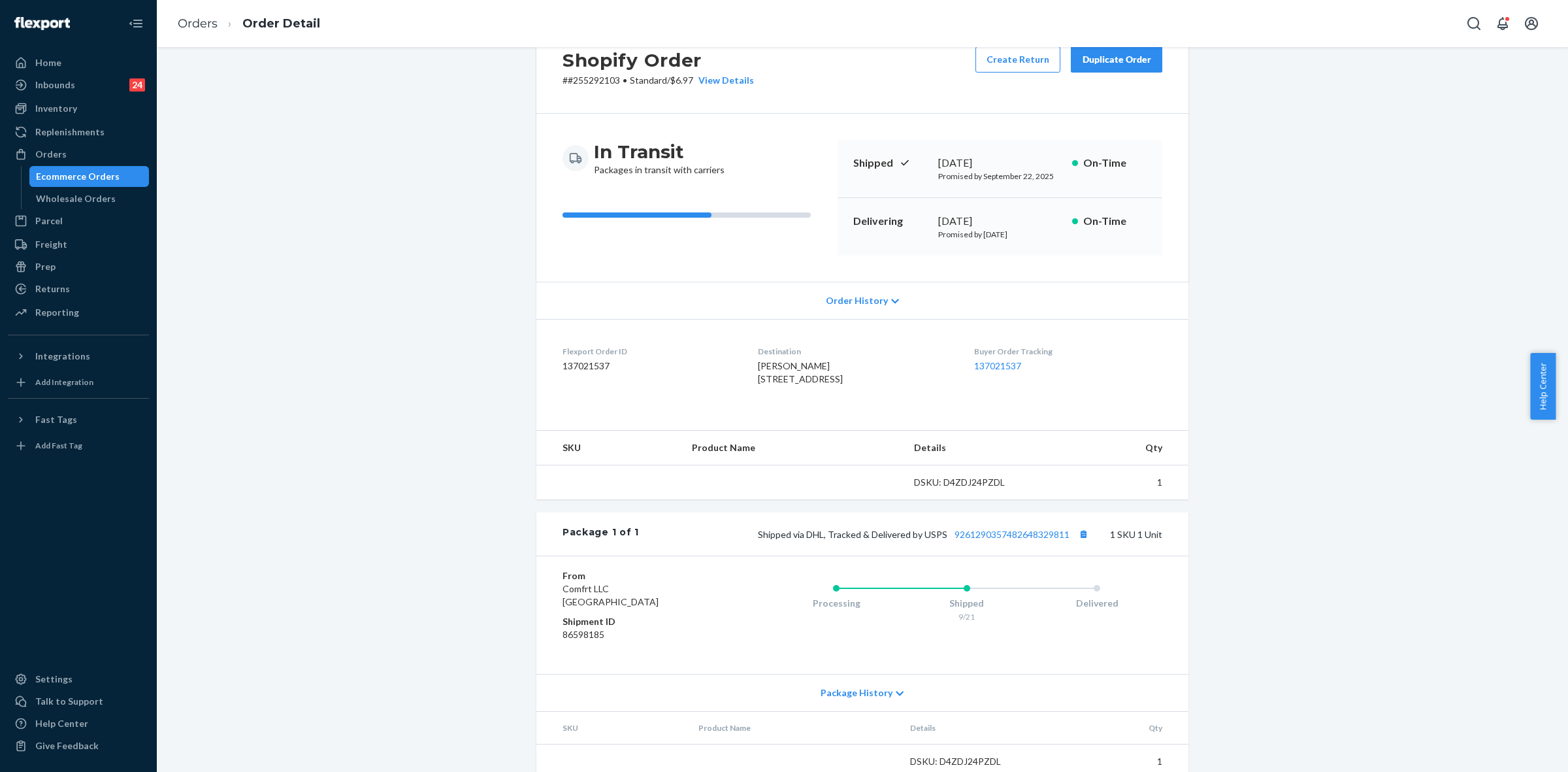
scroll to position [96, 0]
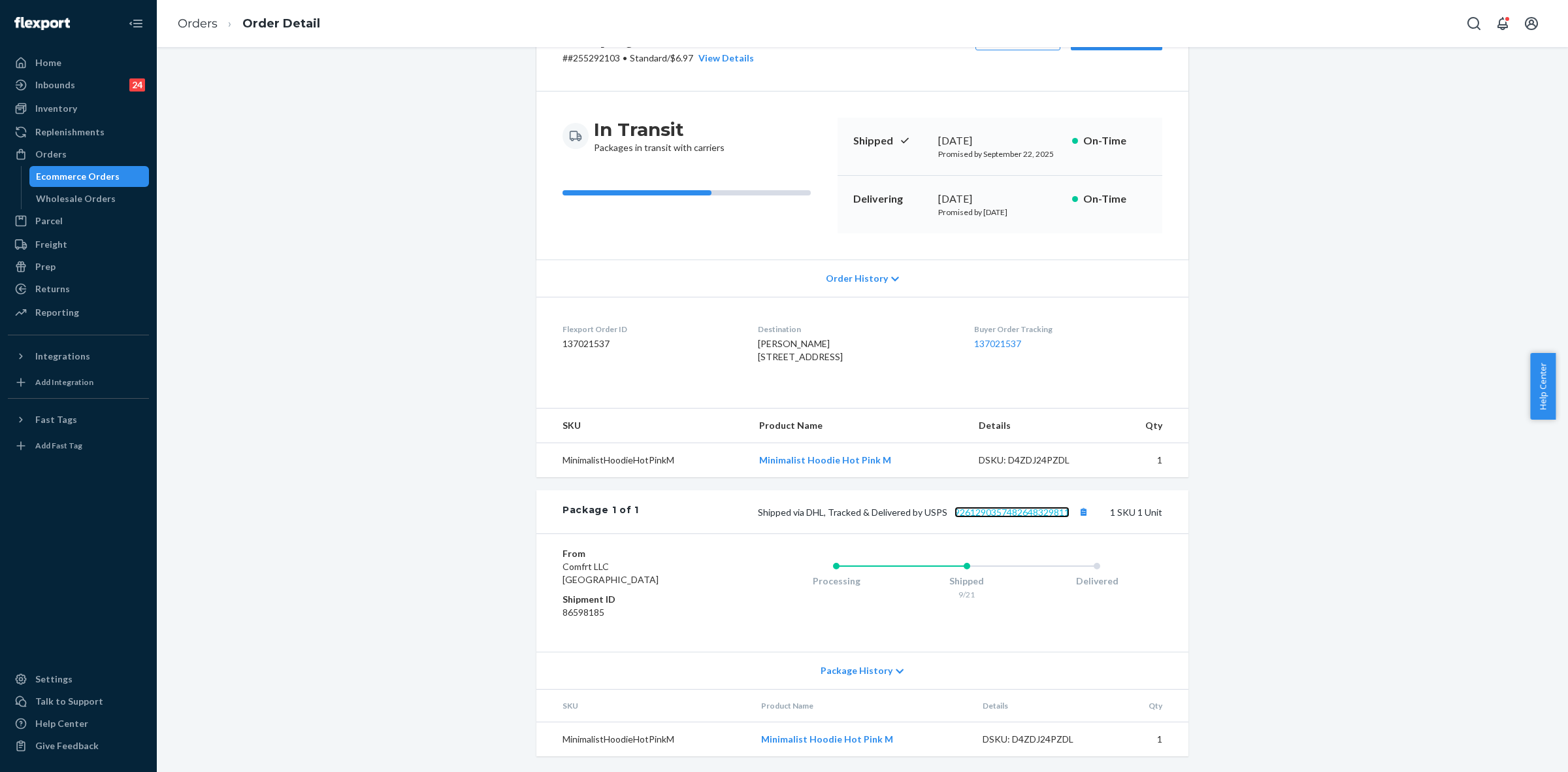
click at [1008, 514] on link "9261290357482648329811" at bounding box center [1012, 512] width 115 height 11
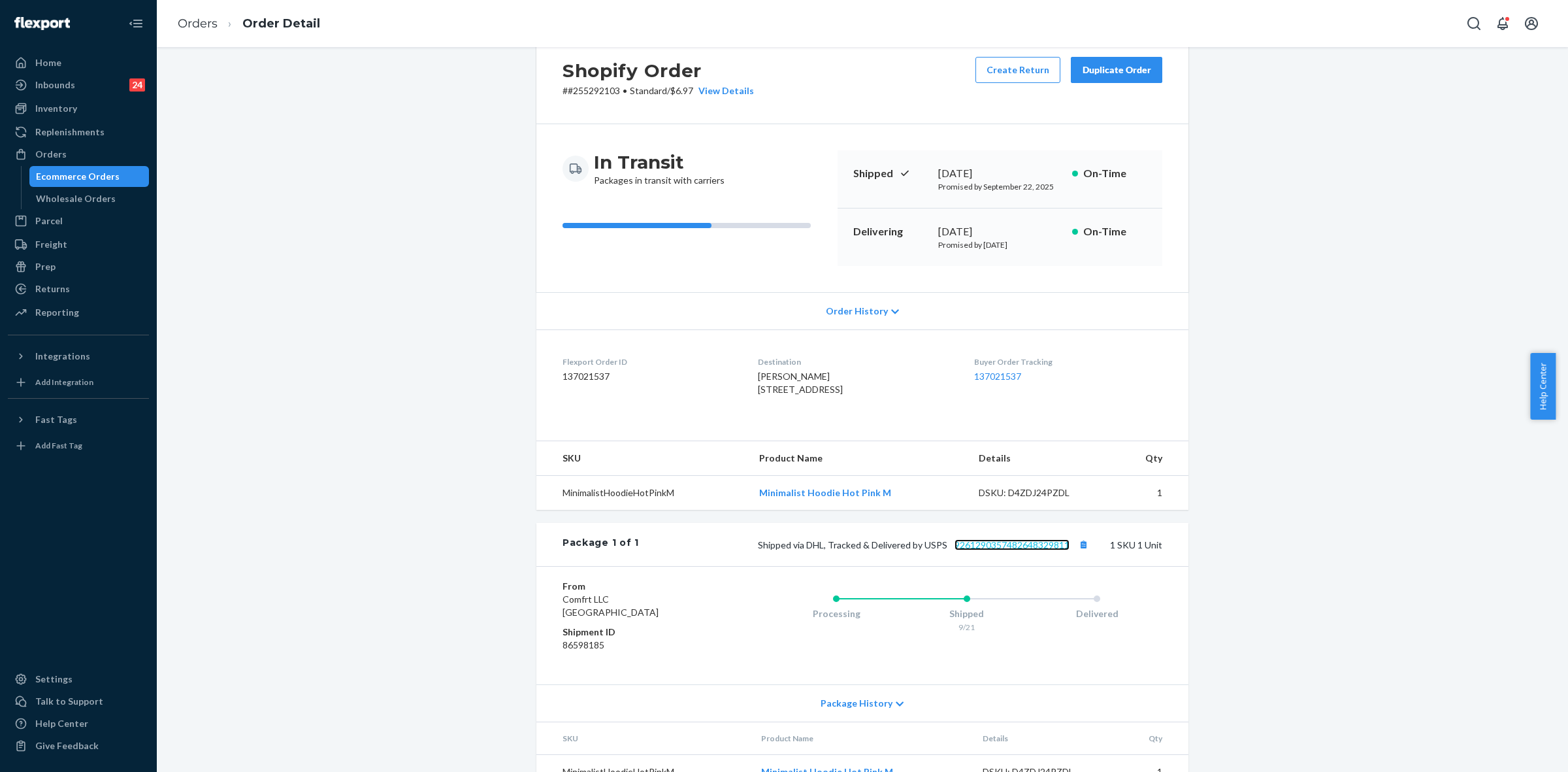
scroll to position [0, 0]
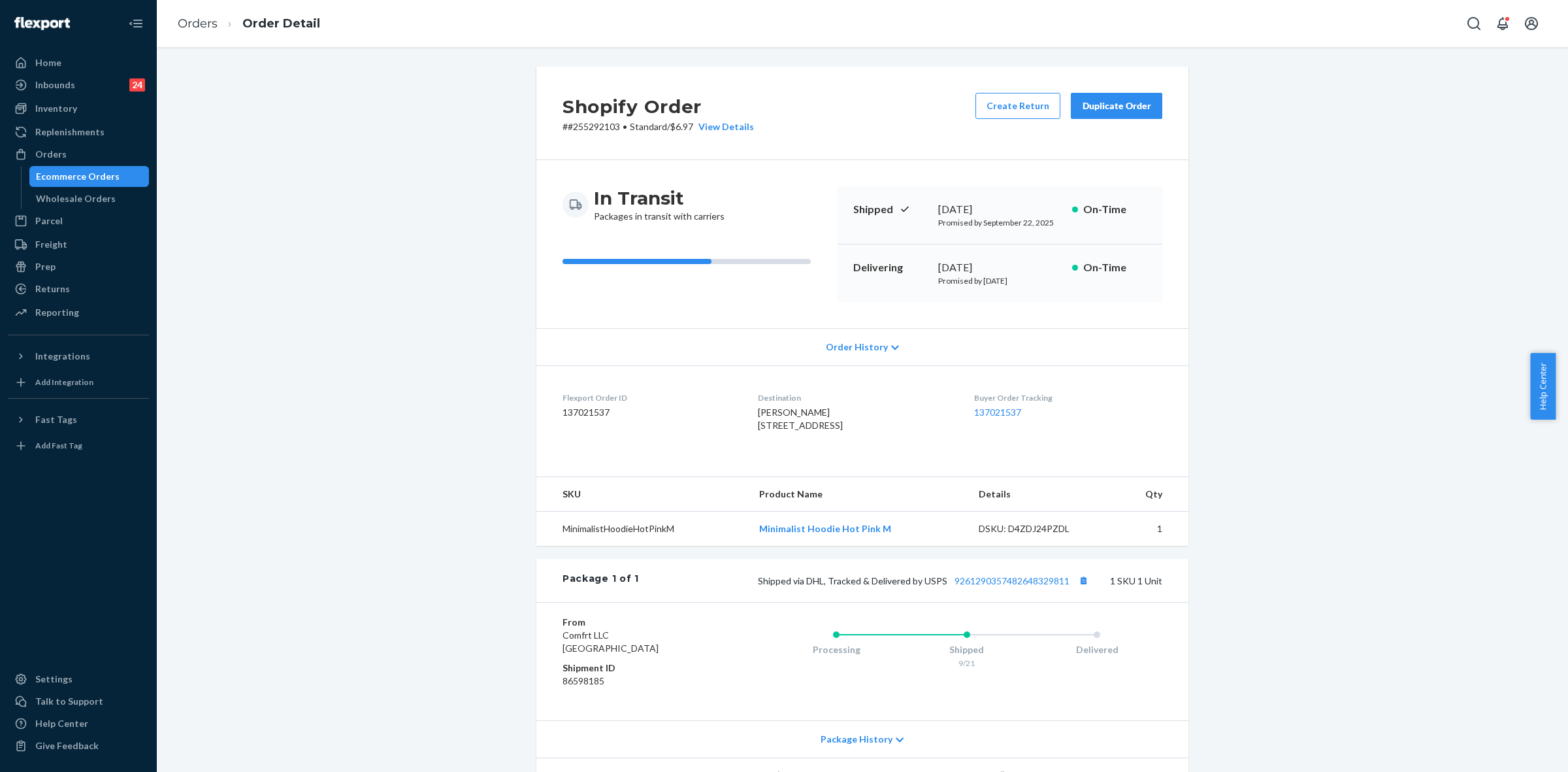
click at [586, 129] on p "# #255292103 • Standard / $6.97 View Details" at bounding box center [658, 127] width 191 height 13
copy p "255292103"
drag, startPoint x: 802, startPoint y: 608, endPoint x: 1063, endPoint y: 613, distance: 261.0
click at [1063, 589] on div "Shipped via DHL, Tracked & Delivered by USPS 9261290357482648329811 1 SKU 1 Unit" at bounding box center [901, 581] width 523 height 17
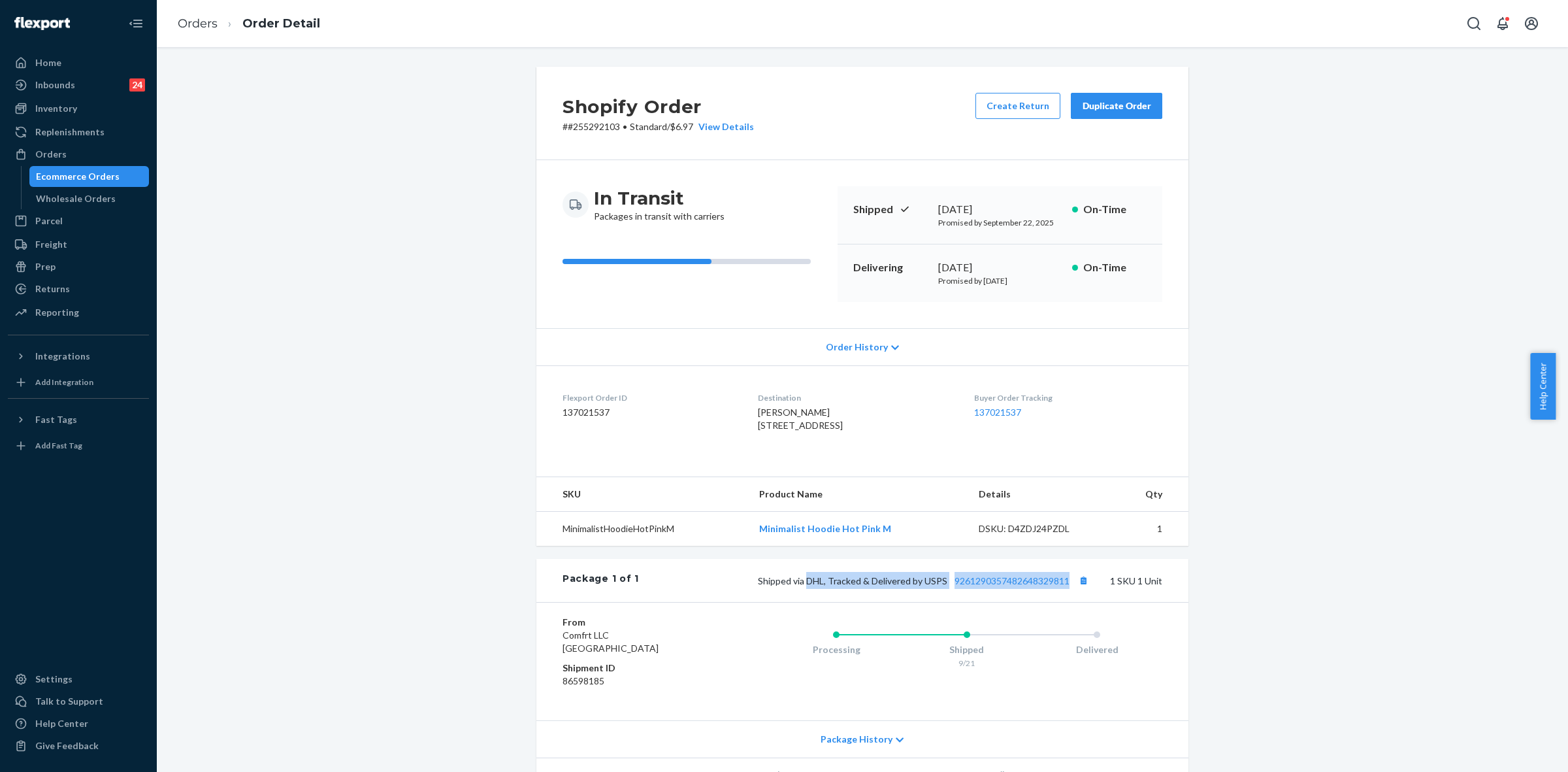
copy span "DHL, Tracked & Delivered by USPS 9261290357482648329811"
click at [54, 161] on div "Orders" at bounding box center [79, 153] width 139 height 18
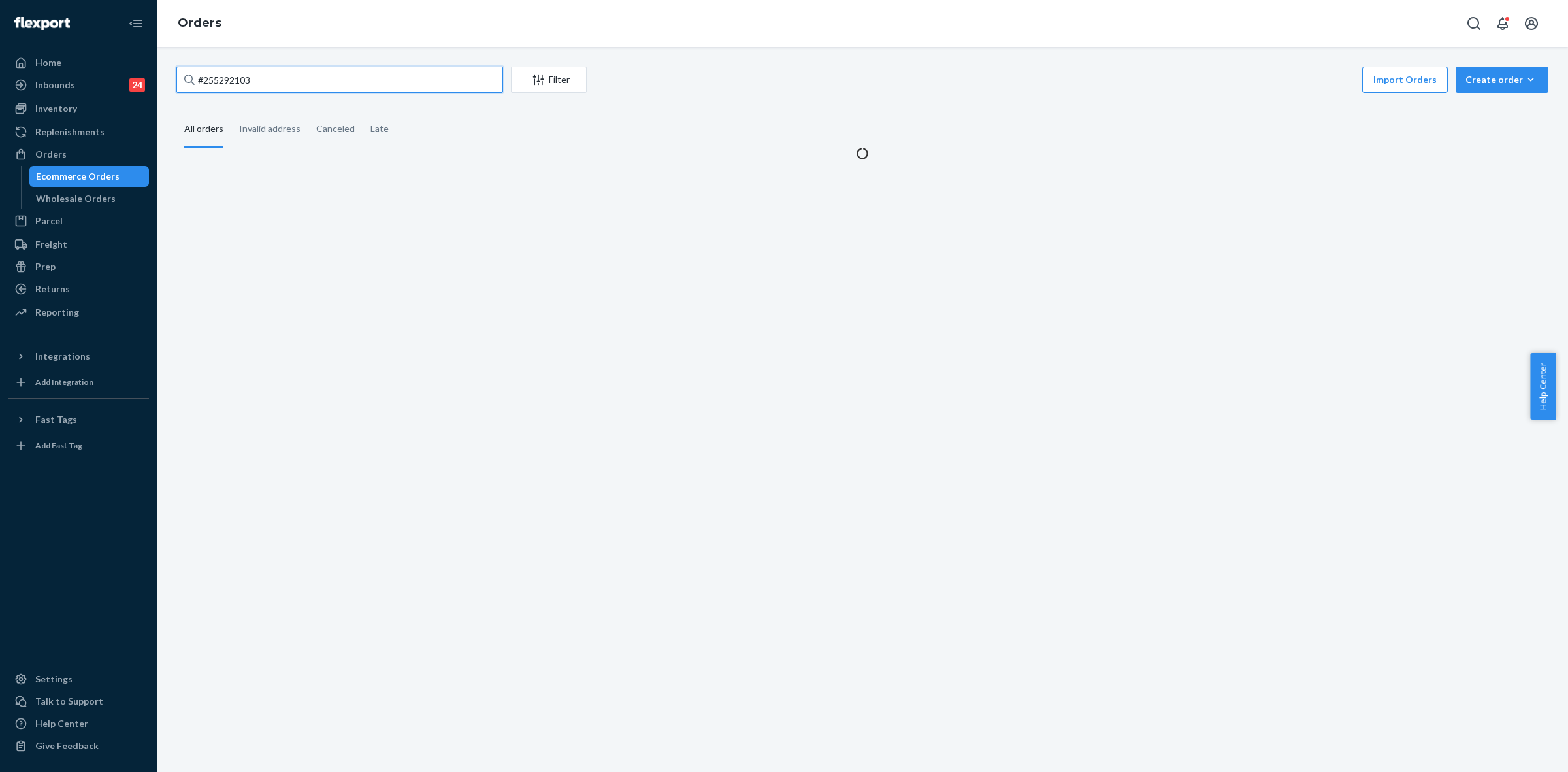
click at [222, 73] on input "#255292103" at bounding box center [340, 80] width 327 height 26
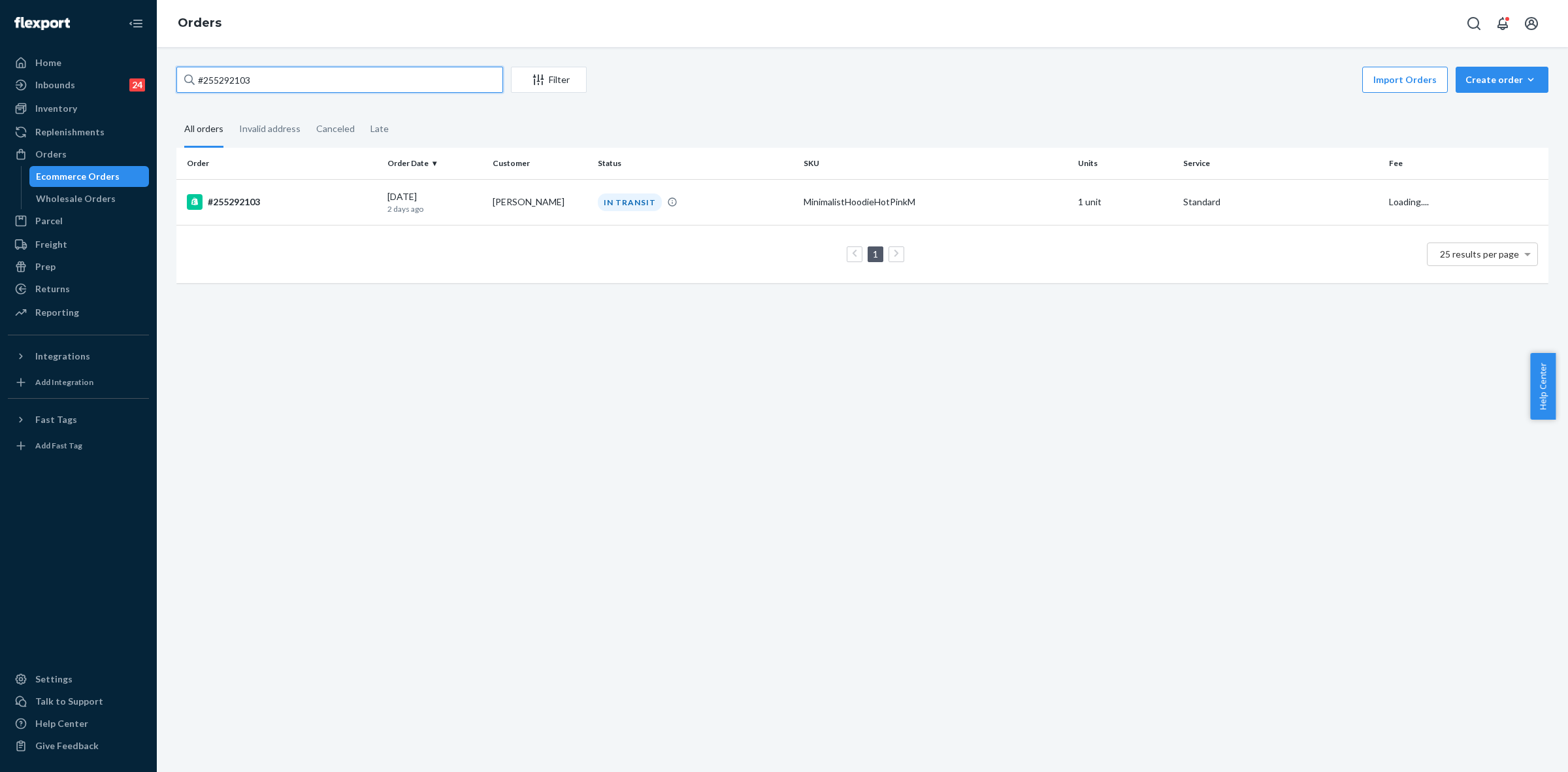
click at [222, 73] on input "#255292103" at bounding box center [340, 80] width 327 height 26
paste input "HYPVWIOIEX"
type input "HYPVWIOIEX"
click at [556, 217] on td "Esmeralda Herrera" at bounding box center [540, 202] width 105 height 46
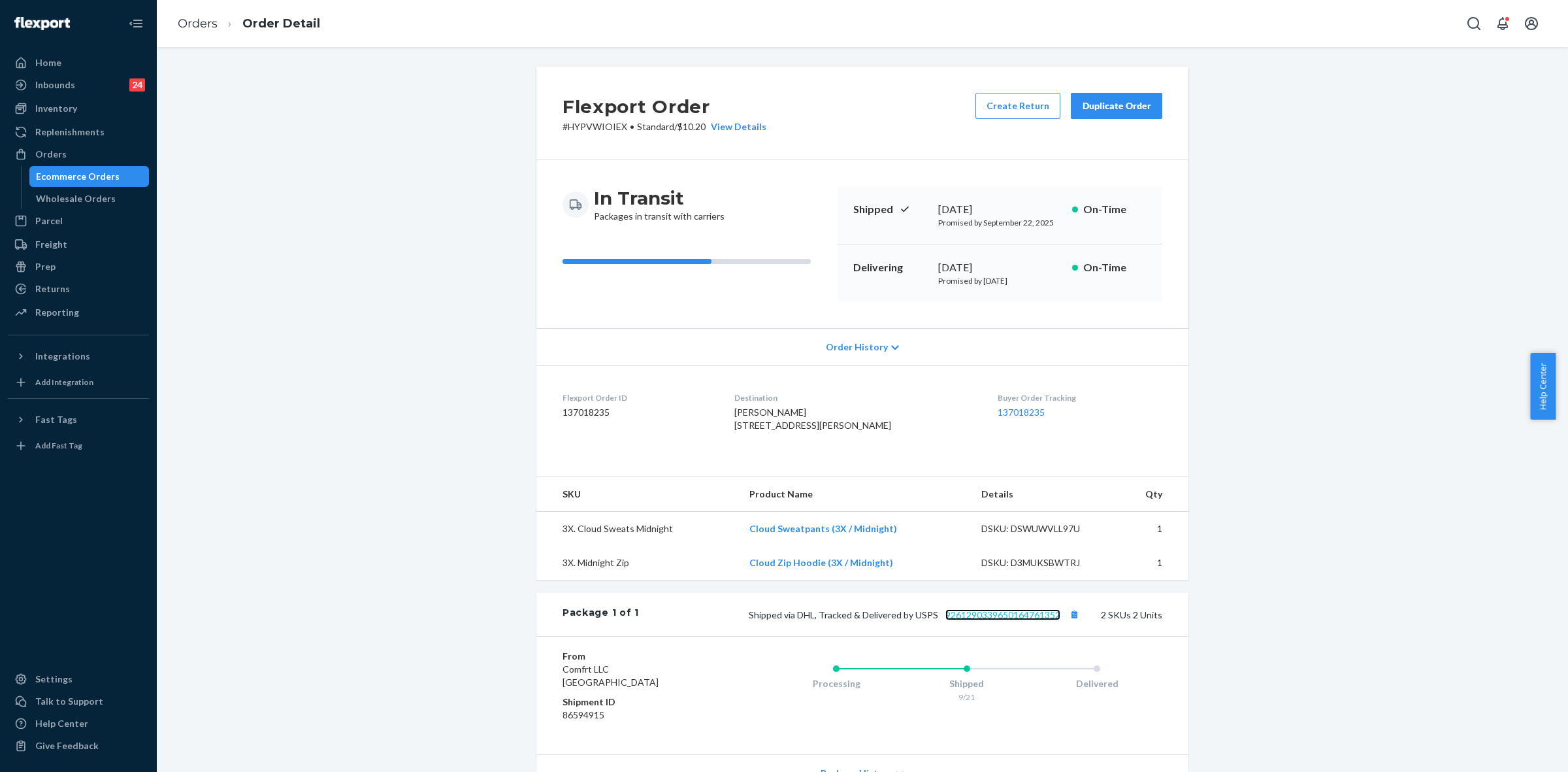
click at [975, 620] on link "9261290339650164761352" at bounding box center [1002, 614] width 115 height 11
click at [968, 620] on link "9261290339650164761352" at bounding box center [1002, 614] width 115 height 11
drag, startPoint x: 791, startPoint y: 639, endPoint x: 1062, endPoint y: 634, distance: 271.0
click at [1062, 620] on span "Shipped via DHL, Tracked & Delivered by USPS 9261290339650164761352" at bounding box center [915, 614] width 334 height 11
copy span "DHL, Tracked & Delivered by USPS 9261290339650164761352"
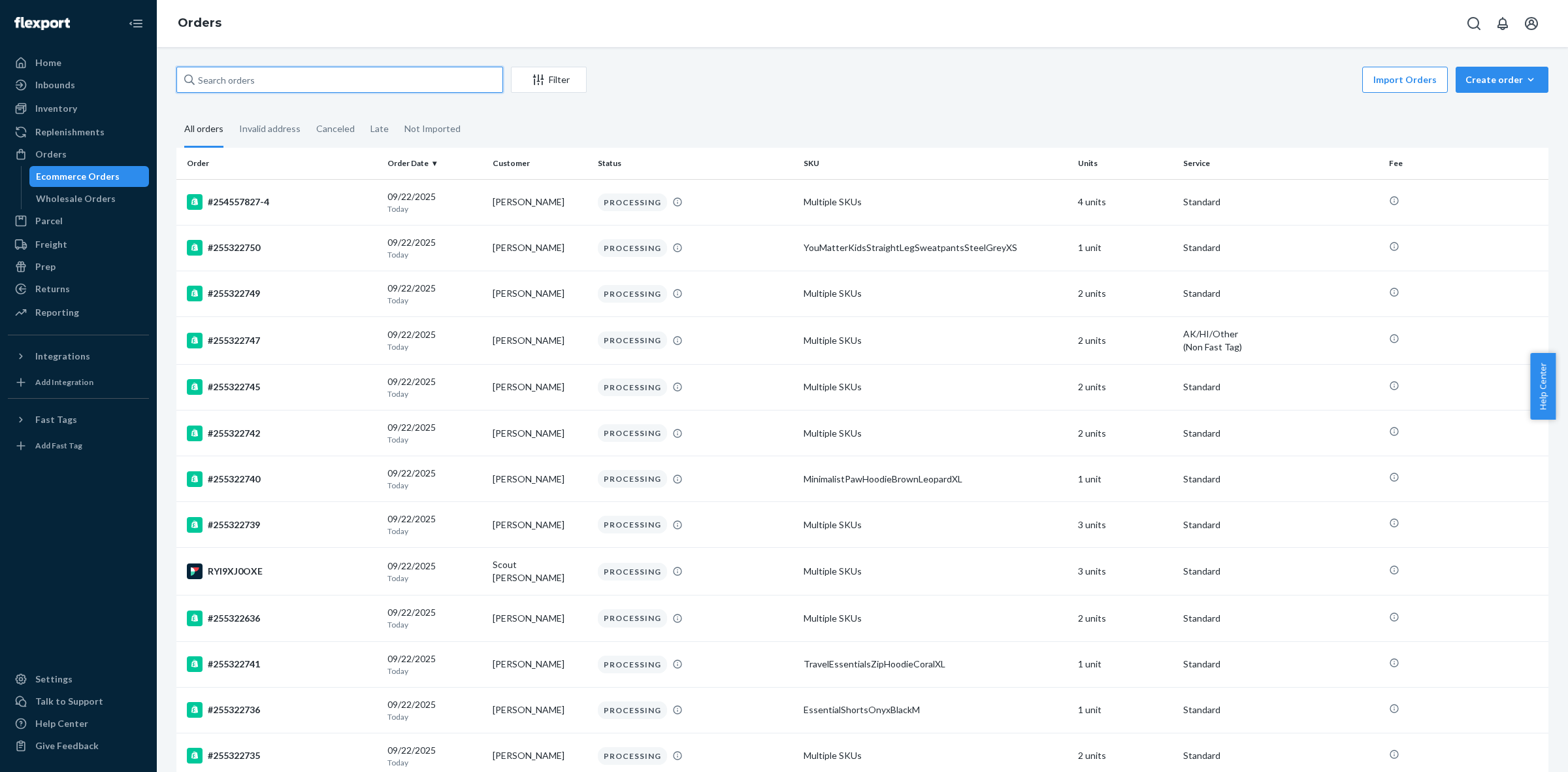
click at [246, 76] on input "text" at bounding box center [340, 80] width 327 height 26
paste input "255006083"
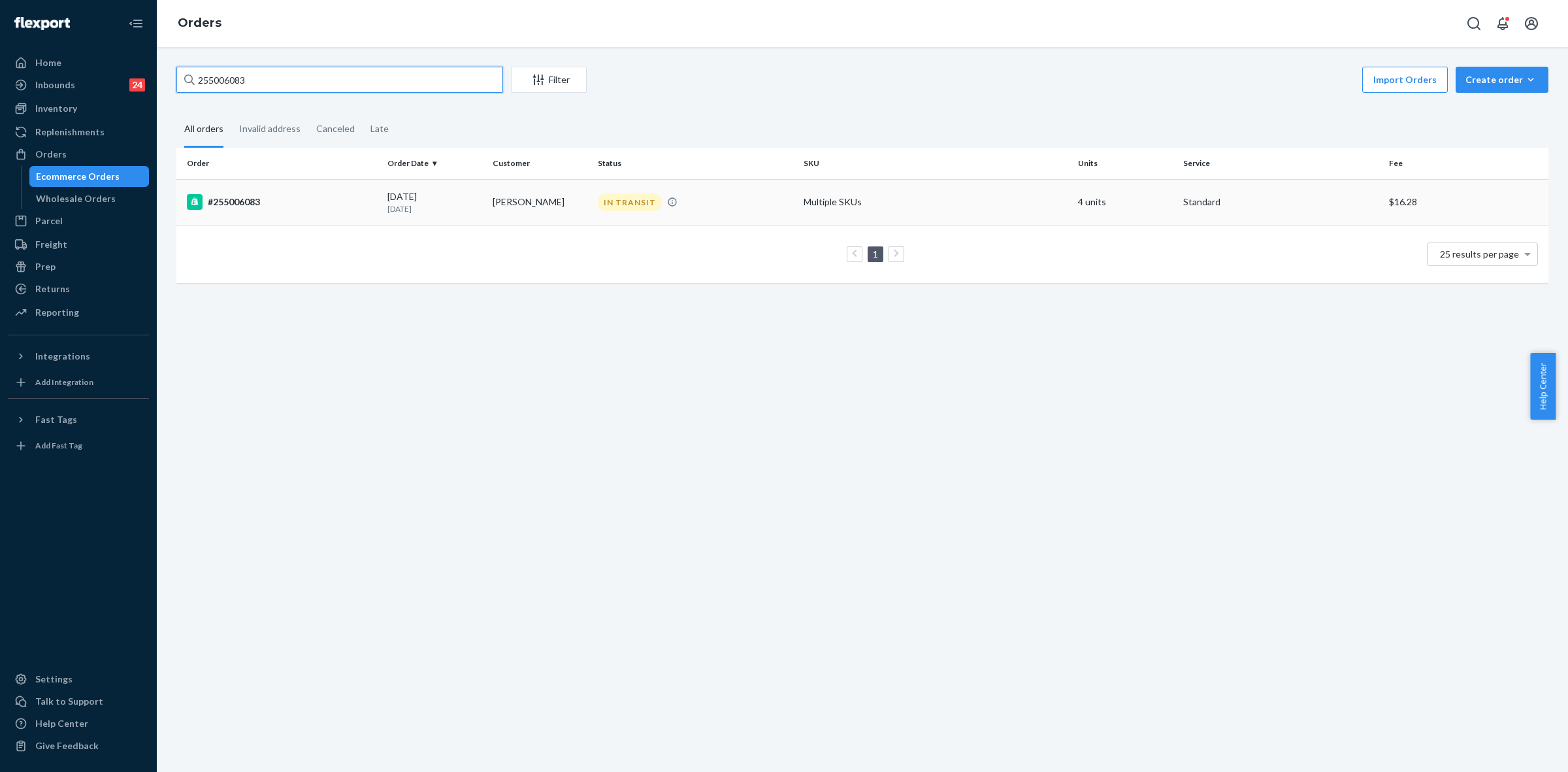
type input "255006083"
click at [615, 199] on div "IN TRANSIT" at bounding box center [630, 202] width 64 height 17
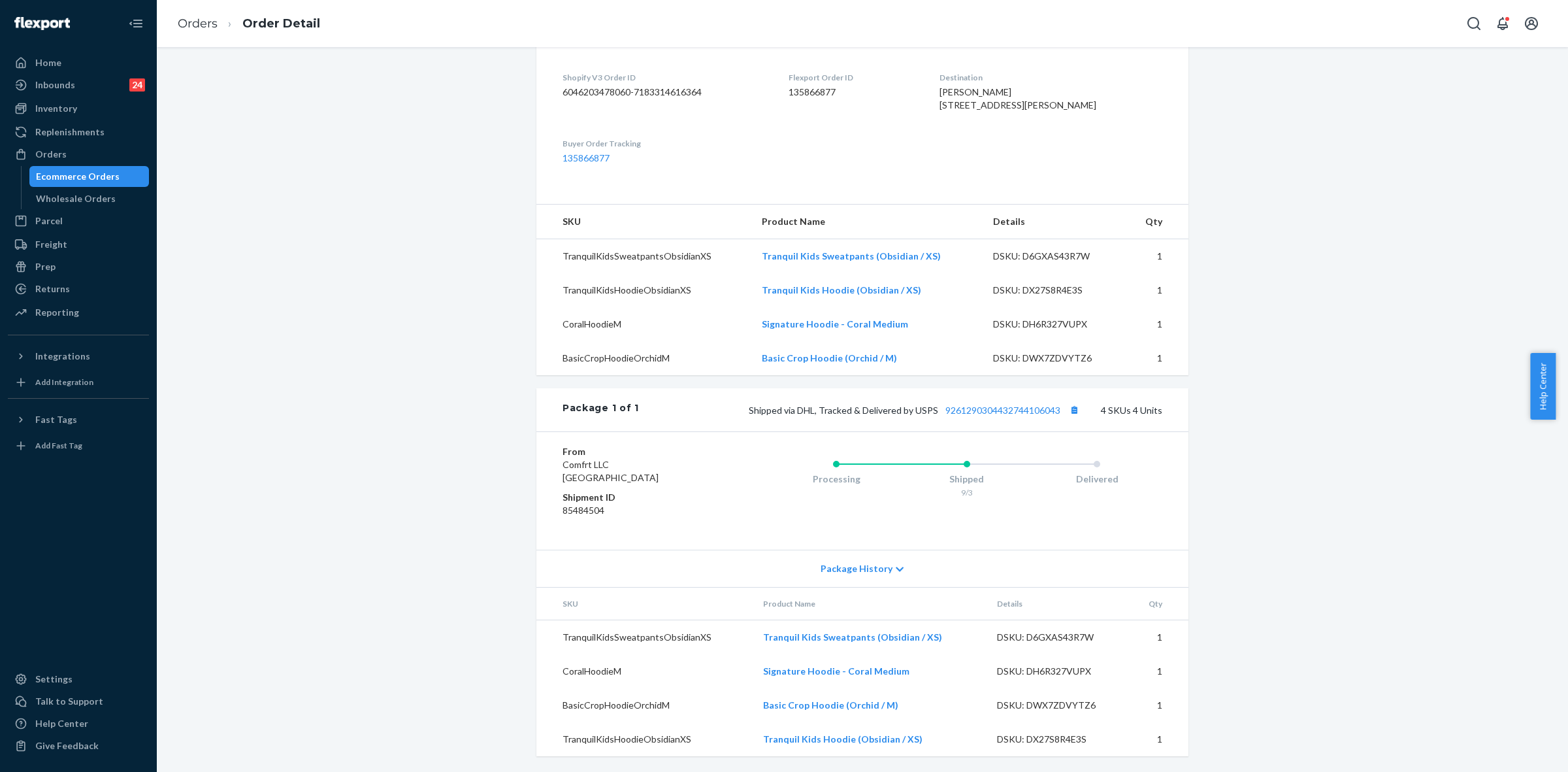
scroll to position [379, 0]
click at [887, 562] on div "Package History" at bounding box center [862, 568] width 652 height 37
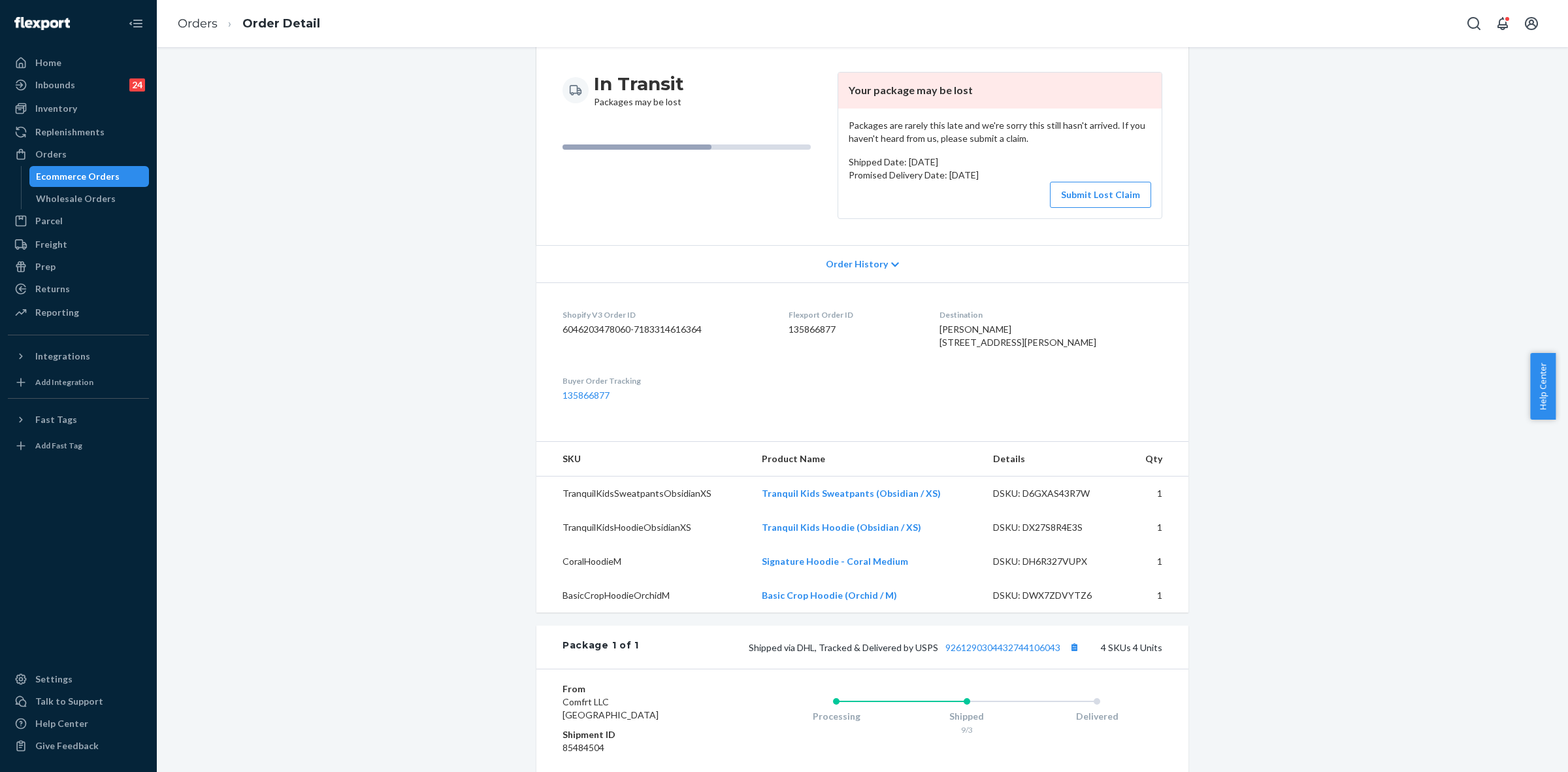
scroll to position [0, 0]
